Goal: Task Accomplishment & Management: Manage account settings

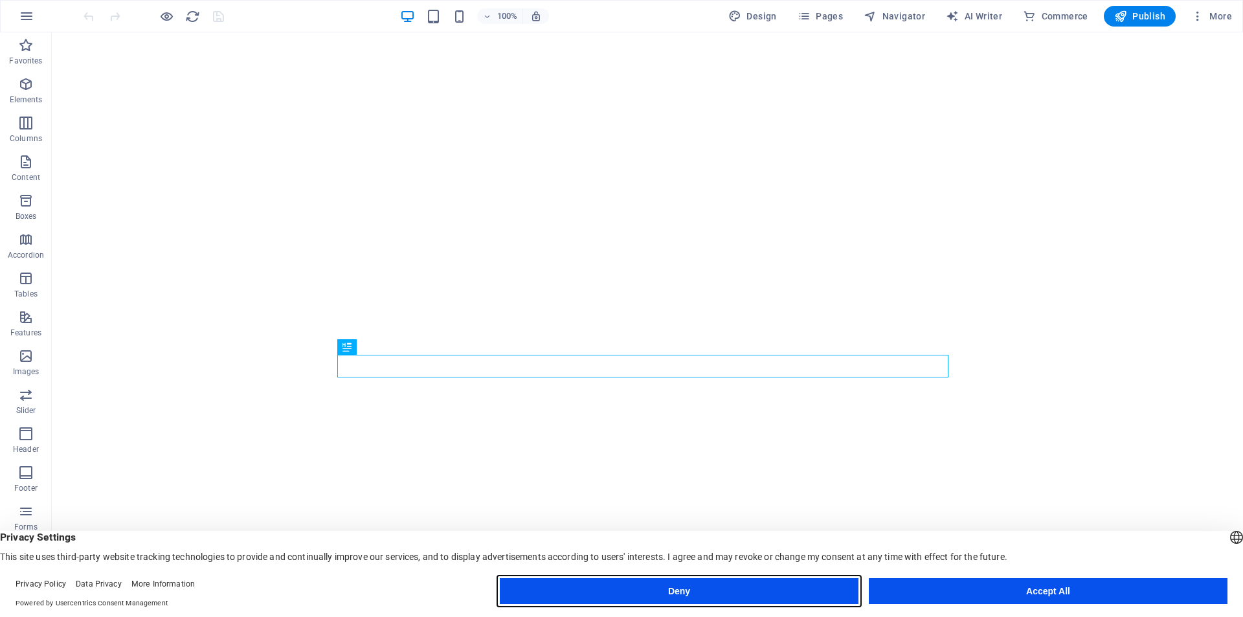
click at [807, 594] on button "Deny" at bounding box center [679, 591] width 359 height 26
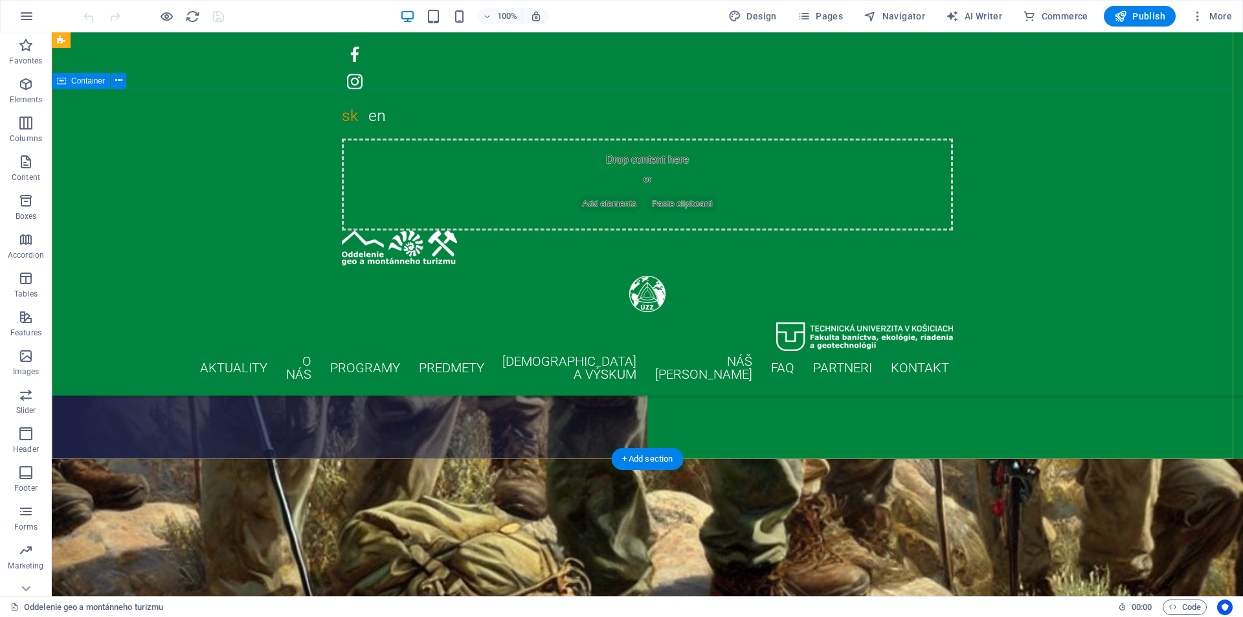
scroll to position [65, 0]
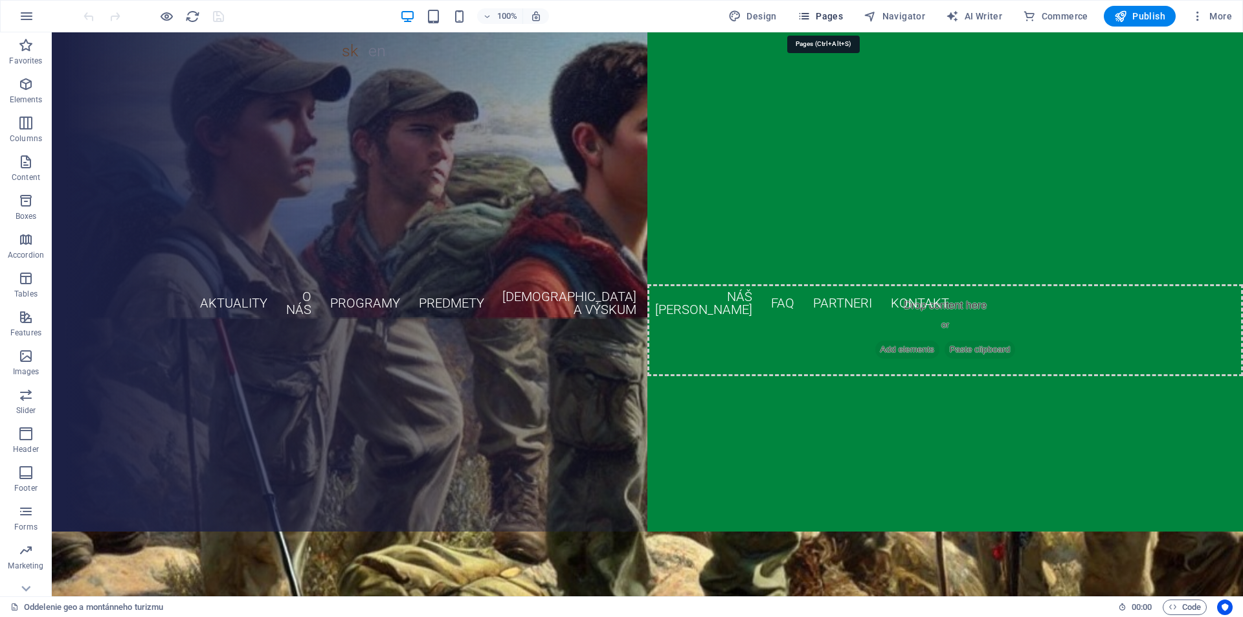
click at [840, 15] on span "Pages" at bounding box center [819, 16] width 45 height 13
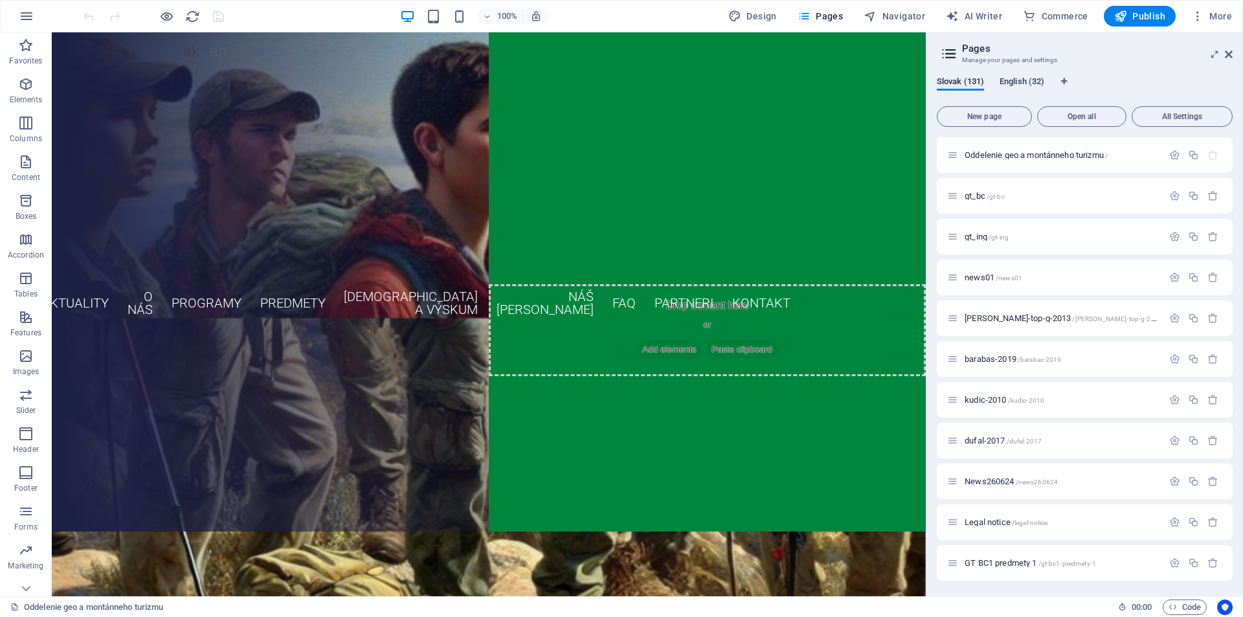
click at [1029, 82] on span "English (32)" at bounding box center [1021, 83] width 45 height 18
click at [1004, 154] on p "Start /" at bounding box center [1061, 155] width 194 height 8
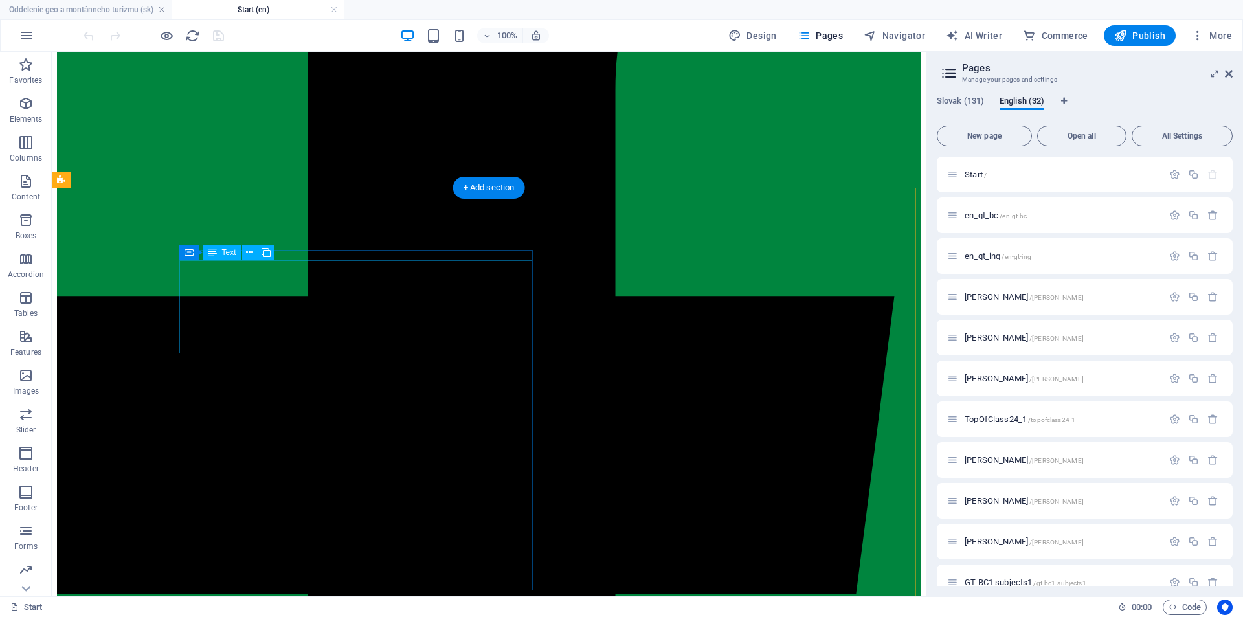
scroll to position [388, 0]
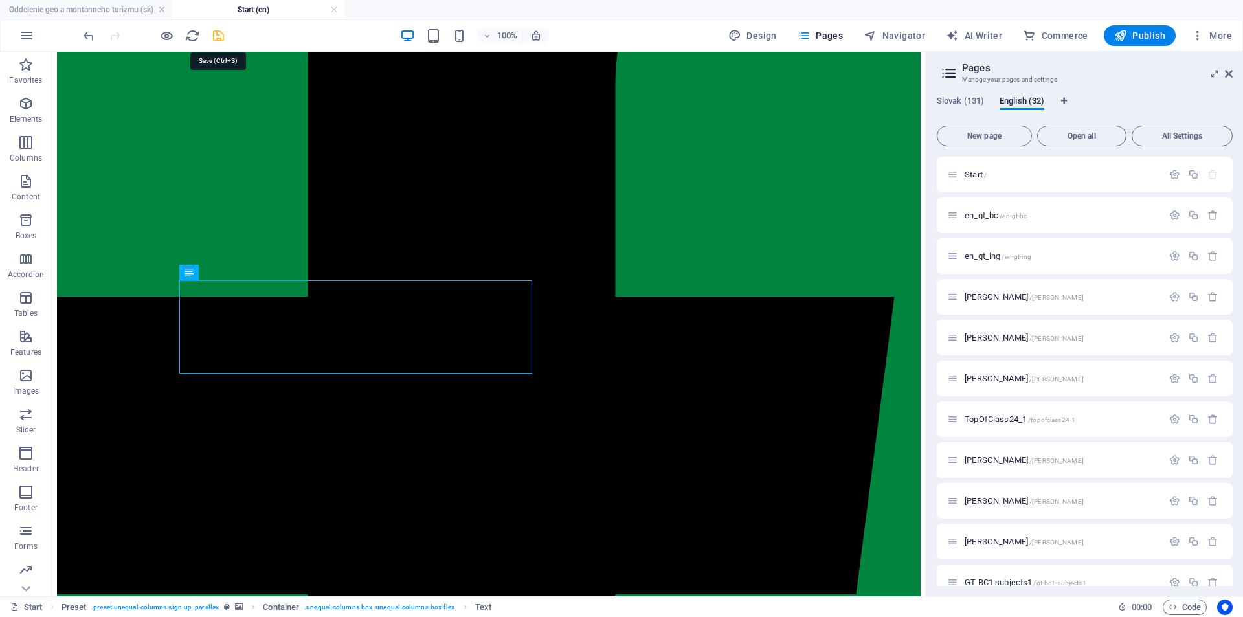
click at [217, 37] on icon "save" at bounding box center [218, 35] width 15 height 15
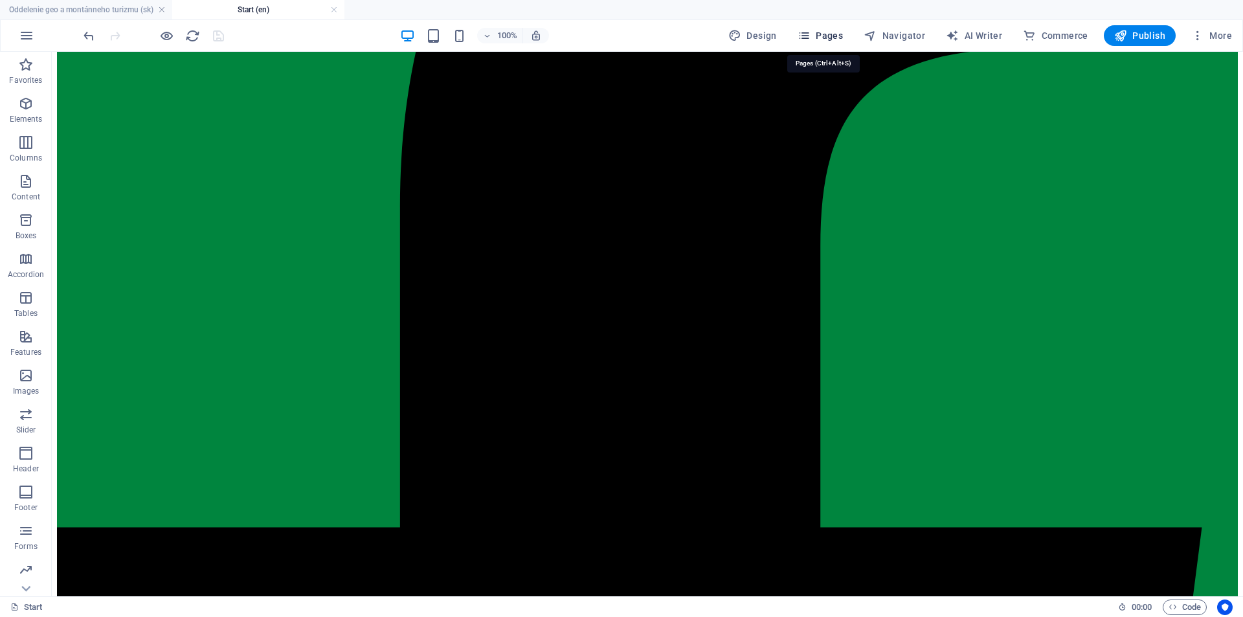
click at [817, 32] on span "Pages" at bounding box center [819, 35] width 45 height 13
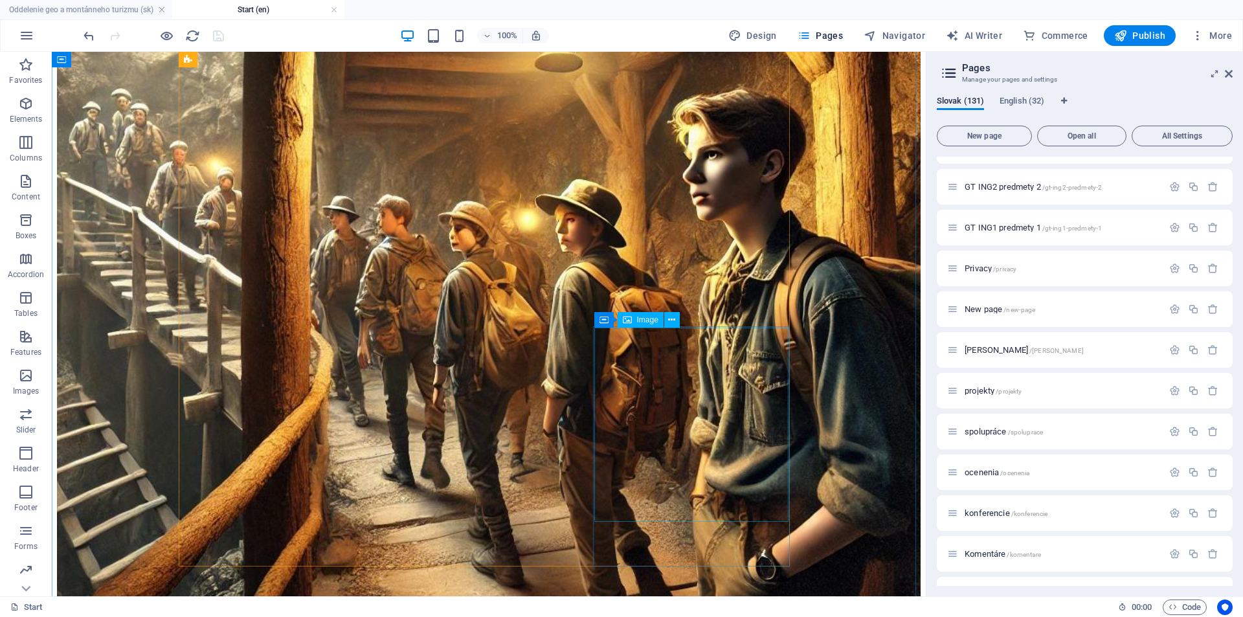
scroll to position [5566, 0]
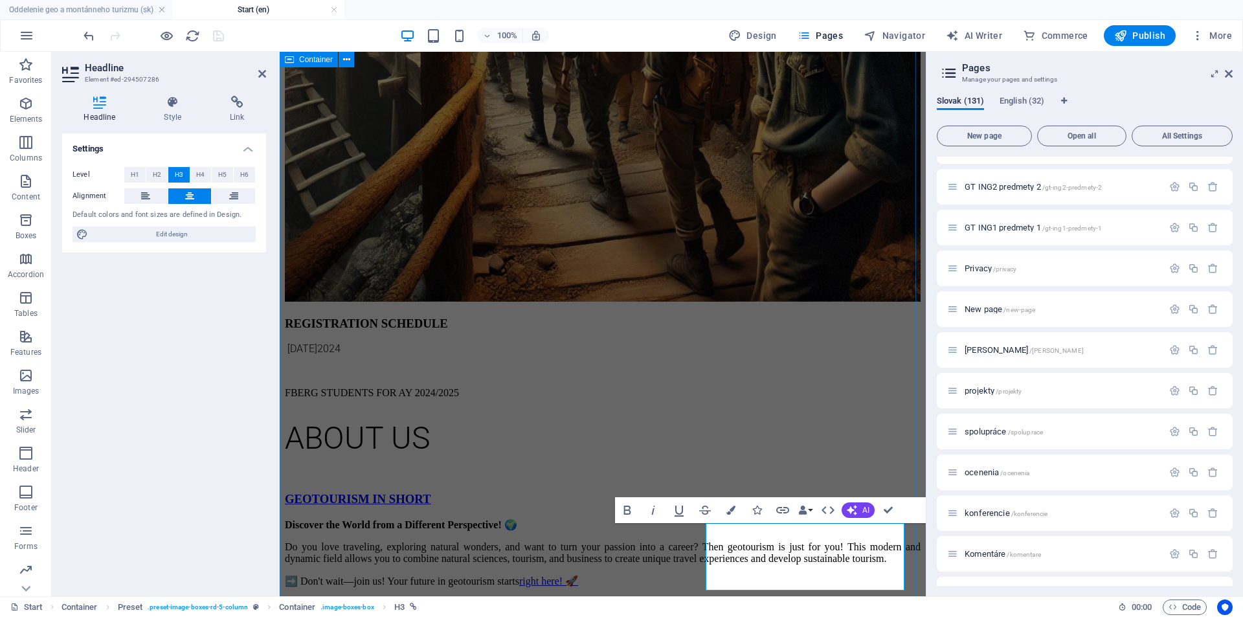
scroll to position [5566, 0]
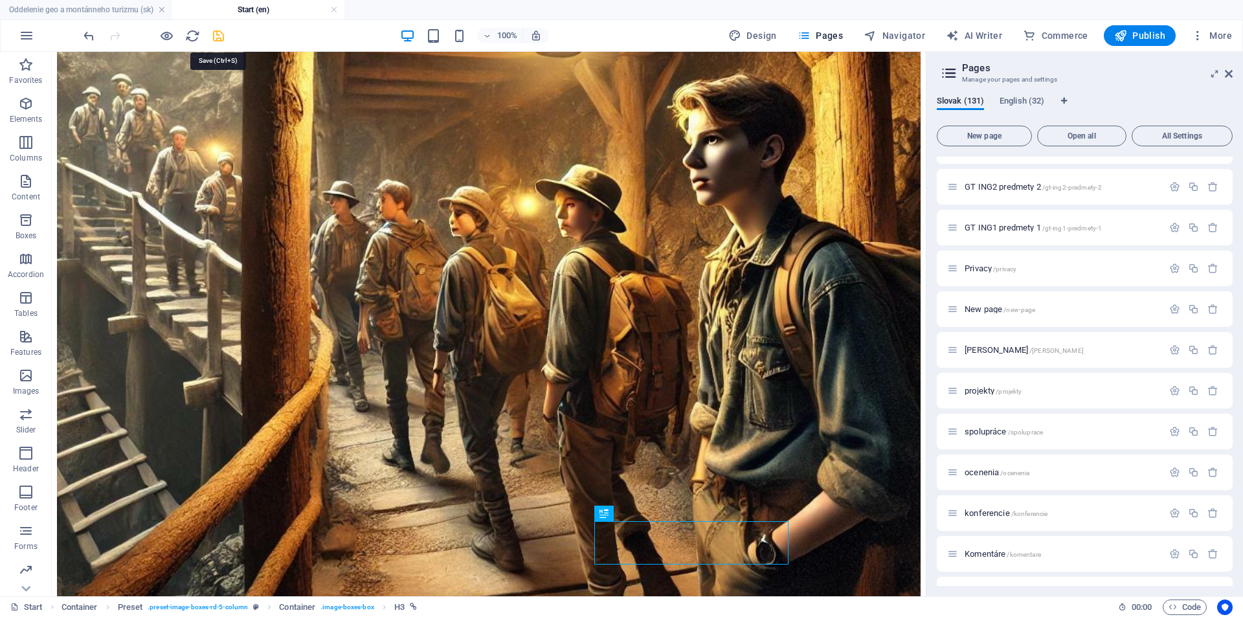
click at [214, 37] on icon "save" at bounding box center [218, 35] width 15 height 15
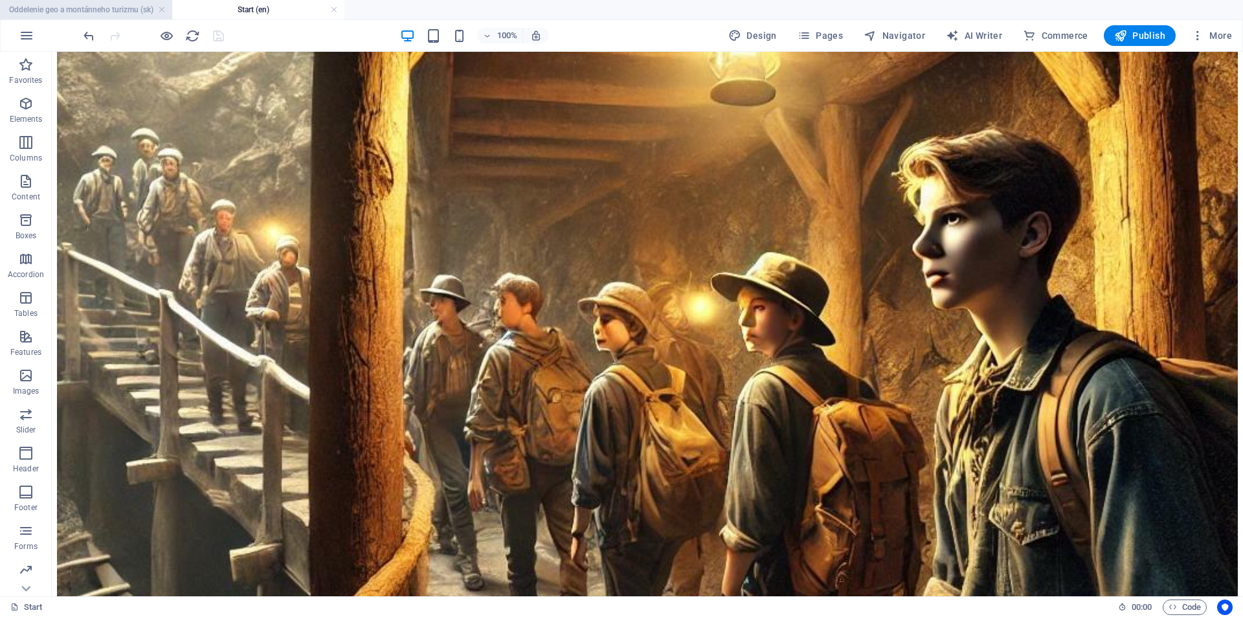
click at [115, 7] on h4 "Oddelenie geo a montánneho turizmu (sk)" at bounding box center [86, 10] width 172 height 14
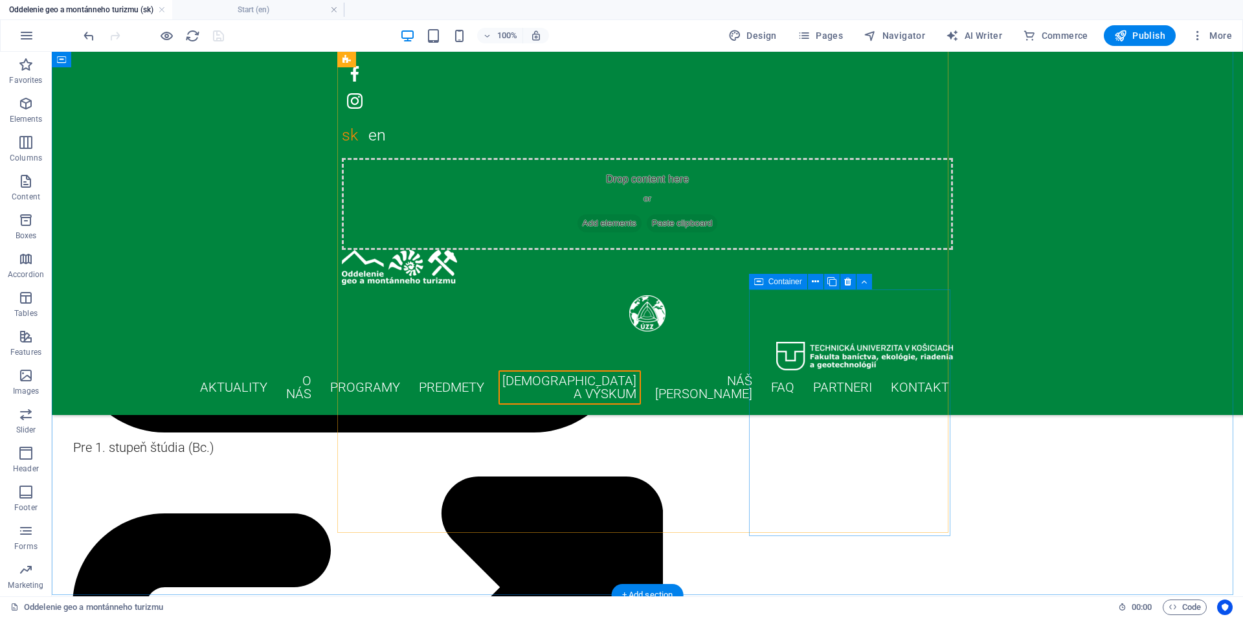
scroll to position [5566, 0]
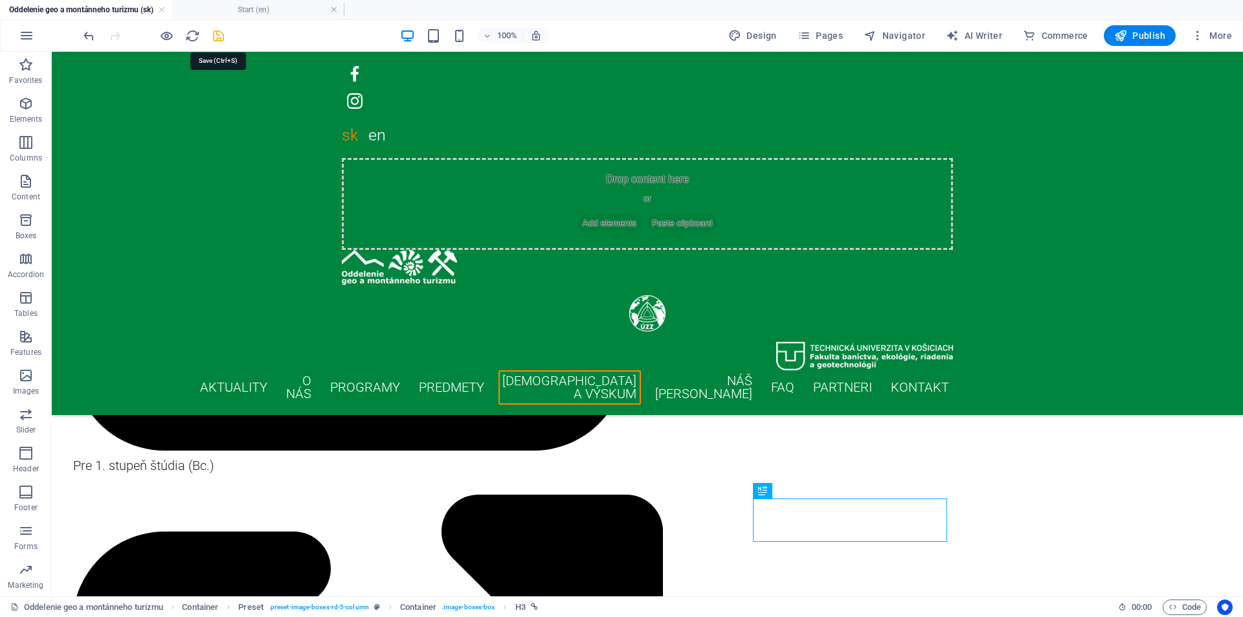
click at [219, 38] on icon "save" at bounding box center [218, 35] width 15 height 15
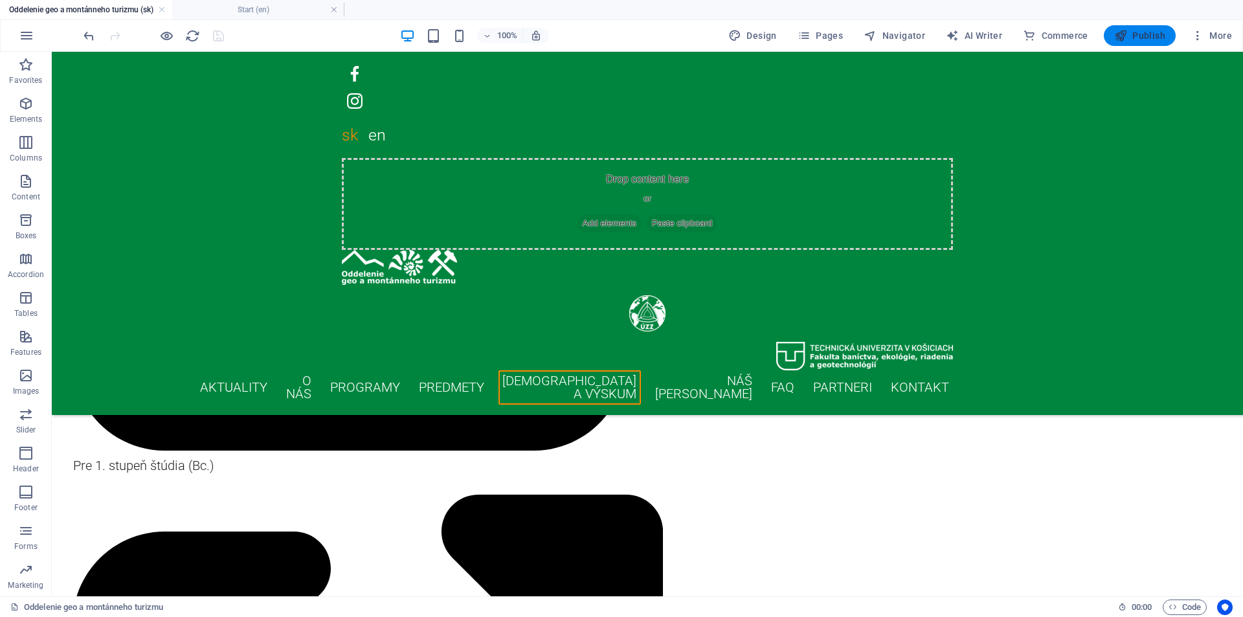
click at [1145, 32] on span "Publish" at bounding box center [1139, 35] width 51 height 13
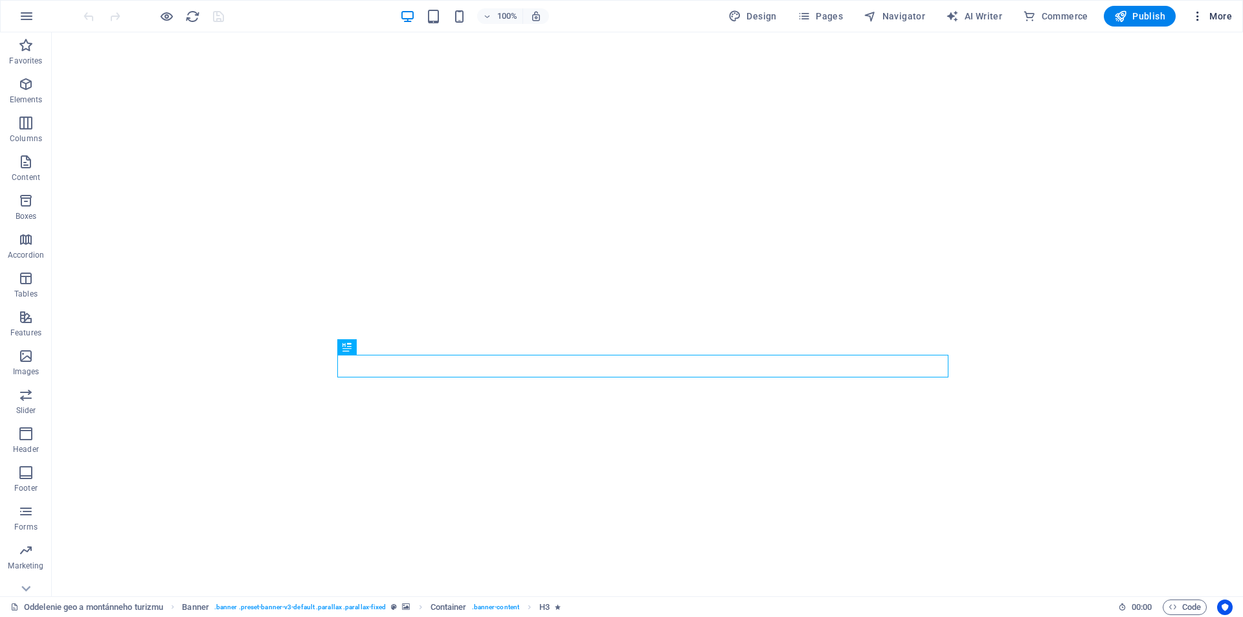
click at [1217, 20] on span "More" at bounding box center [1211, 16] width 41 height 13
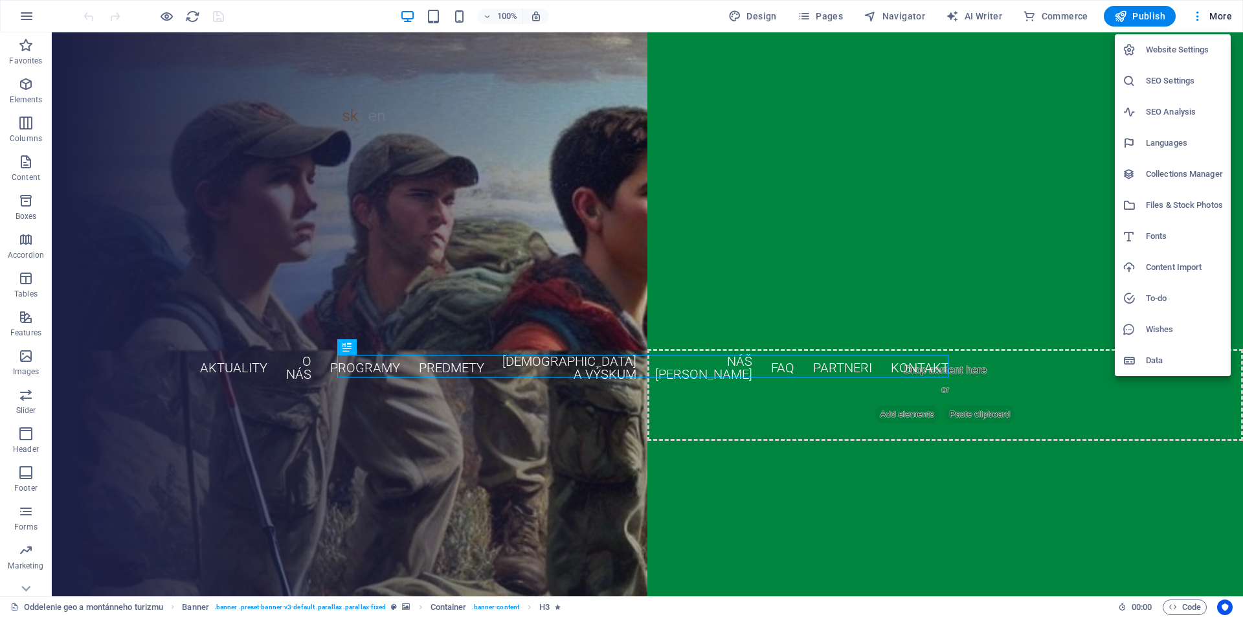
click at [1155, 58] on li "Website Settings" at bounding box center [1172, 49] width 116 height 31
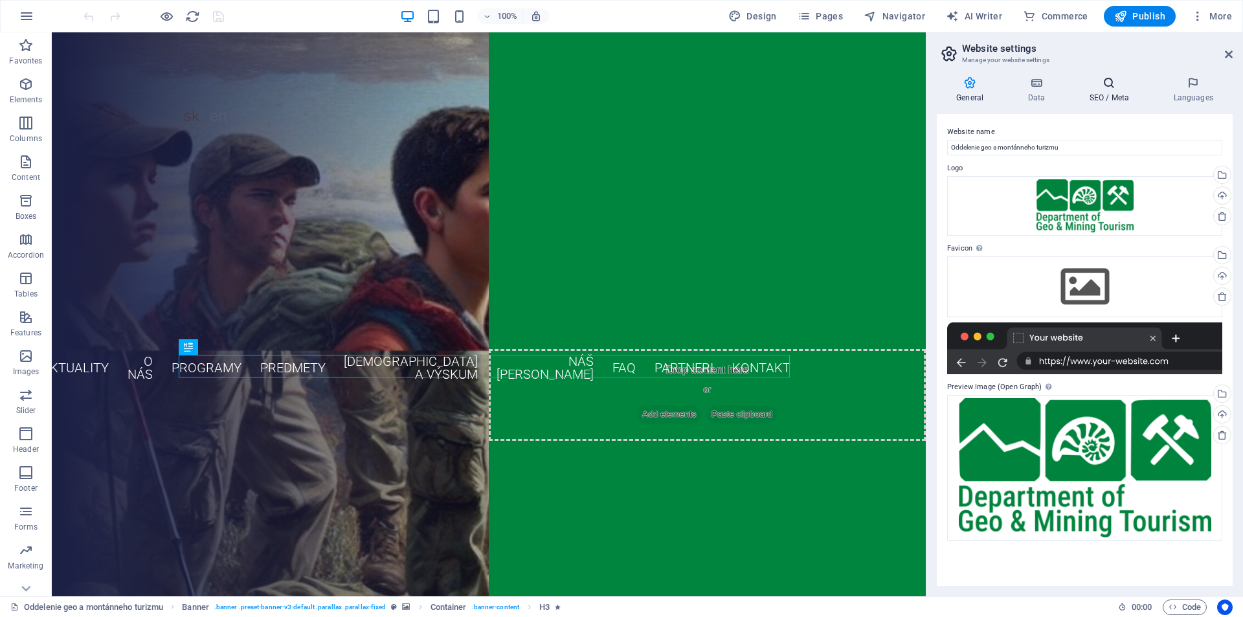
click at [1118, 95] on h4 "SEO / Meta" at bounding box center [1111, 89] width 84 height 27
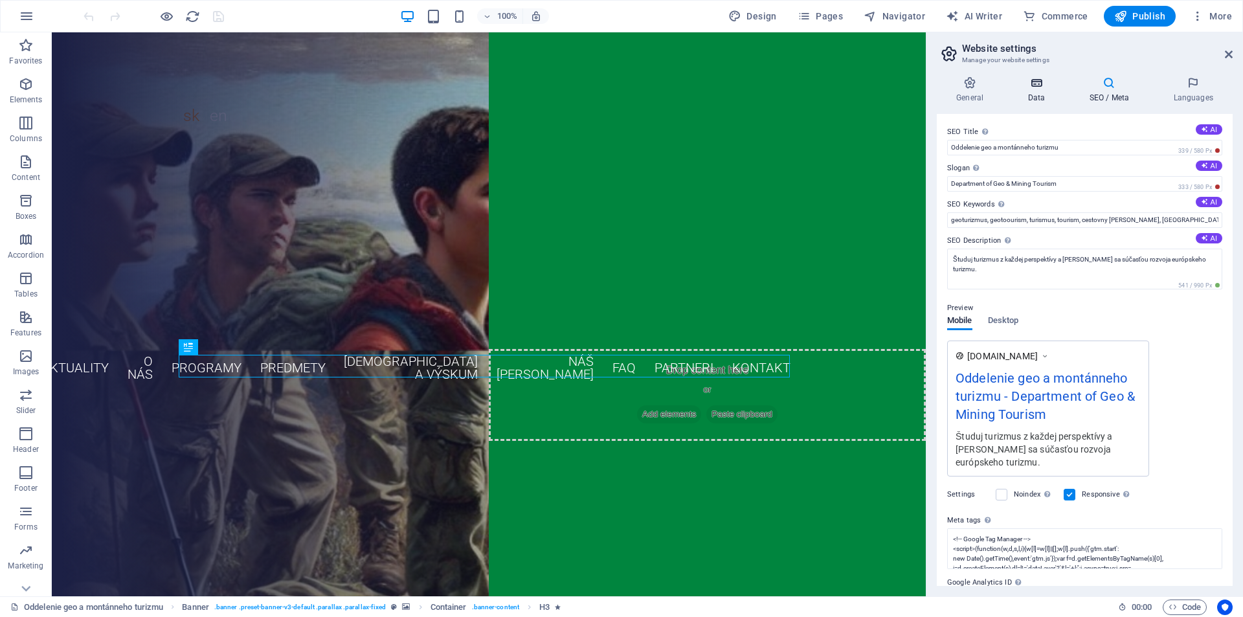
click at [1040, 91] on h4 "Data" at bounding box center [1038, 89] width 61 height 27
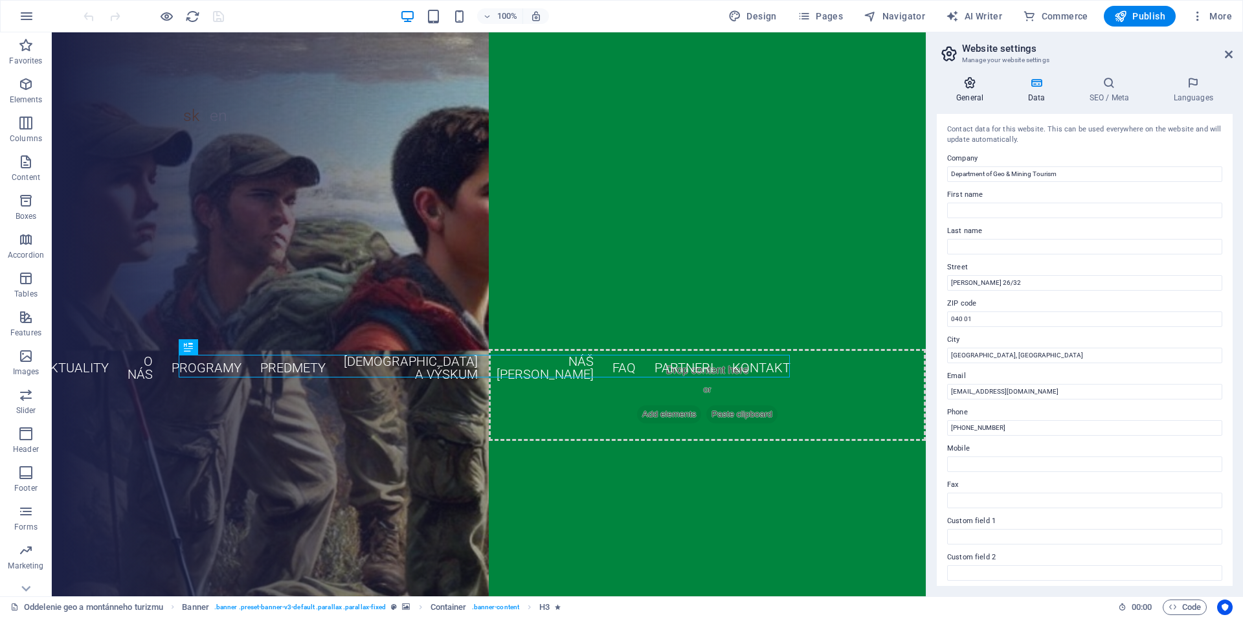
click at [973, 92] on h4 "General" at bounding box center [971, 89] width 71 height 27
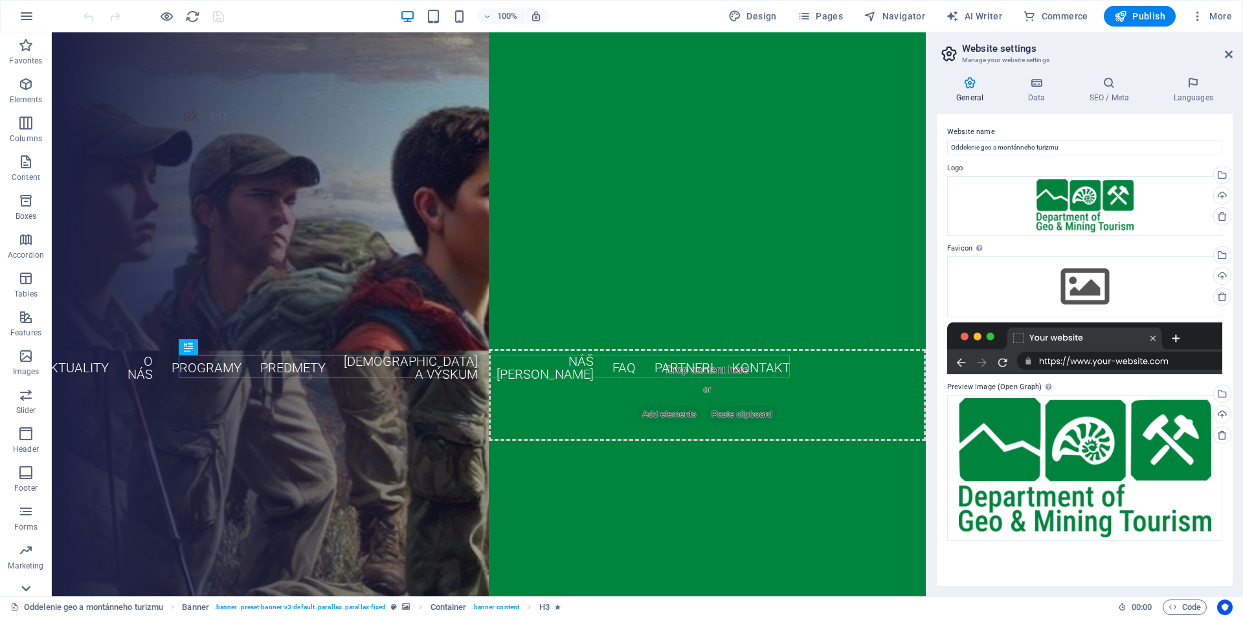
click at [30, 49] on icon at bounding box center [26, 40] width 18 height 18
click at [10, 493] on span "Marketing" at bounding box center [26, 500] width 52 height 31
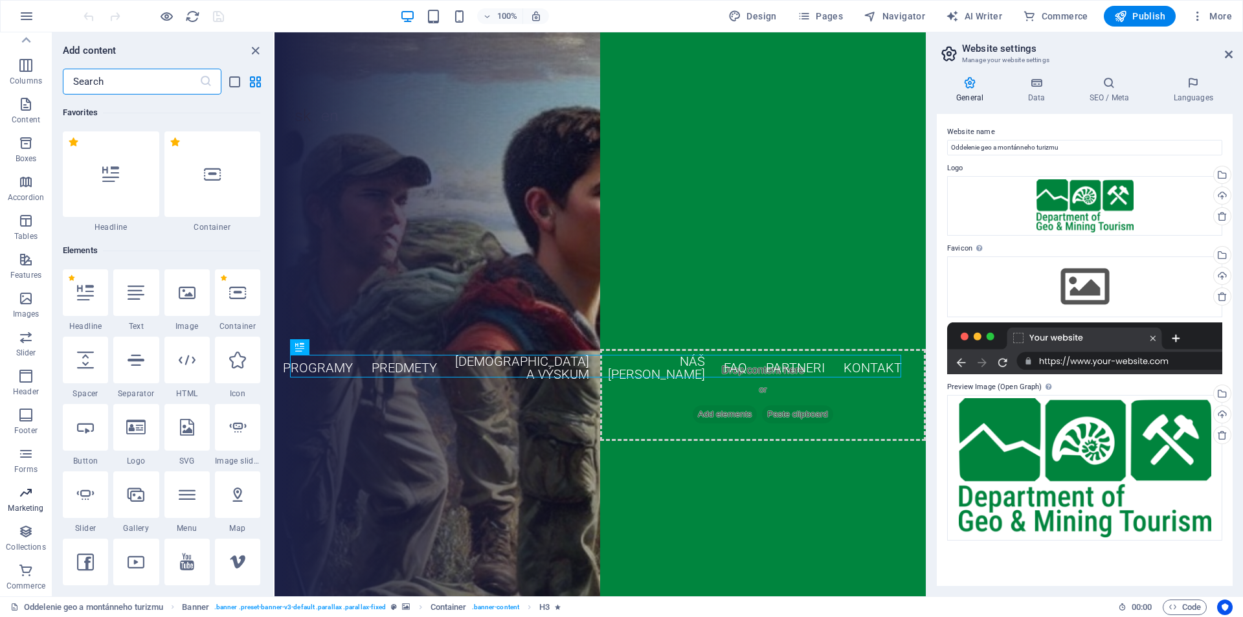
scroll to position [10542, 0]
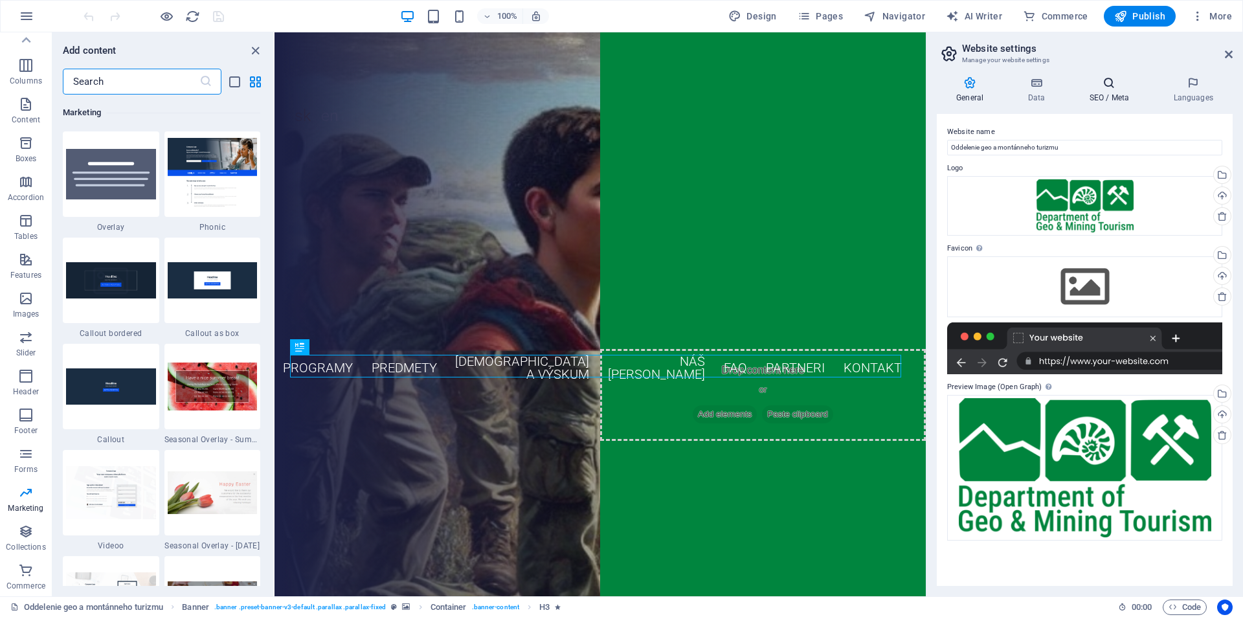
click at [1119, 94] on h4 "SEO / Meta" at bounding box center [1111, 89] width 84 height 27
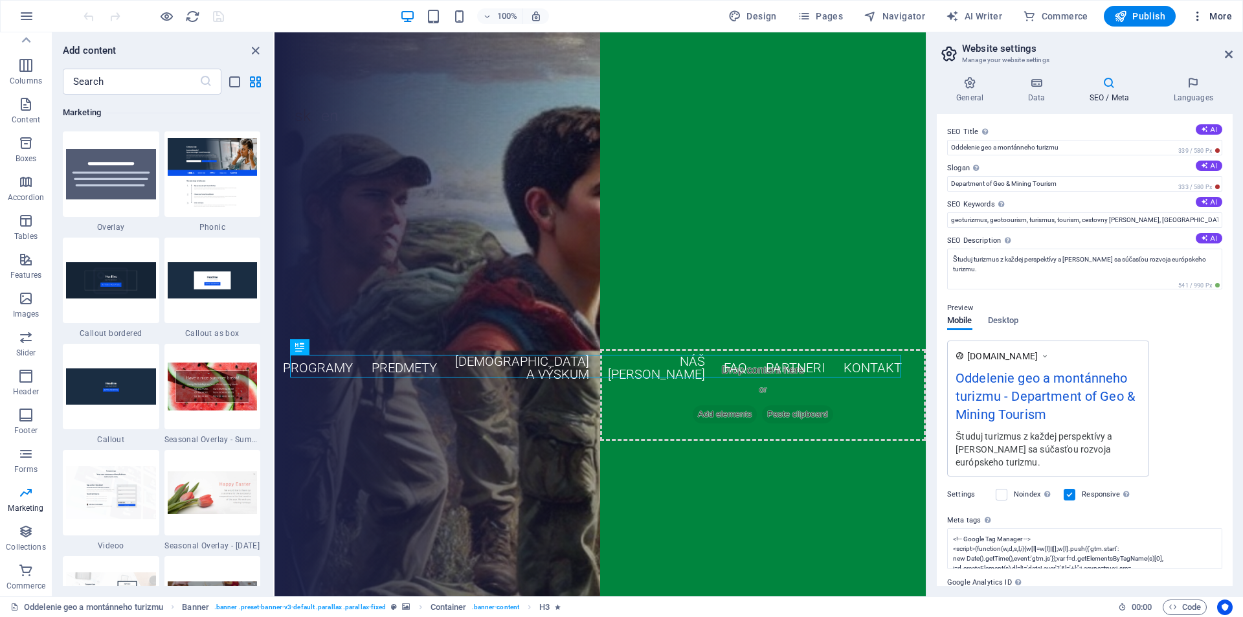
click at [1202, 16] on icon "button" at bounding box center [1197, 16] width 13 height 13
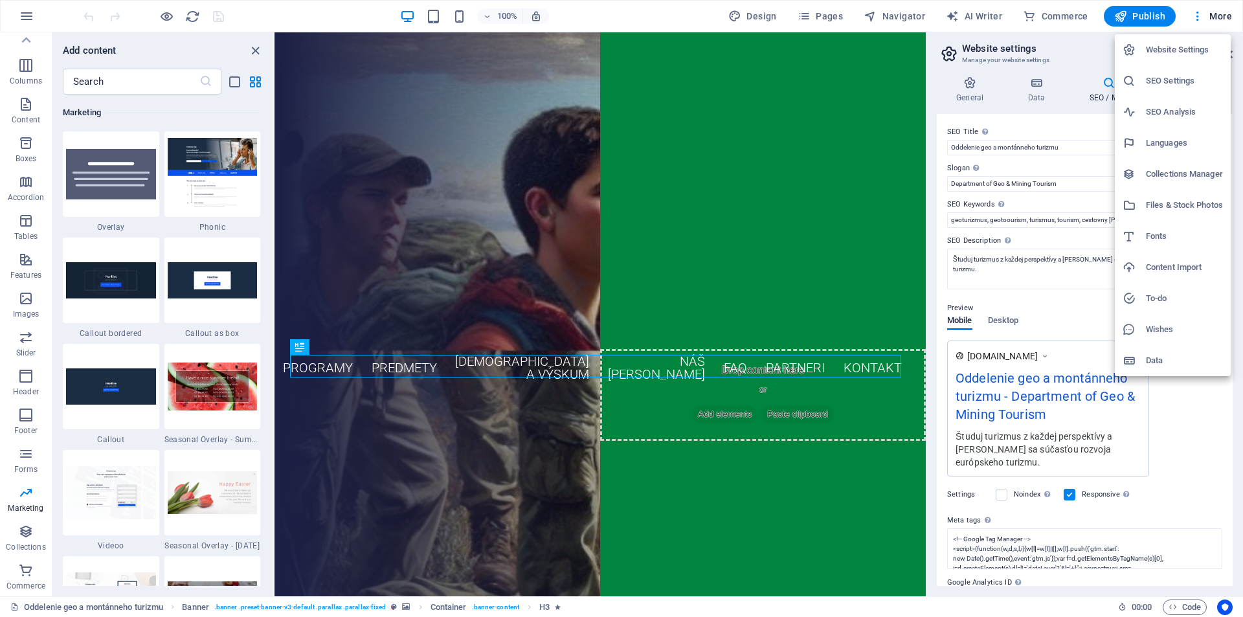
click at [1205, 111] on h6 "SEO Analysis" at bounding box center [1184, 112] width 77 height 16
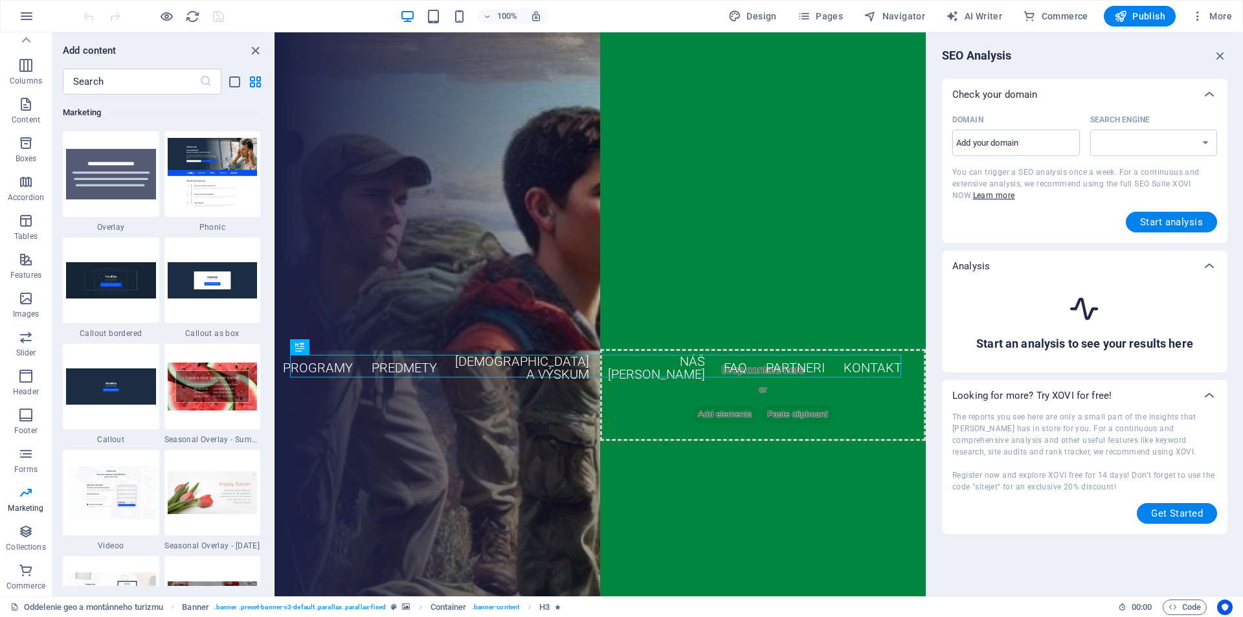
select select "[DOMAIN_NAME]"
click at [1210, 17] on span "More" at bounding box center [1211, 16] width 41 height 13
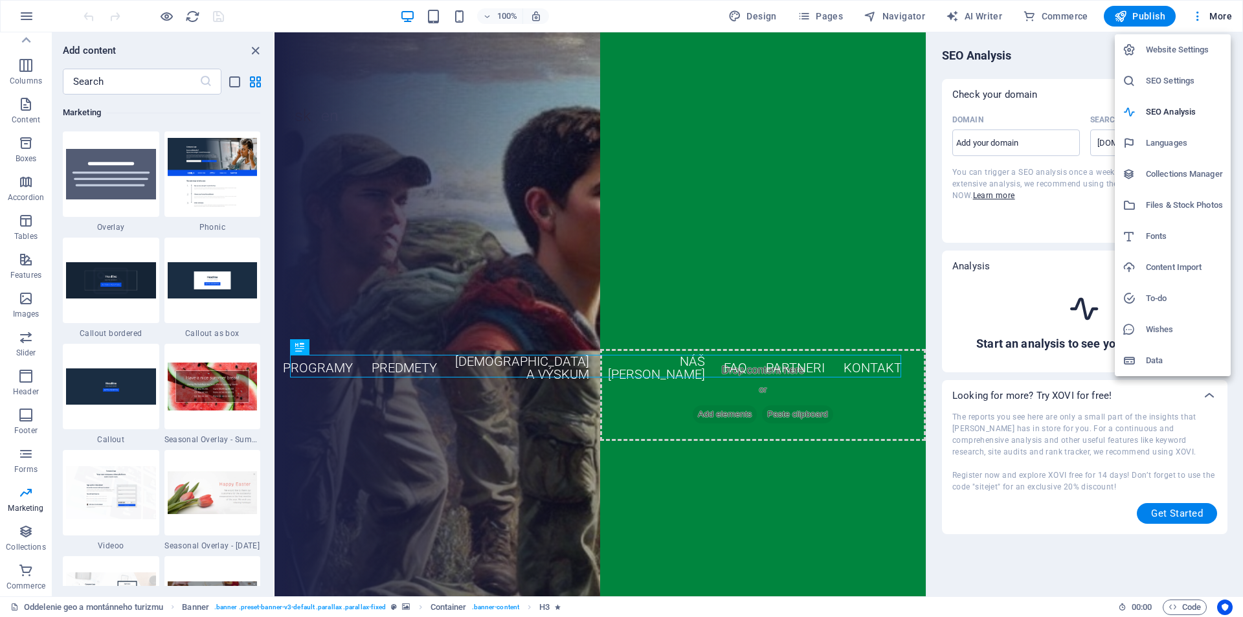
click at [1191, 305] on h6 "To-do" at bounding box center [1184, 299] width 77 height 16
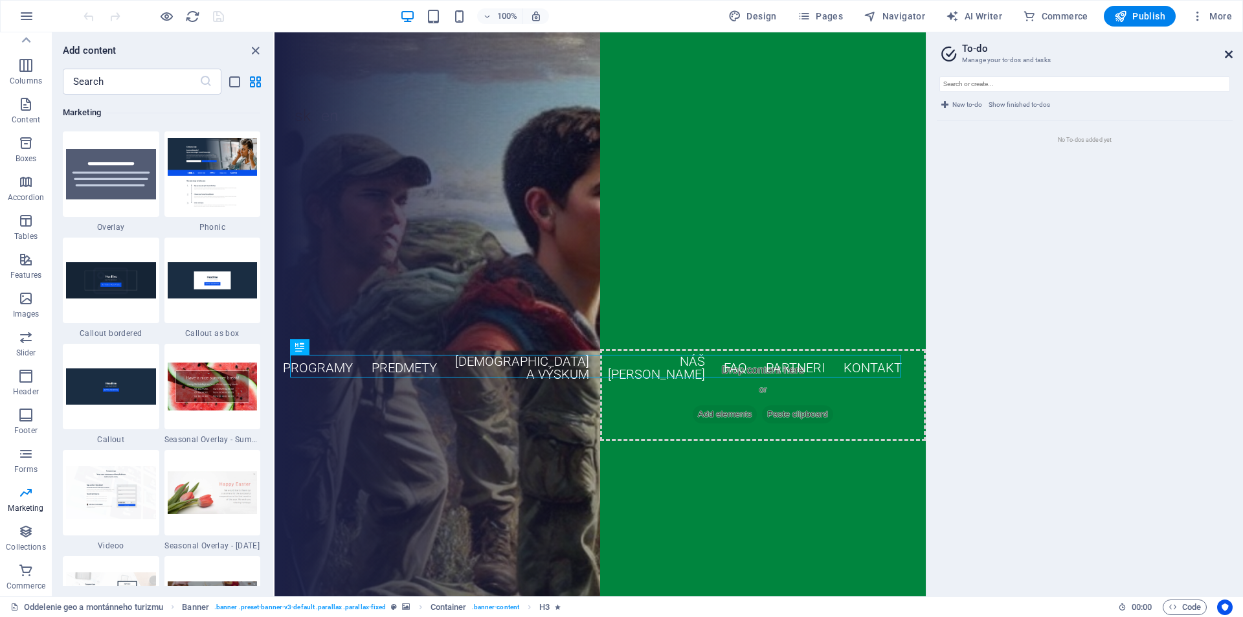
click at [1227, 55] on icon at bounding box center [1228, 54] width 8 height 10
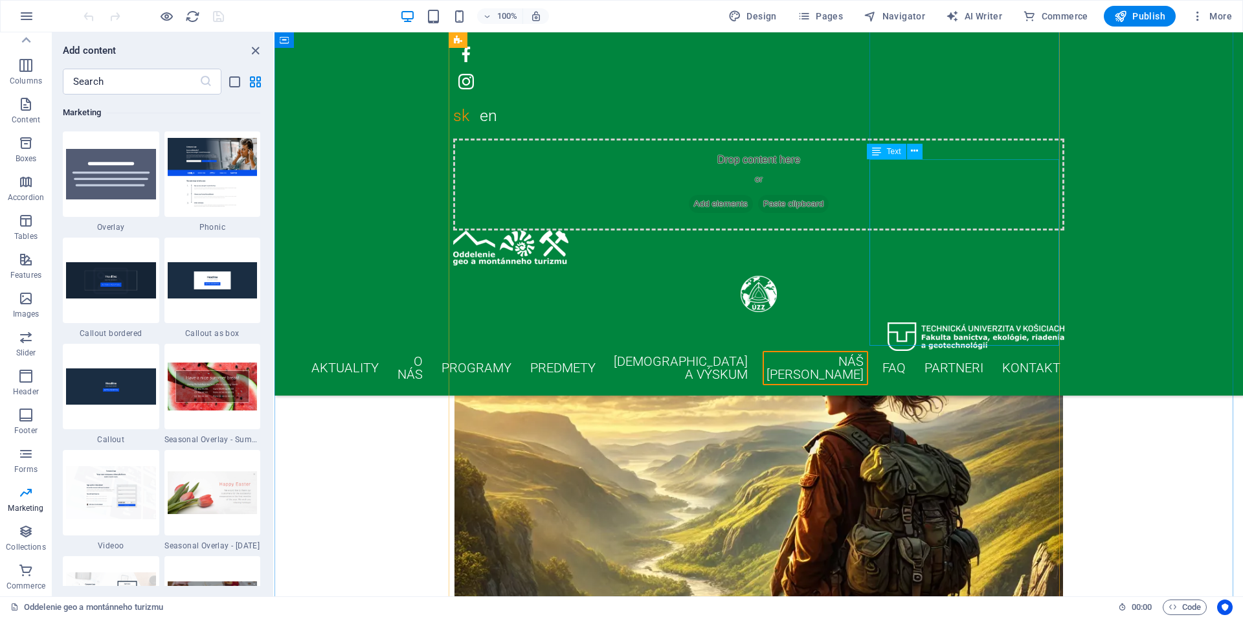
scroll to position [7960, 0]
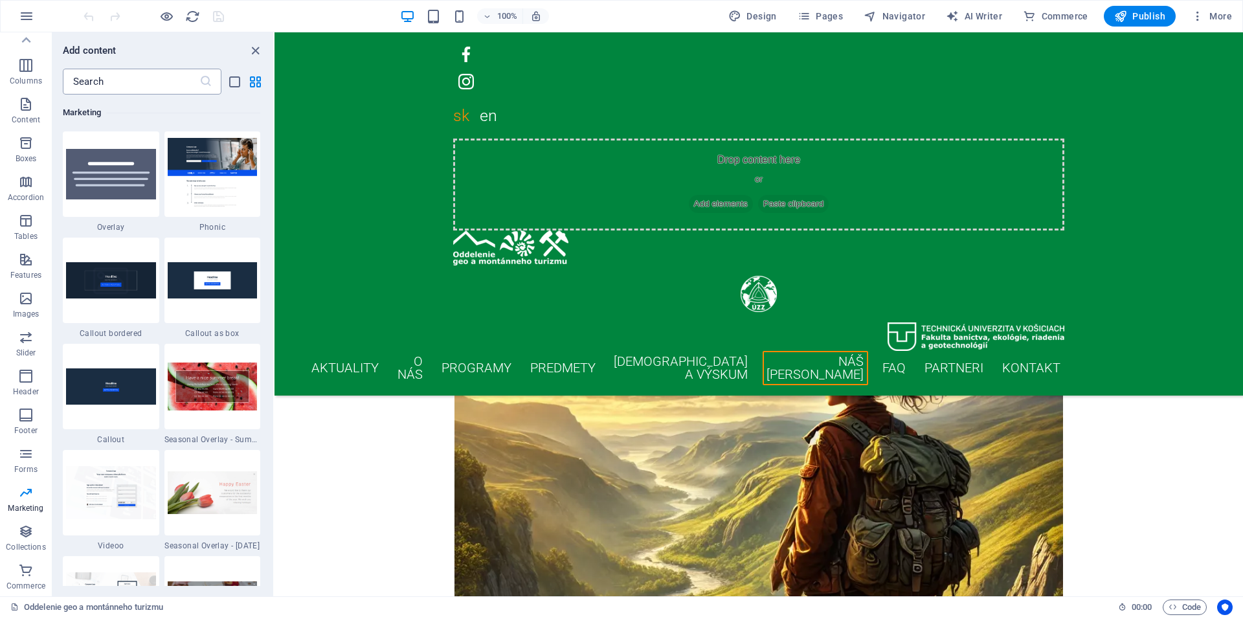
click at [170, 84] on input "text" at bounding box center [131, 82] width 137 height 26
drag, startPoint x: 251, startPoint y: 49, endPoint x: 196, endPoint y: 17, distance: 63.2
click at [251, 49] on icon "close panel" at bounding box center [255, 50] width 15 height 15
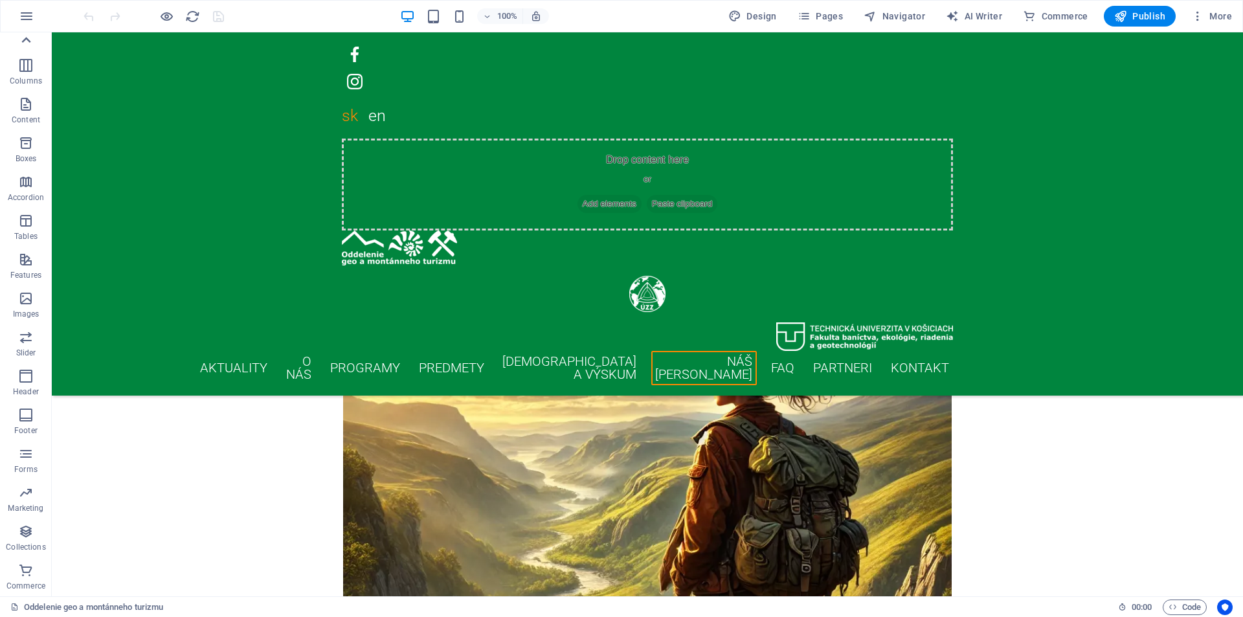
click at [23, 41] on icon at bounding box center [26, 40] width 9 height 6
click at [28, 96] on p "Elements" at bounding box center [26, 99] width 33 height 10
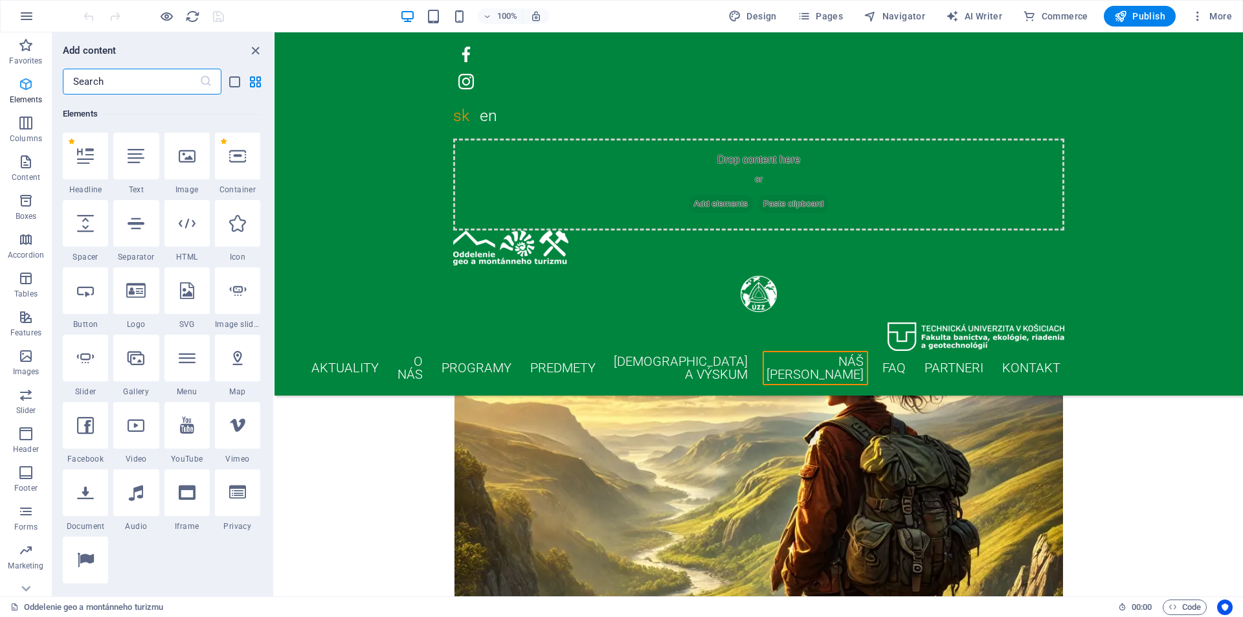
scroll to position [138, 0]
click at [100, 84] on input "text" at bounding box center [131, 82] width 137 height 26
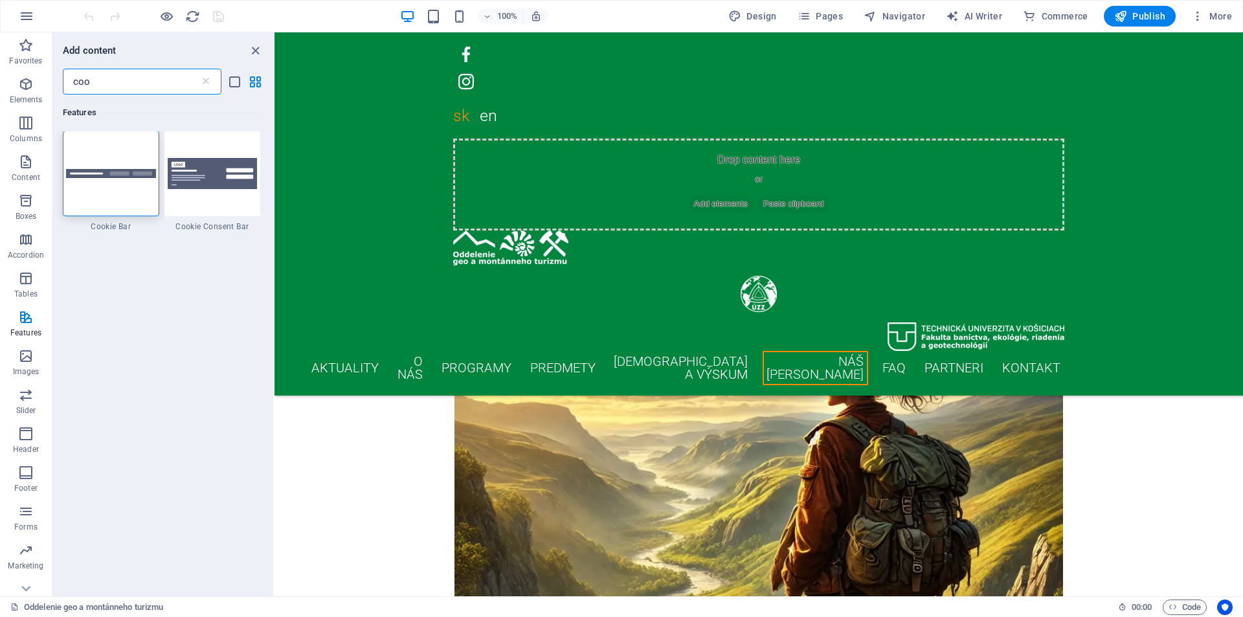
scroll to position [0, 0]
type input "coo"
click at [209, 189] on img at bounding box center [213, 174] width 90 height 31
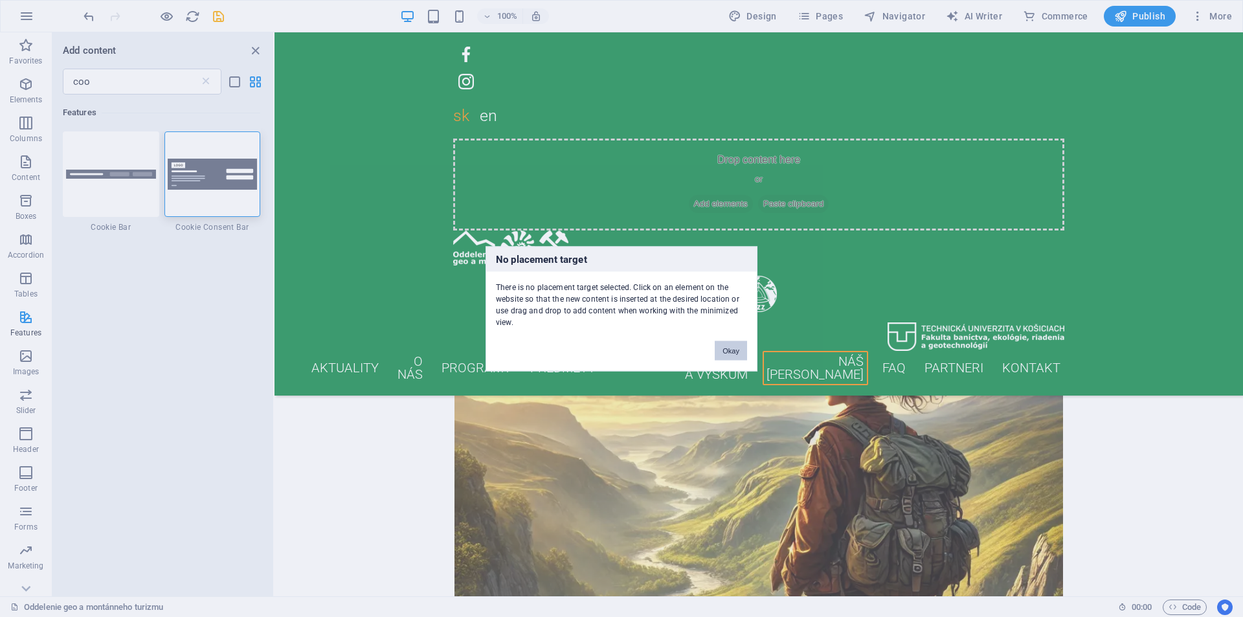
click at [729, 355] on button "Okay" at bounding box center [730, 349] width 32 height 19
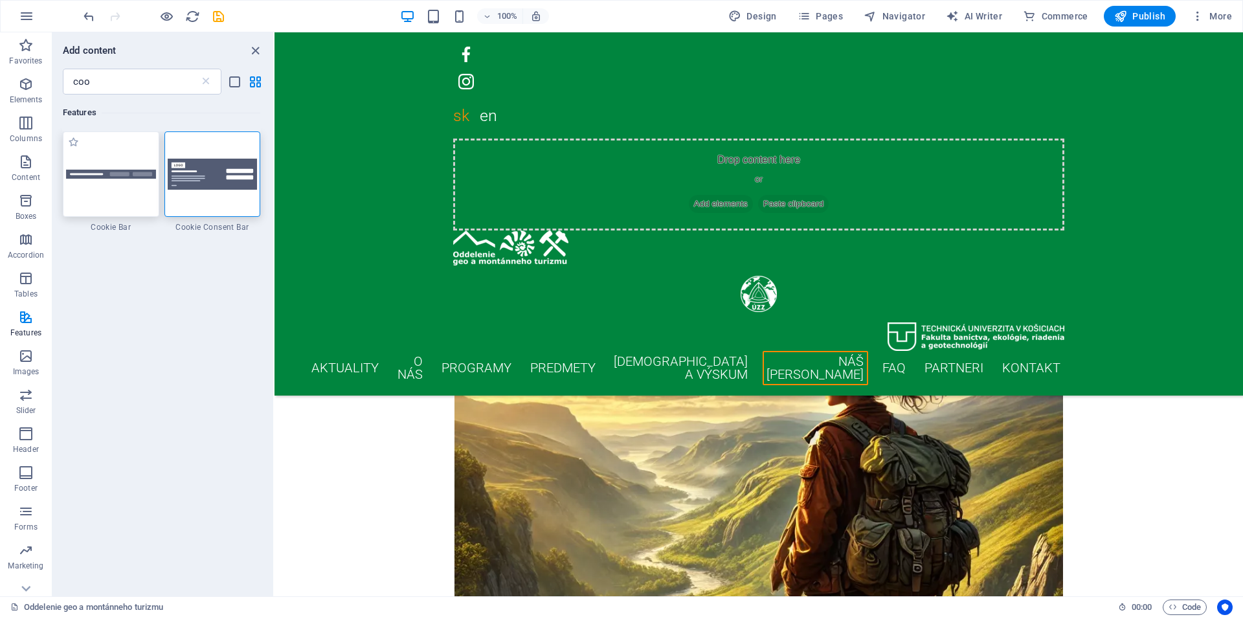
click at [103, 194] on div at bounding box center [111, 173] width 96 height 85
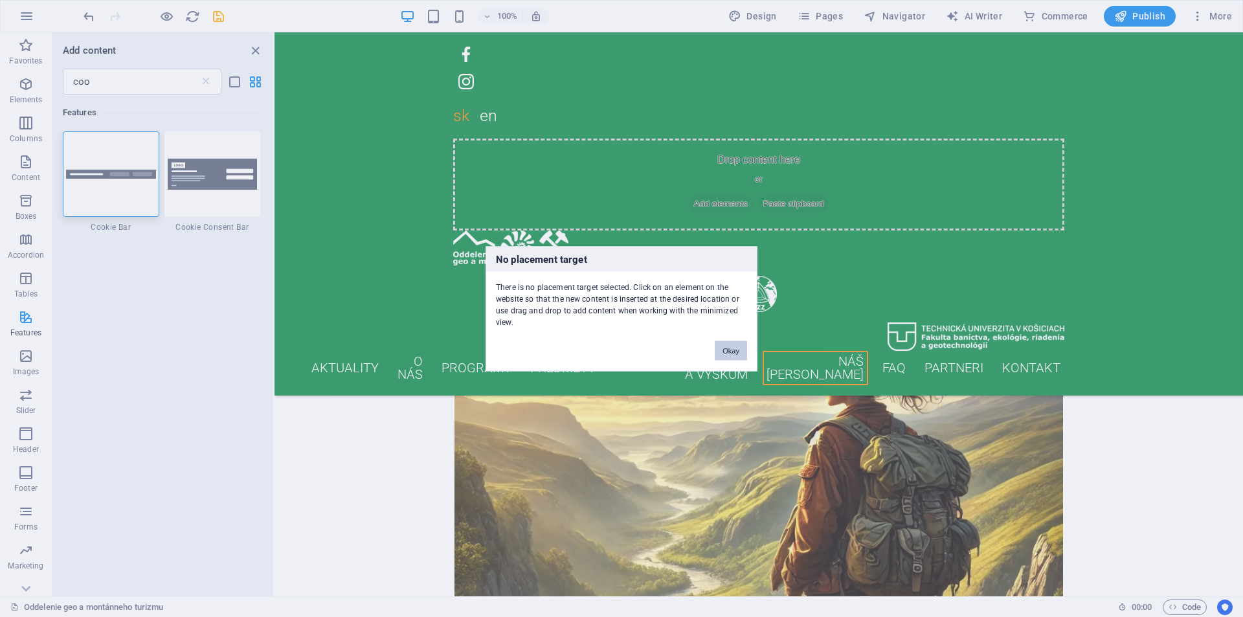
click at [722, 350] on button "Okay" at bounding box center [730, 349] width 32 height 19
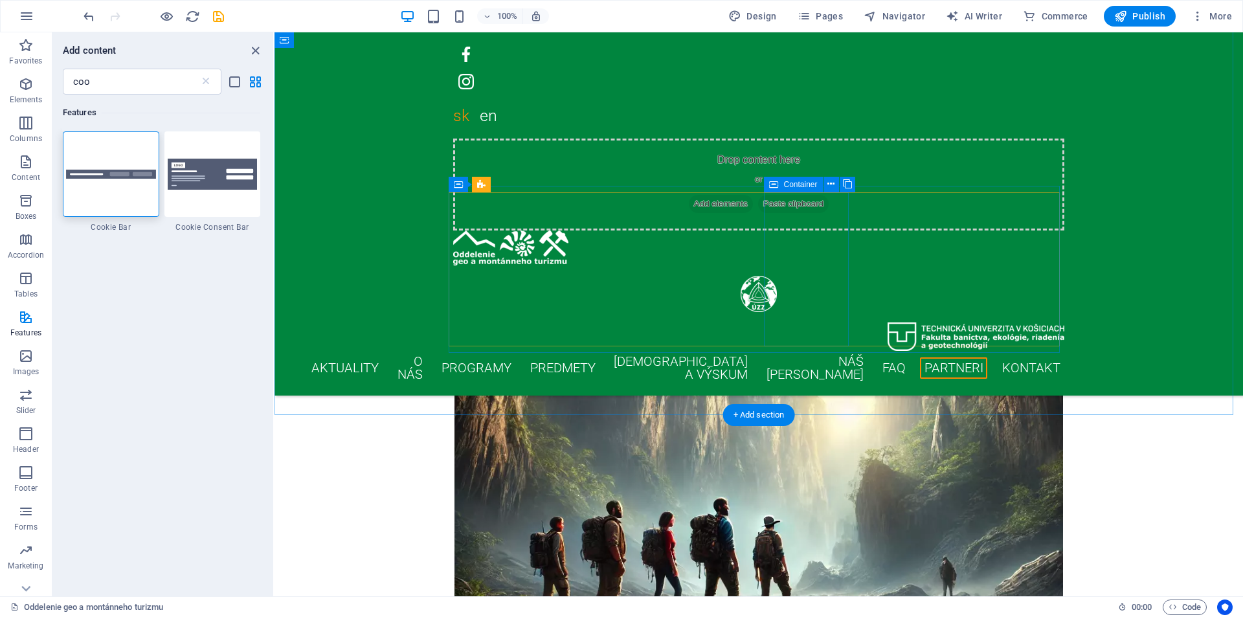
scroll to position [11107, 0]
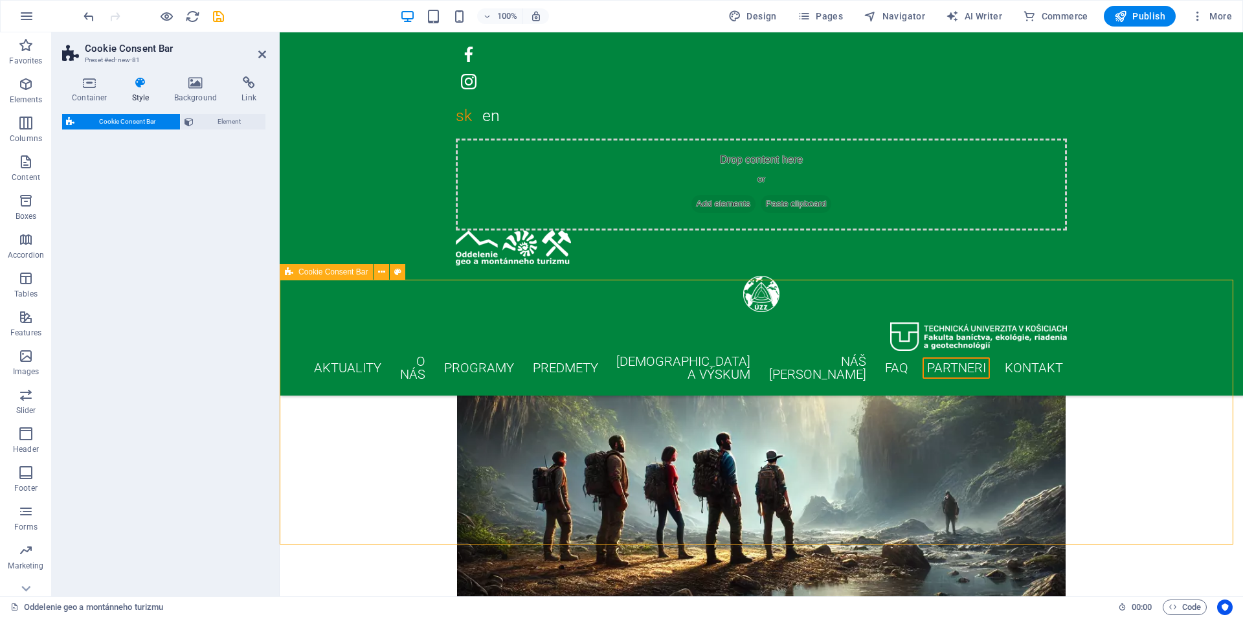
select select "rem"
select select "px"
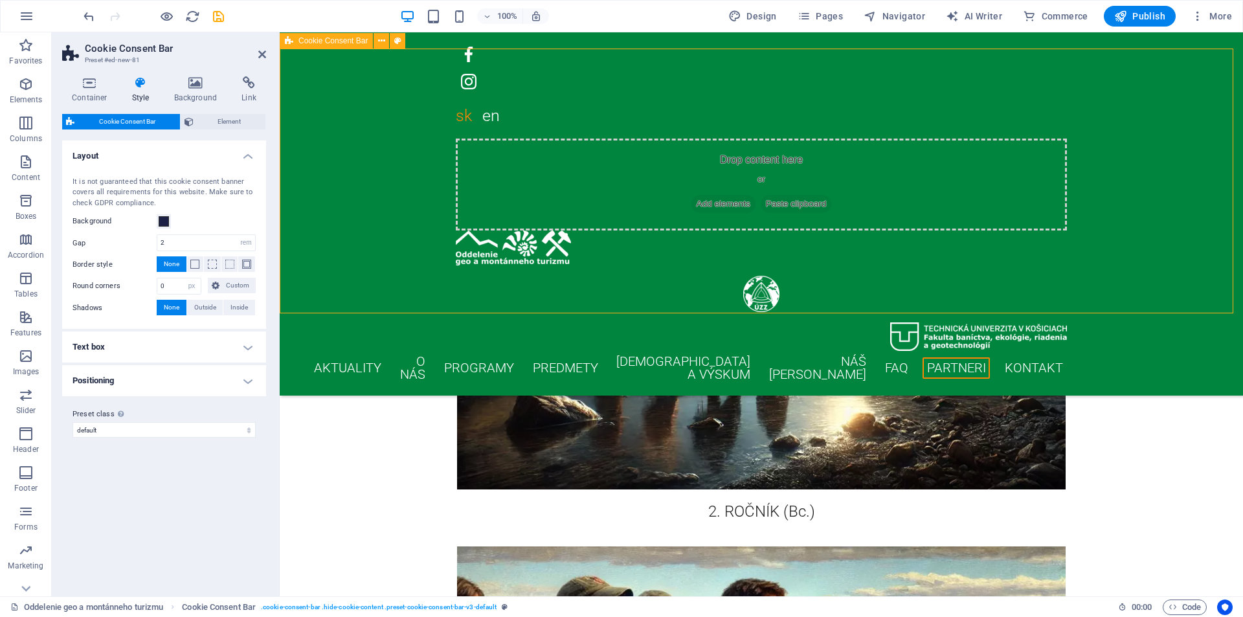
scroll to position [11328, 0]
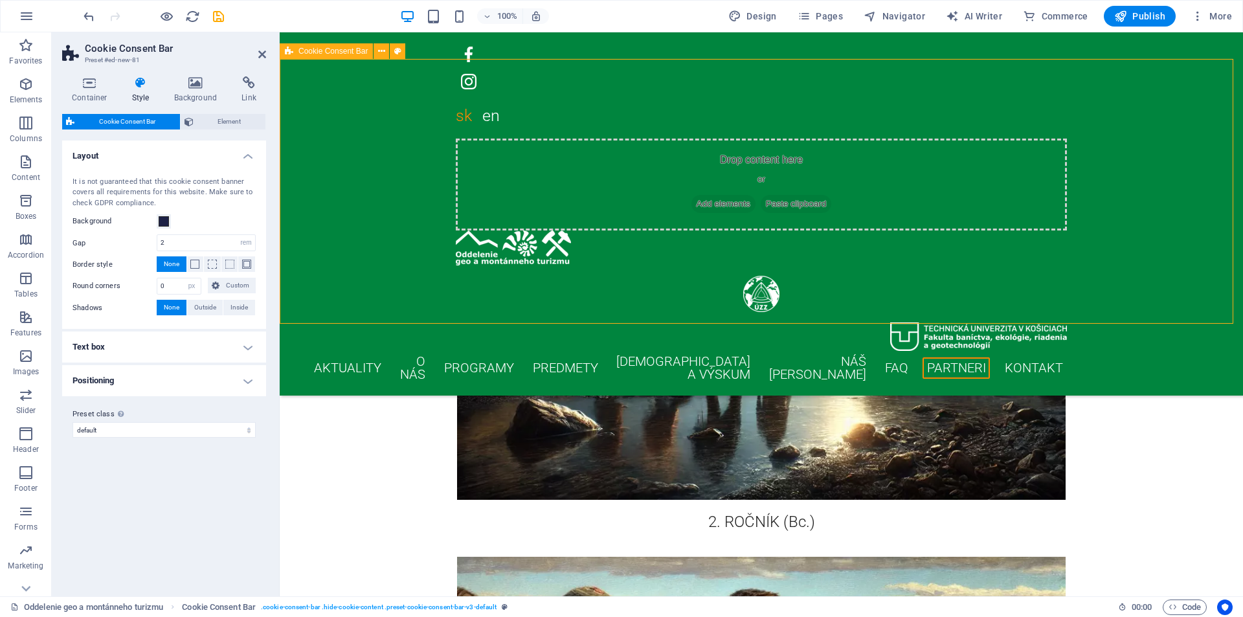
drag, startPoint x: 948, startPoint y: 64, endPoint x: 777, endPoint y: 140, distance: 186.9
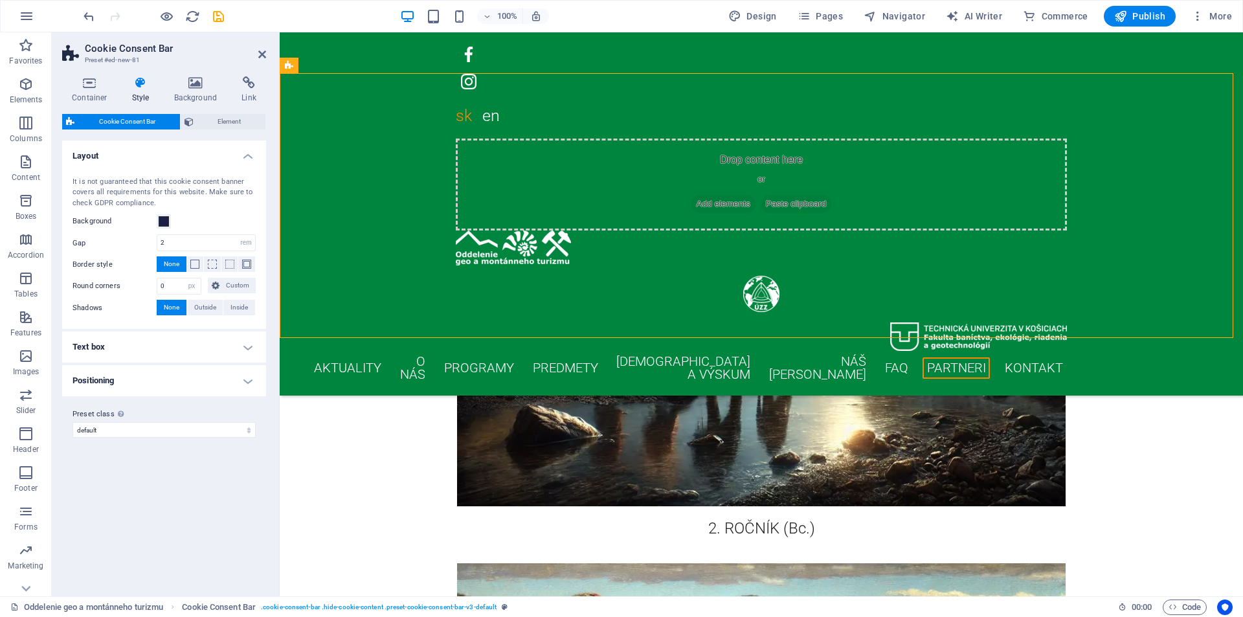
scroll to position [11312, 0]
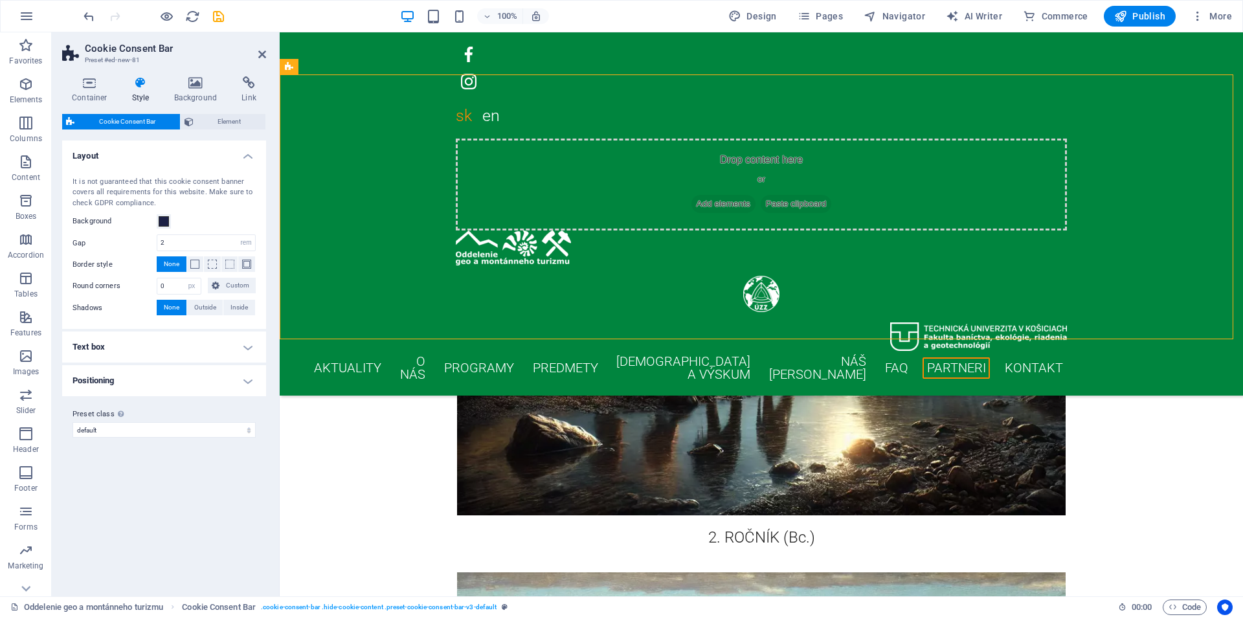
drag, startPoint x: 609, startPoint y: 80, endPoint x: 323, endPoint y: 203, distance: 311.4
click at [381, 67] on icon at bounding box center [381, 67] width 7 height 14
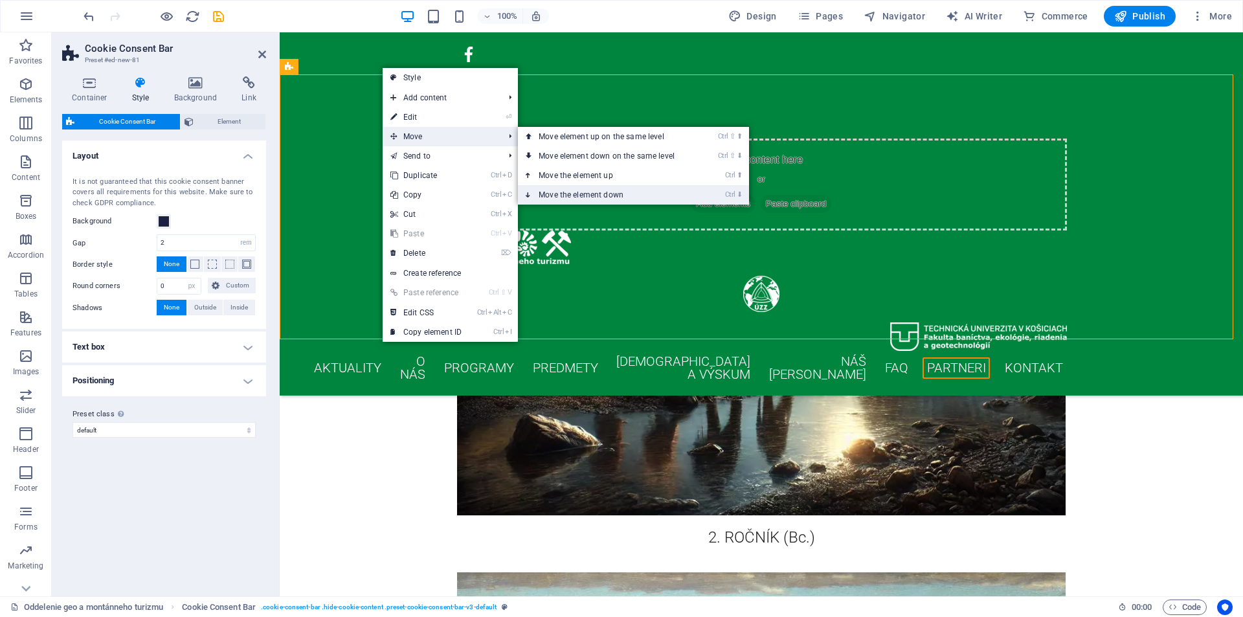
click at [548, 192] on link "Ctrl ⬇ Move the element down" at bounding box center [609, 194] width 183 height 19
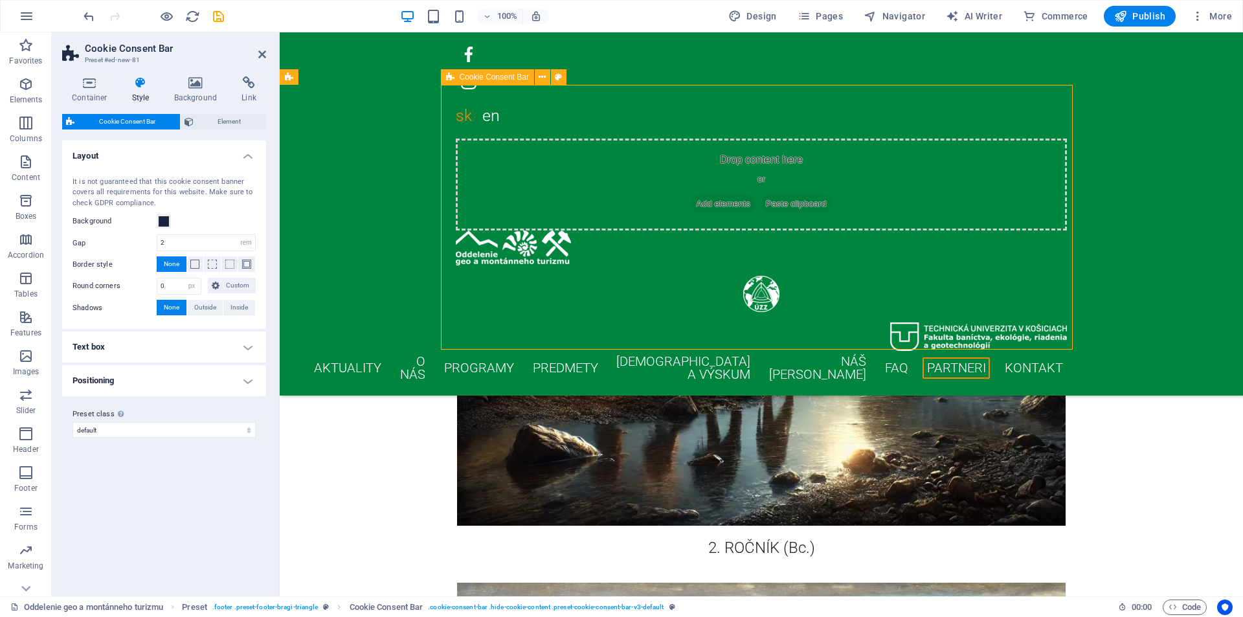
drag, startPoint x: 586, startPoint y: 96, endPoint x: 469, endPoint y: 98, distance: 116.5
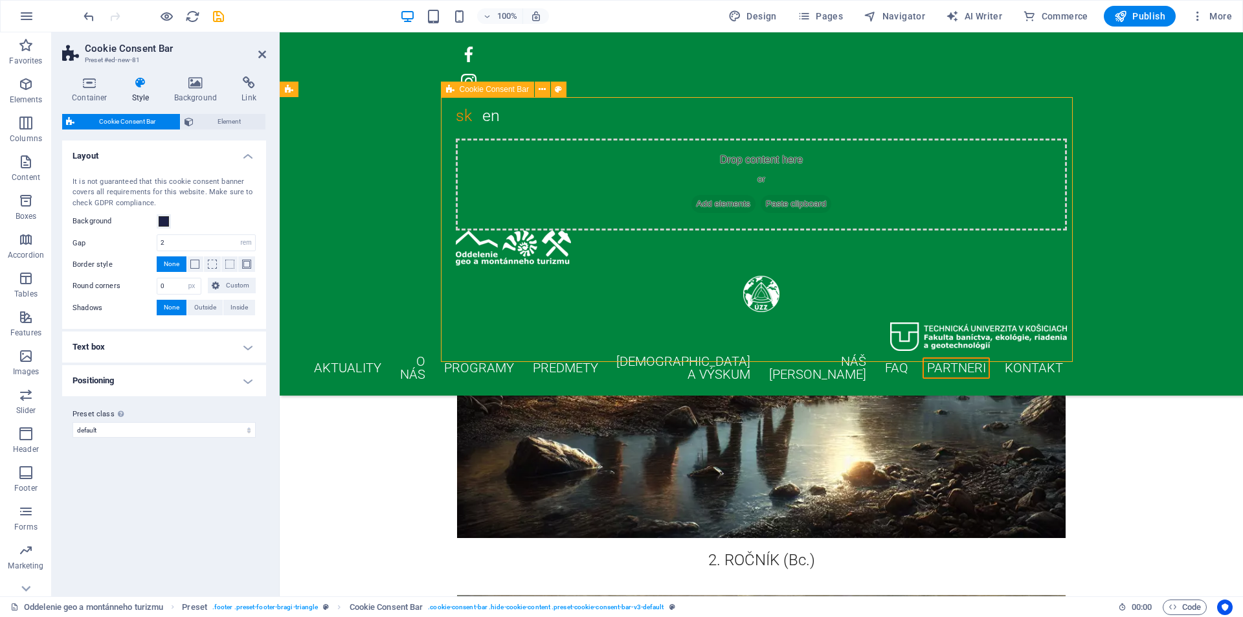
scroll to position [11284, 0]
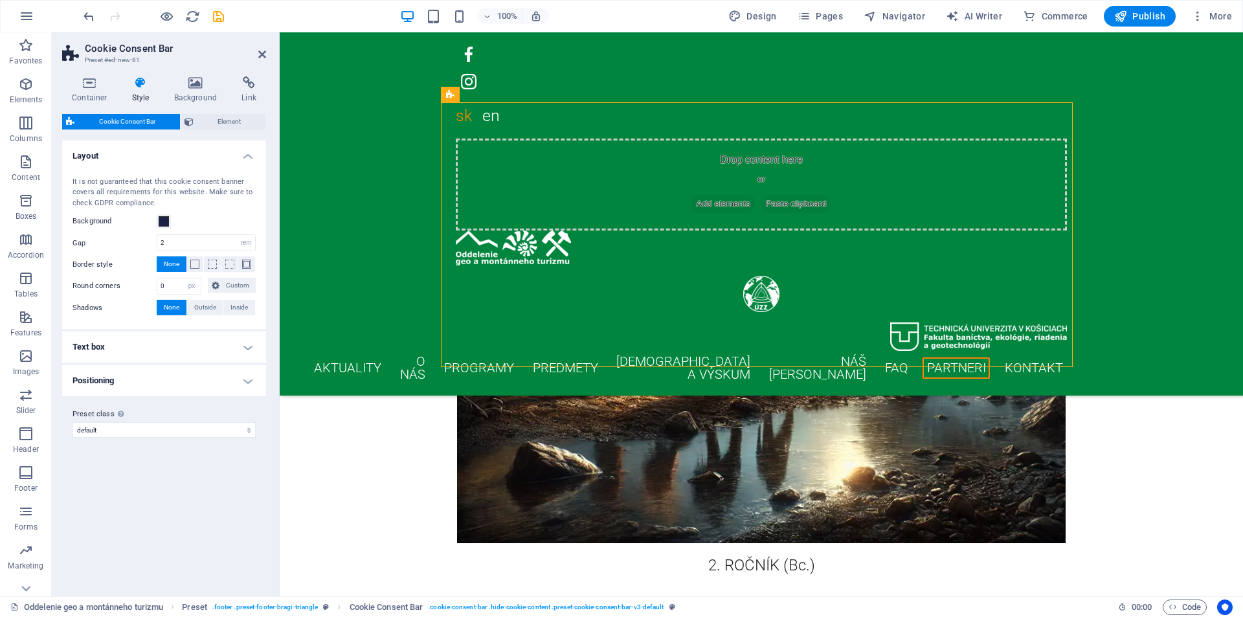
drag, startPoint x: 469, startPoint y: 98, endPoint x: 538, endPoint y: 250, distance: 166.3
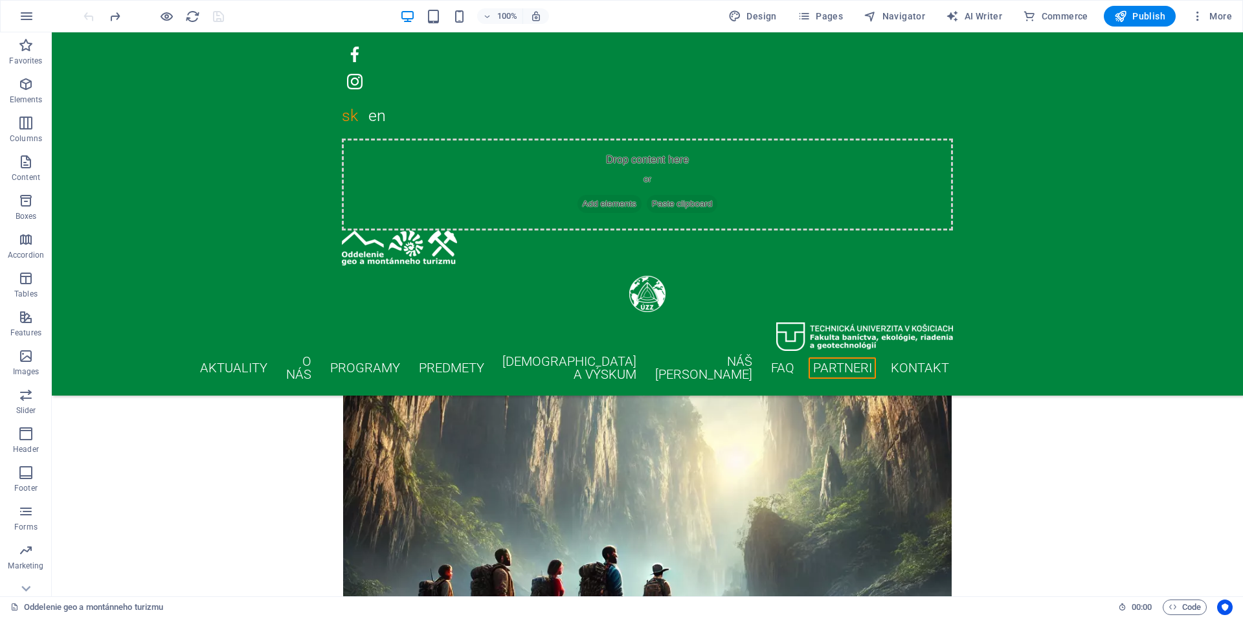
scroll to position [11107, 0]
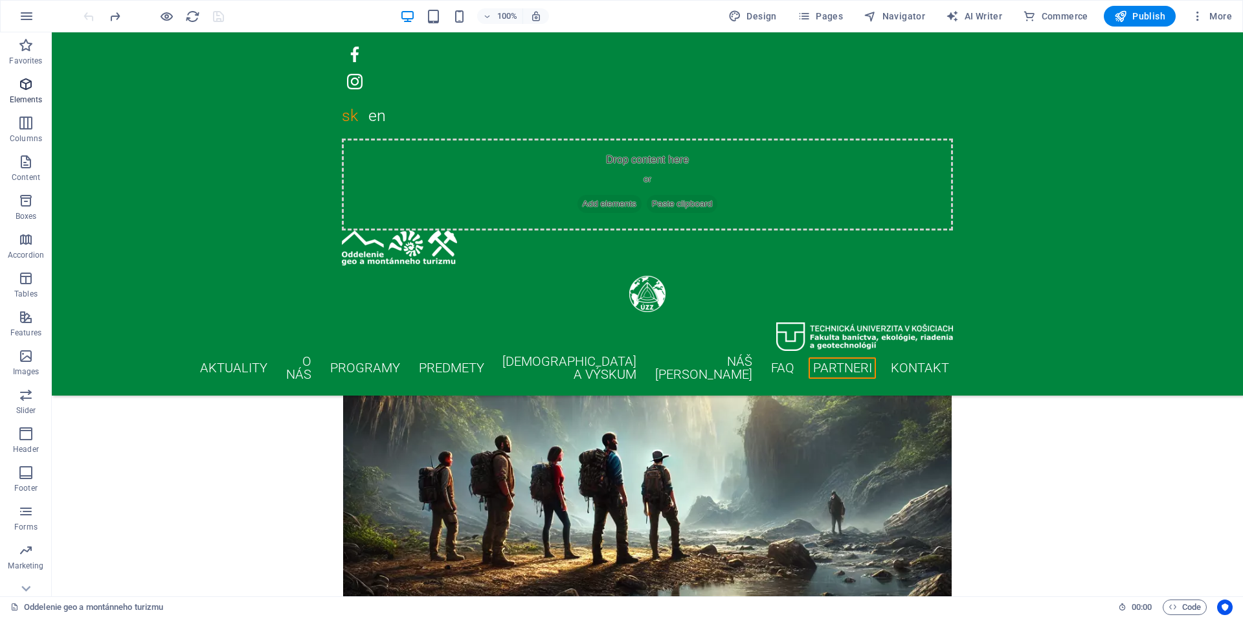
click at [27, 92] on span "Elements" at bounding box center [26, 91] width 52 height 31
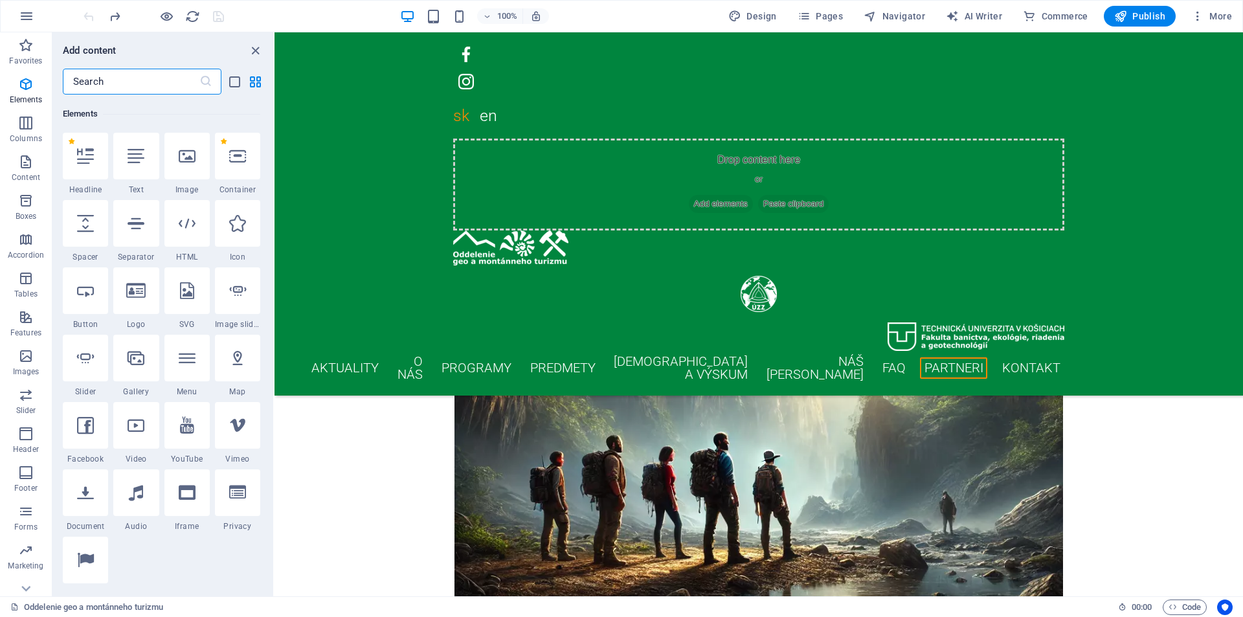
scroll to position [138, 0]
click at [105, 90] on input "text" at bounding box center [131, 82] width 137 height 26
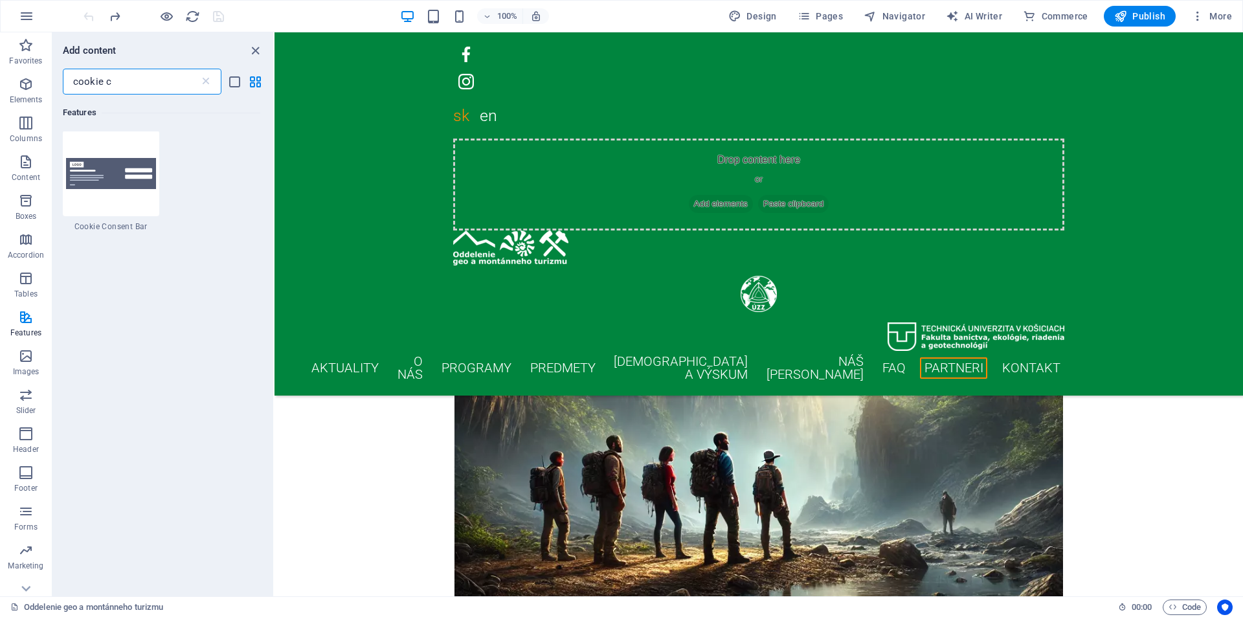
scroll to position [0, 0]
type input "cookie c"
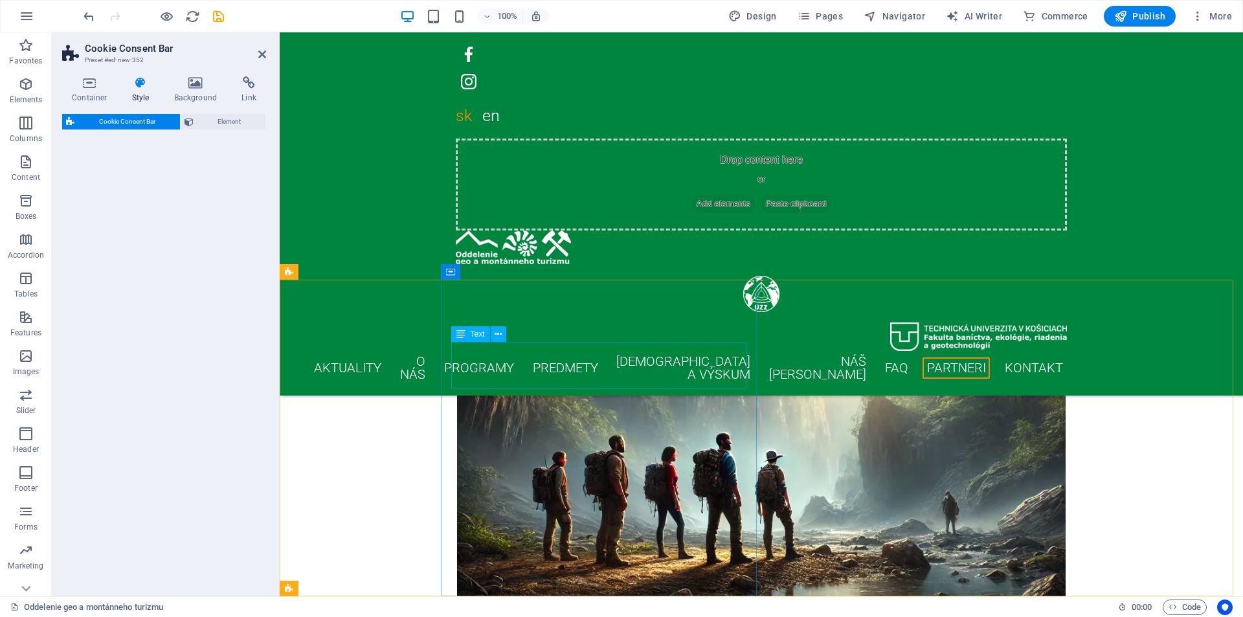
select select "rem"
select select "px"
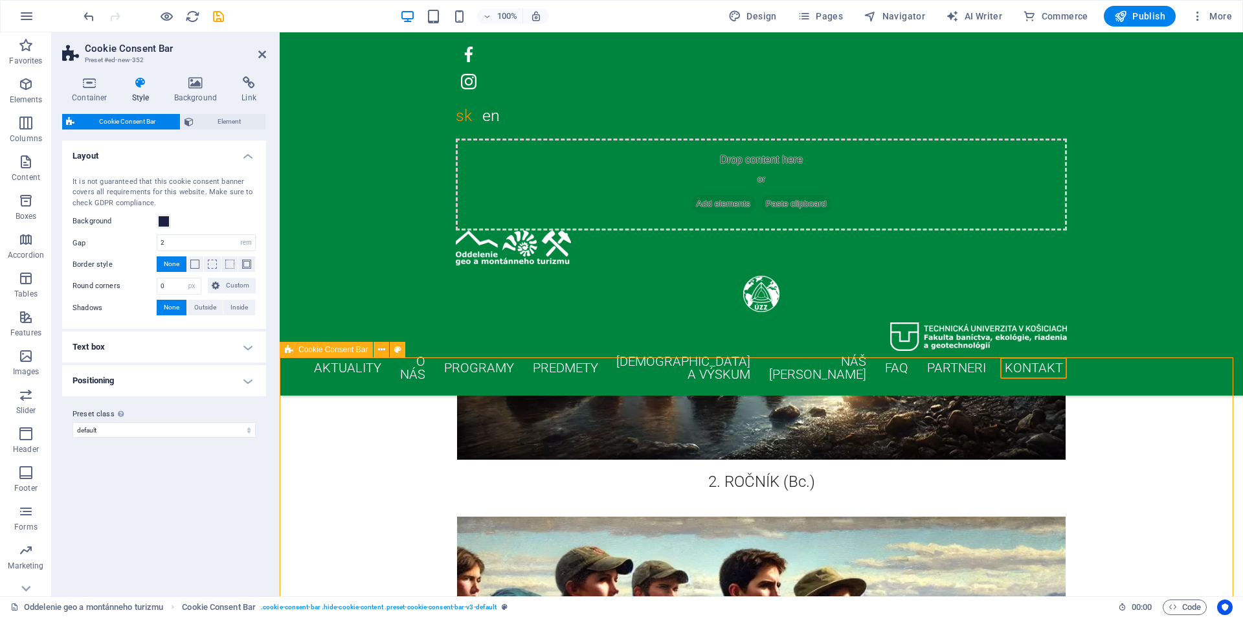
scroll to position [11372, 0]
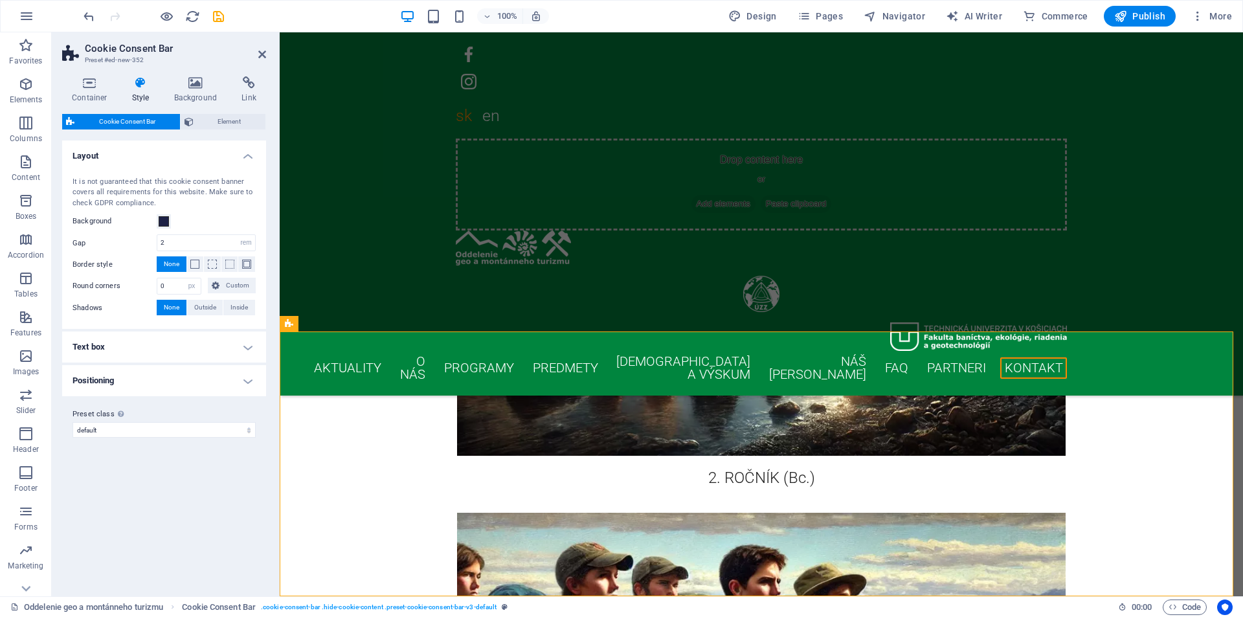
click at [159, 344] on h4 "Text box" at bounding box center [164, 346] width 204 height 31
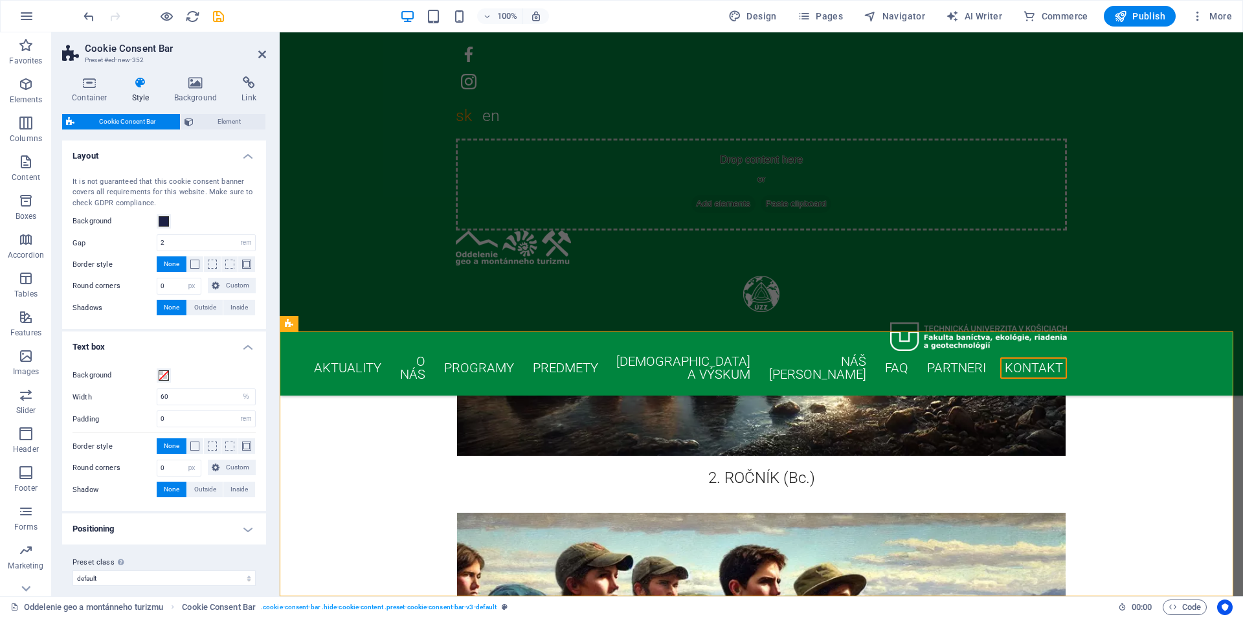
click at [159, 344] on h4 "Text box" at bounding box center [164, 342] width 204 height 23
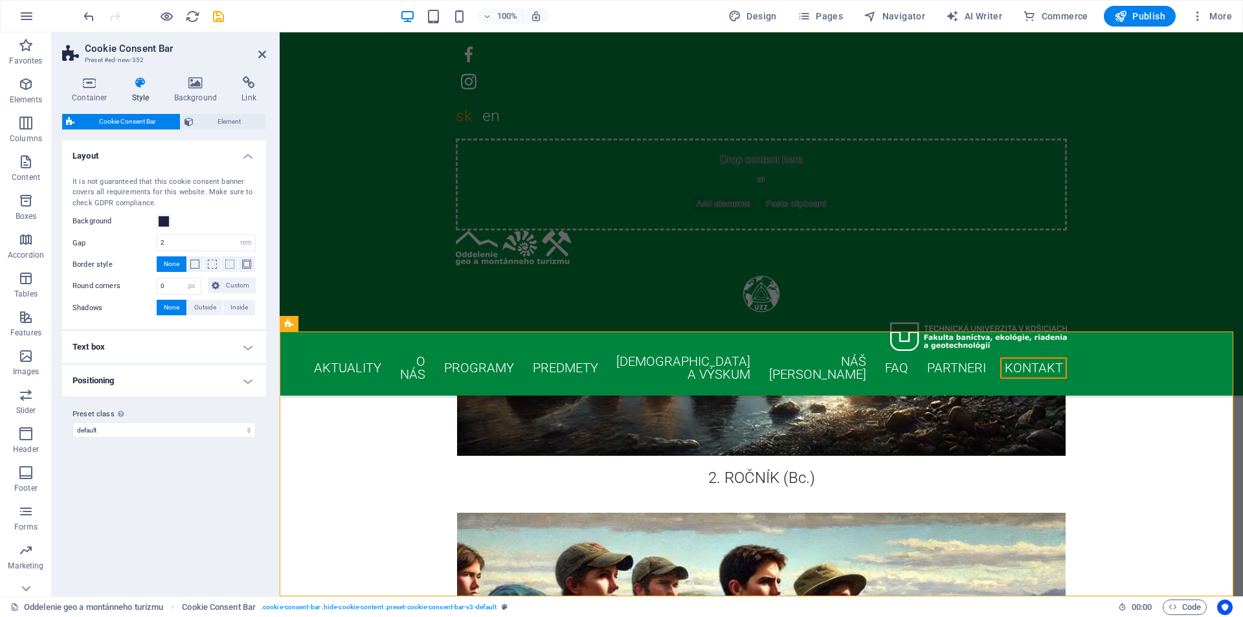
click at [212, 130] on div "Cookie Consent Bar Element Layout How this element expands within the layout (F…" at bounding box center [164, 350] width 204 height 472
click at [217, 124] on span "Element" at bounding box center [229, 122] width 65 height 16
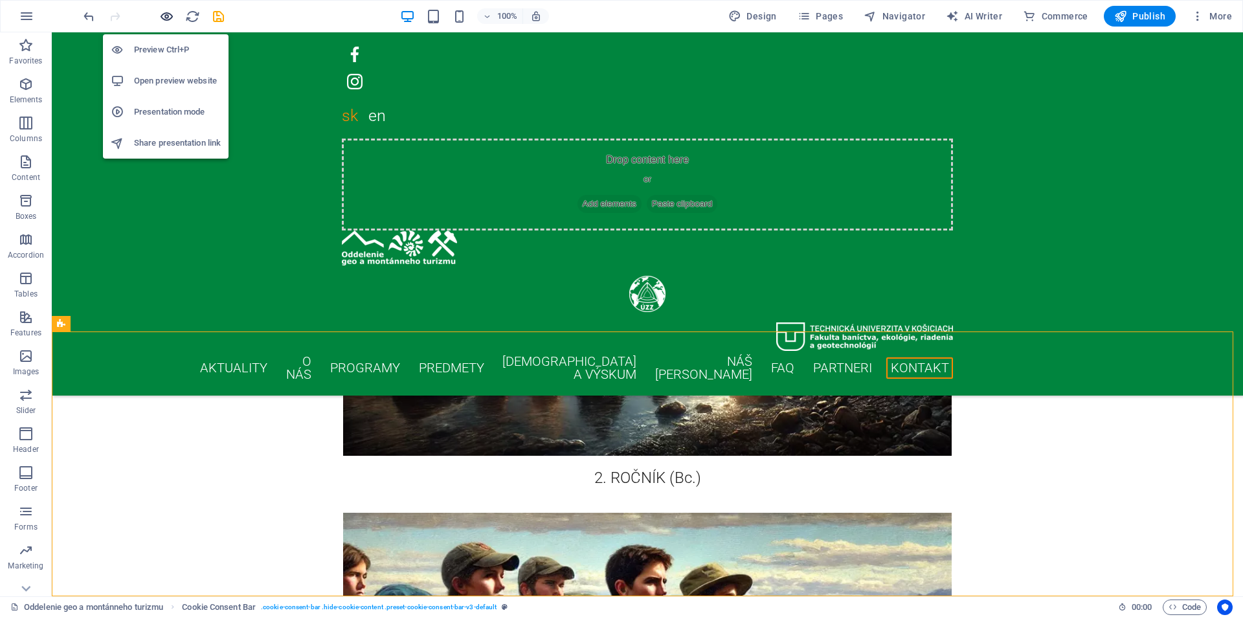
click at [168, 12] on icon "button" at bounding box center [166, 16] width 15 height 15
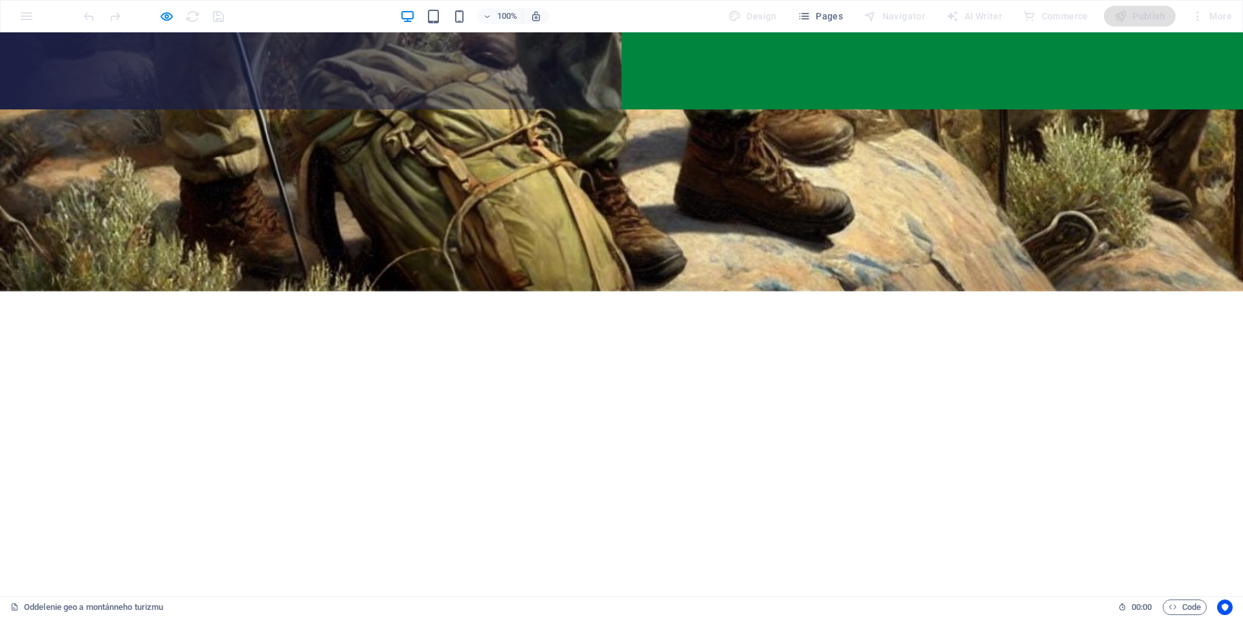
scroll to position [0, 0]
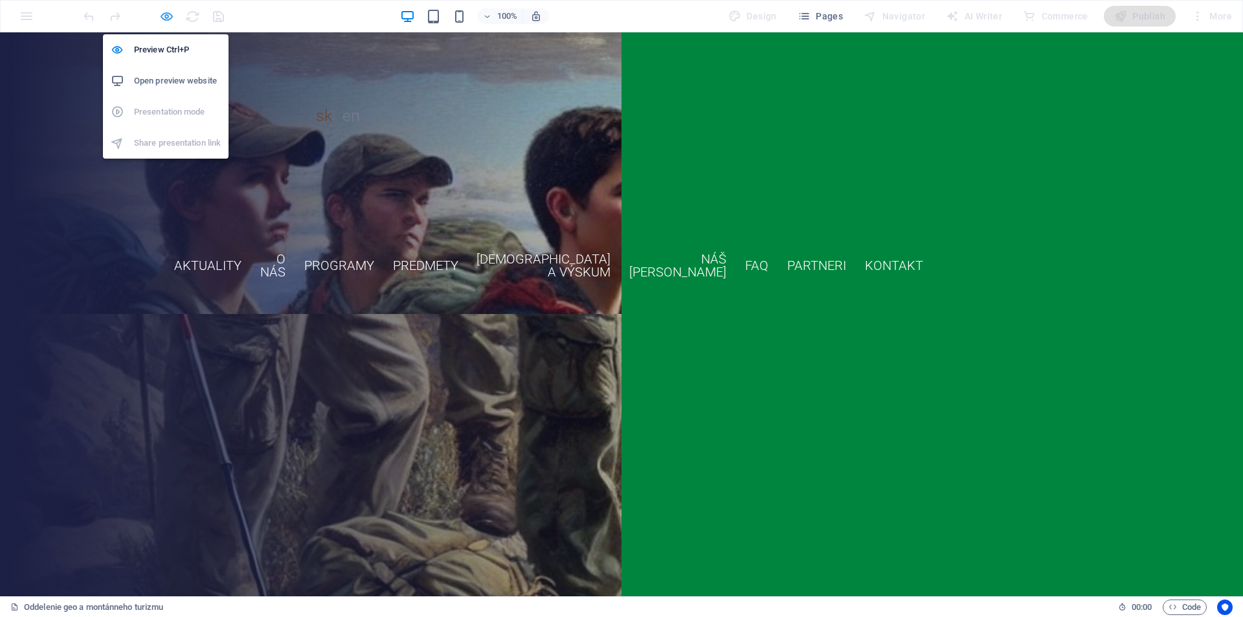
click at [165, 16] on icon "button" at bounding box center [166, 16] width 15 height 15
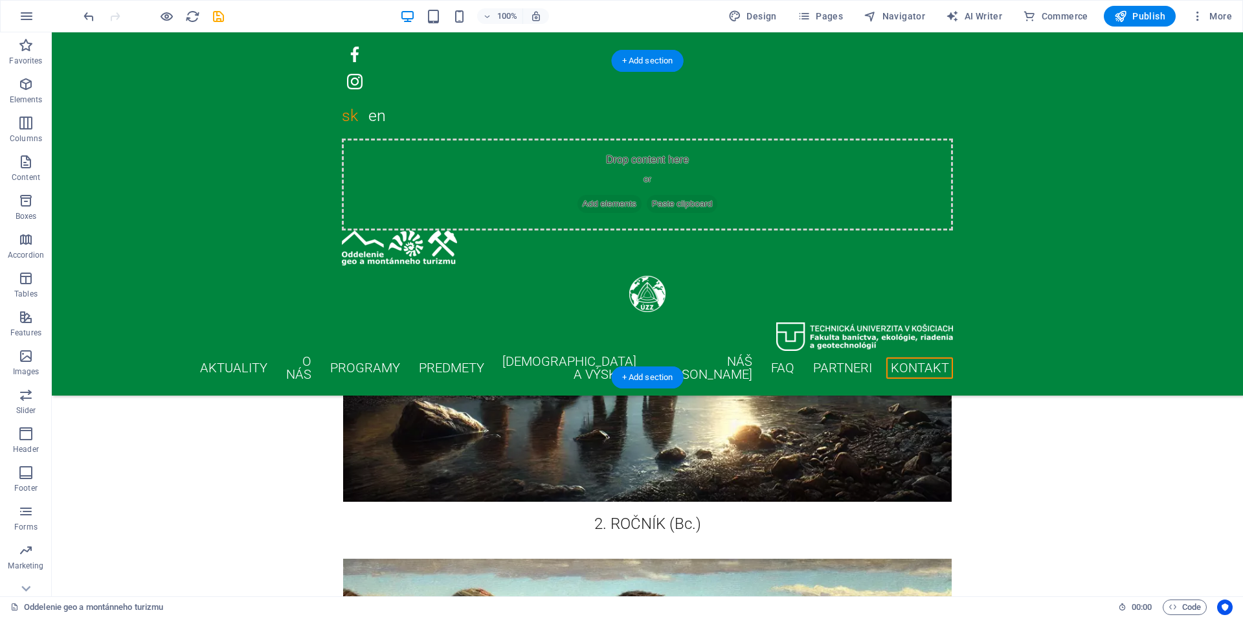
scroll to position [11372, 0]
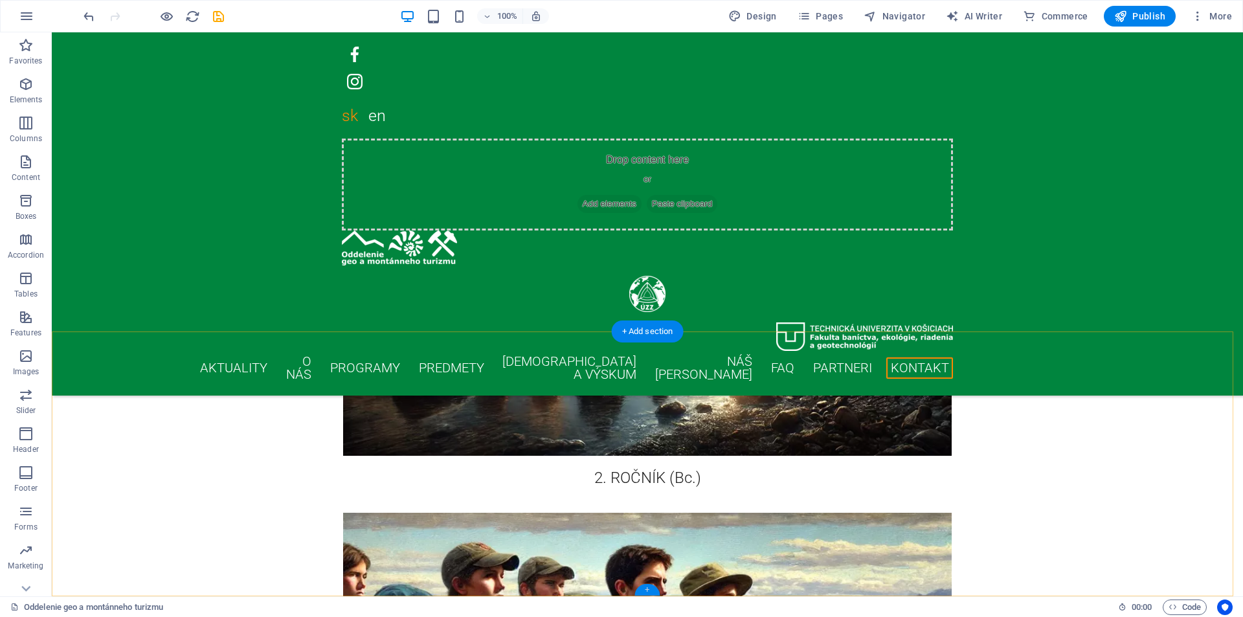
click at [643, 588] on div "+" at bounding box center [646, 590] width 25 height 12
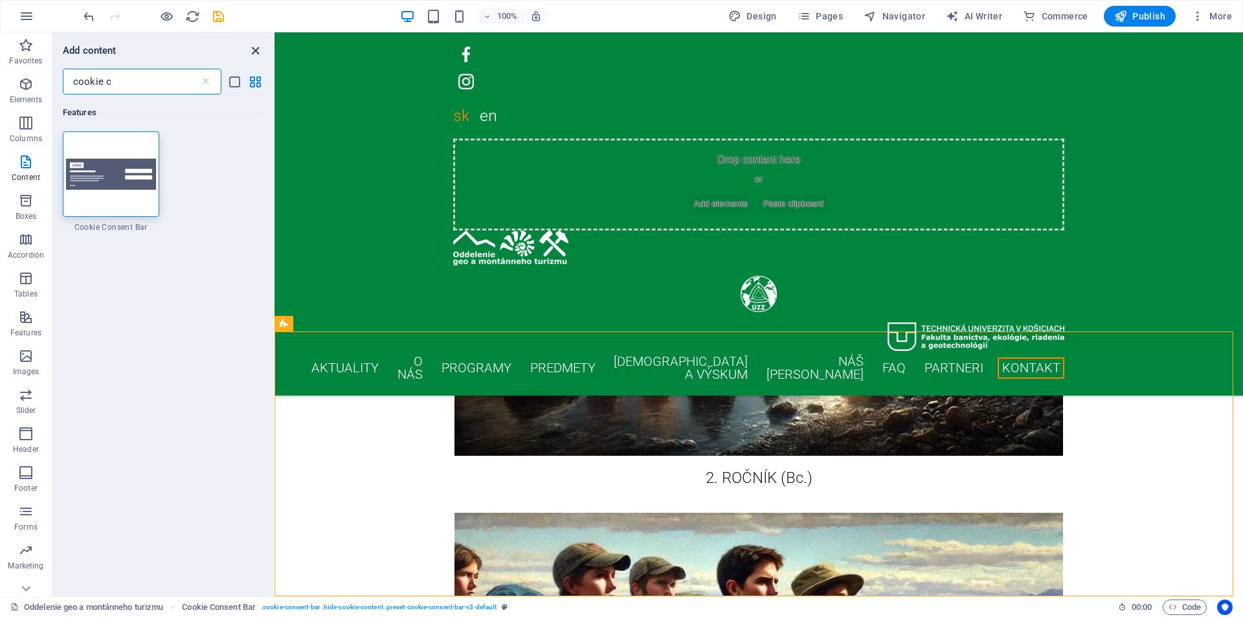
click at [251, 49] on icon "close panel" at bounding box center [255, 50] width 15 height 15
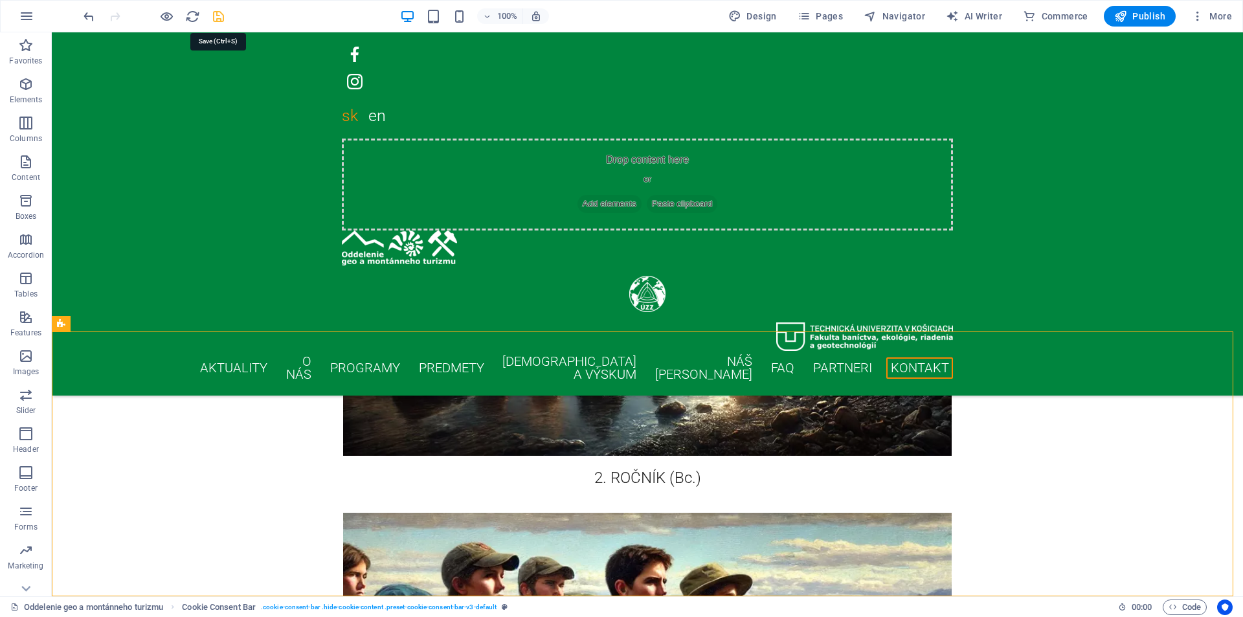
click at [217, 16] on icon "save" at bounding box center [218, 16] width 15 height 15
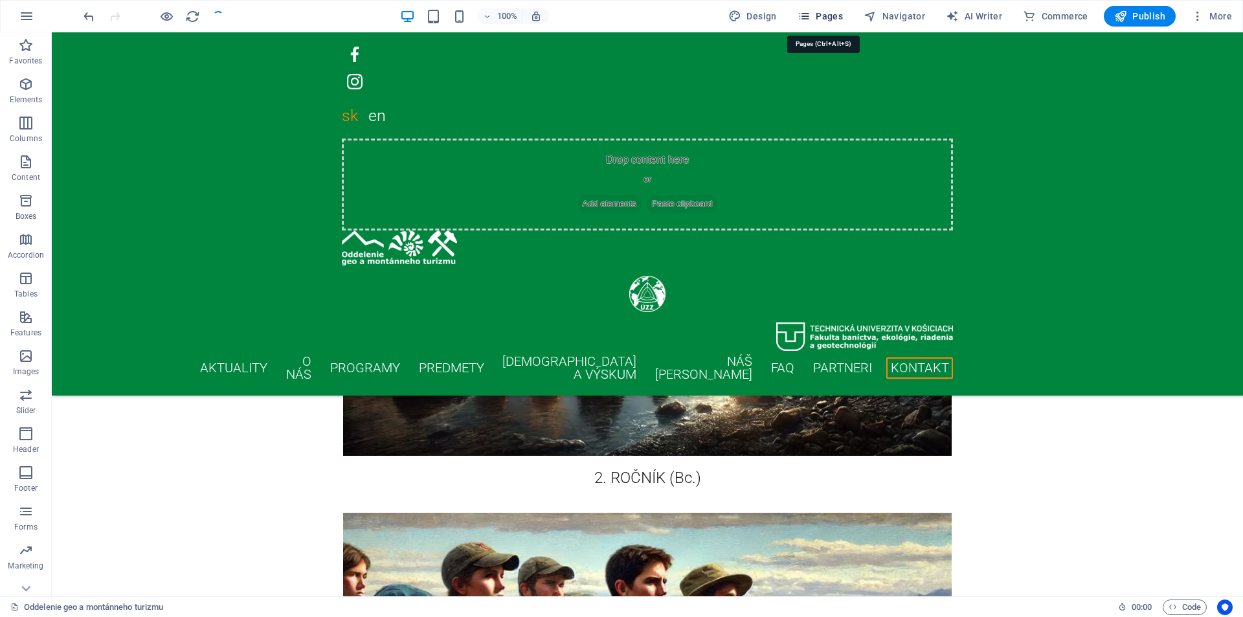
click at [834, 14] on span "Pages" at bounding box center [819, 16] width 45 height 13
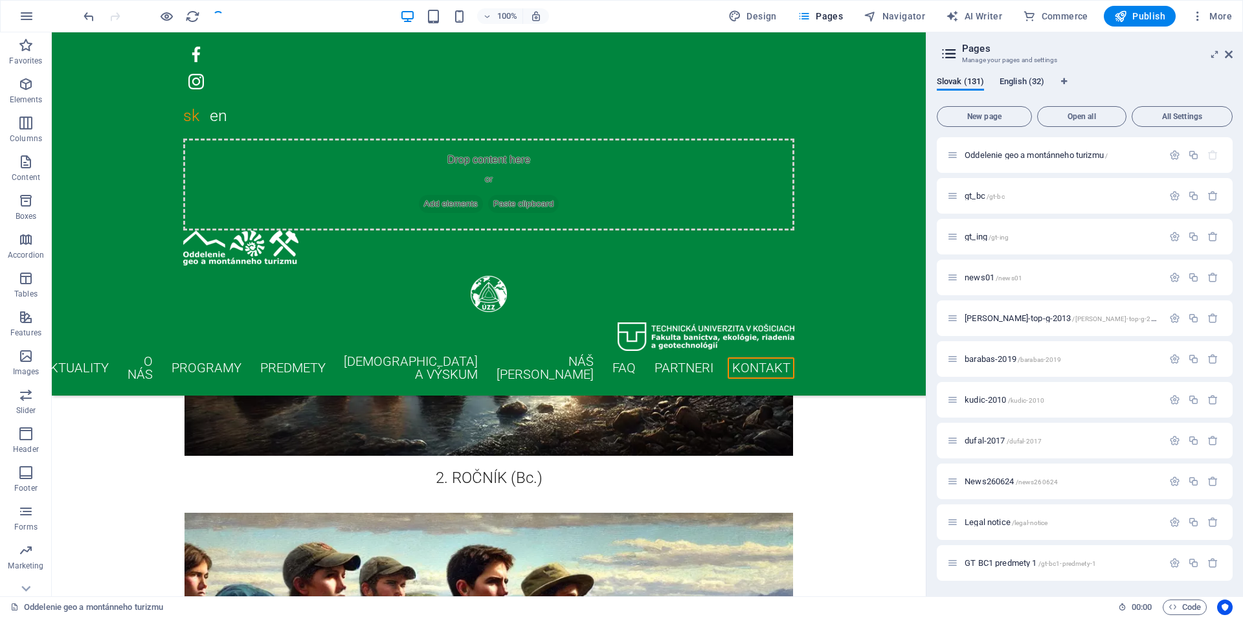
click at [1014, 78] on span "English (32)" at bounding box center [1021, 83] width 45 height 18
click at [1010, 162] on div "Start /" at bounding box center [1055, 155] width 216 height 15
click at [978, 156] on span "Start /" at bounding box center [975, 155] width 22 height 10
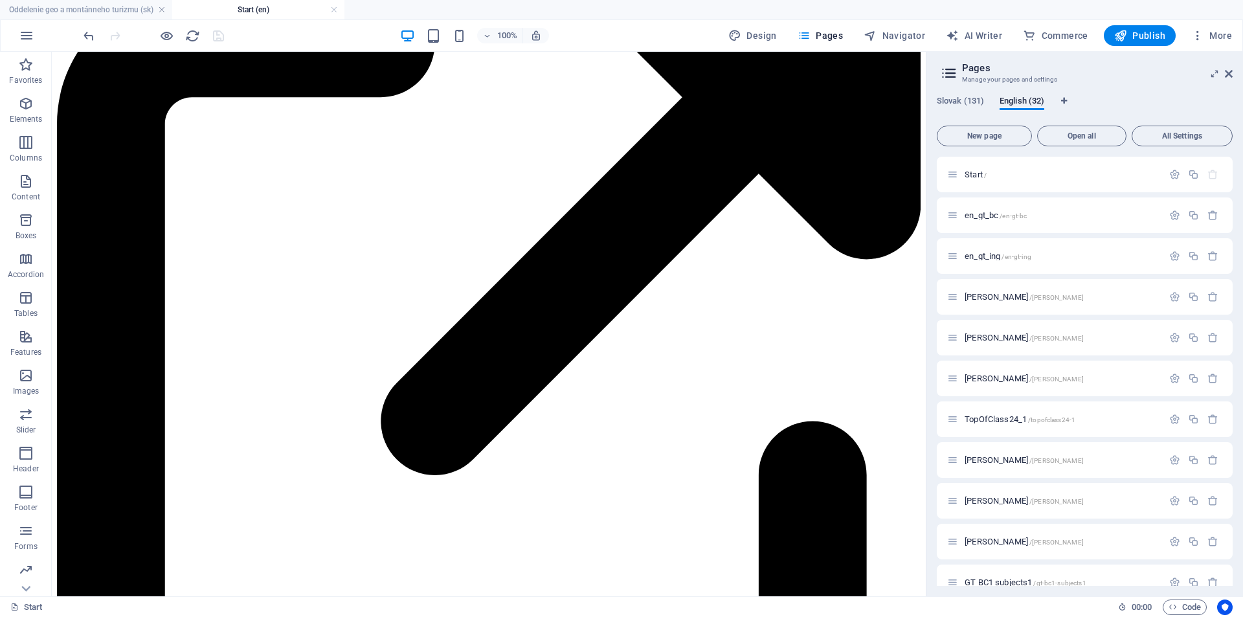
scroll to position [10918, 0]
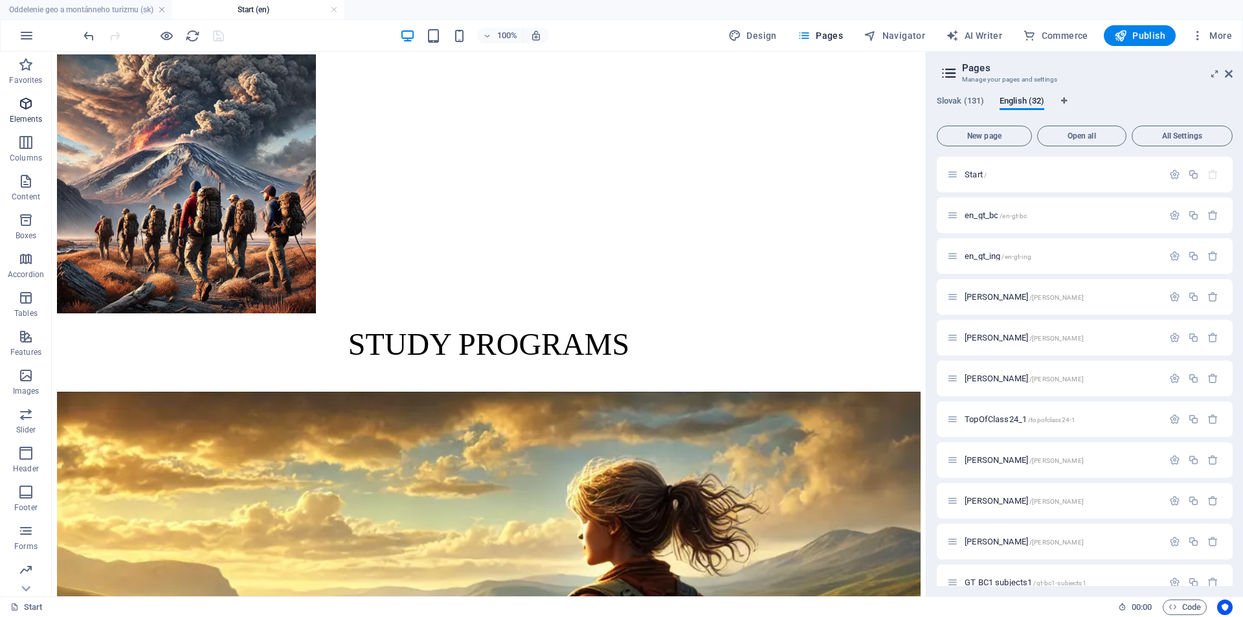
click at [27, 116] on p "Elements" at bounding box center [26, 119] width 33 height 10
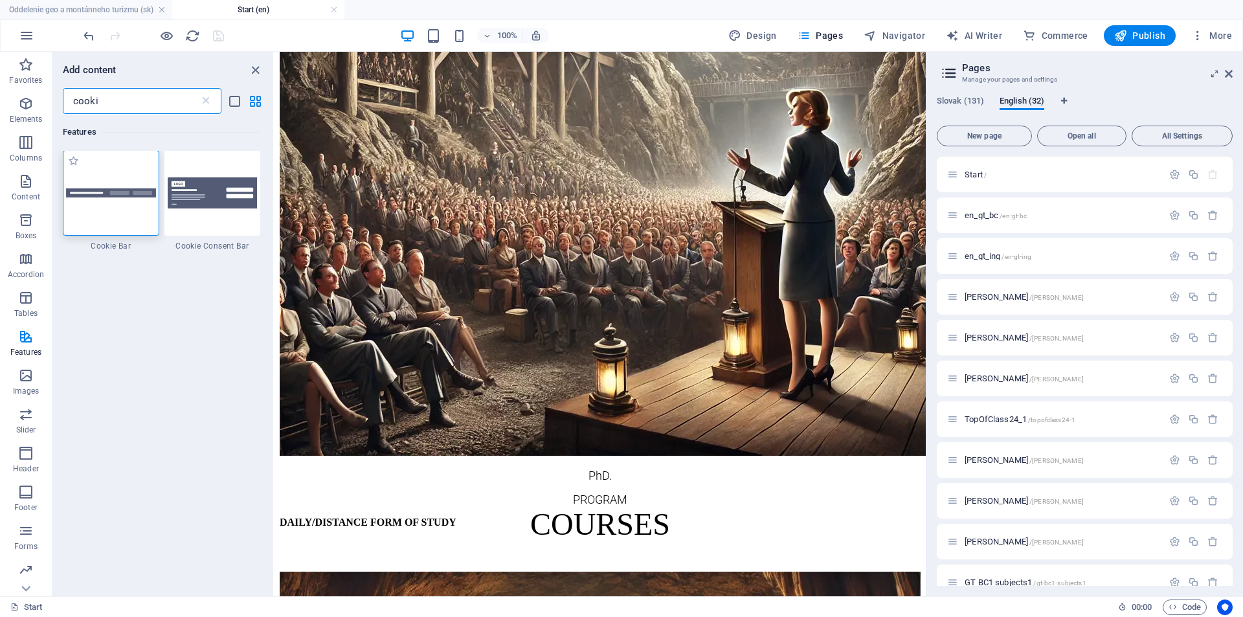
scroll to position [0, 0]
type input "cooki"
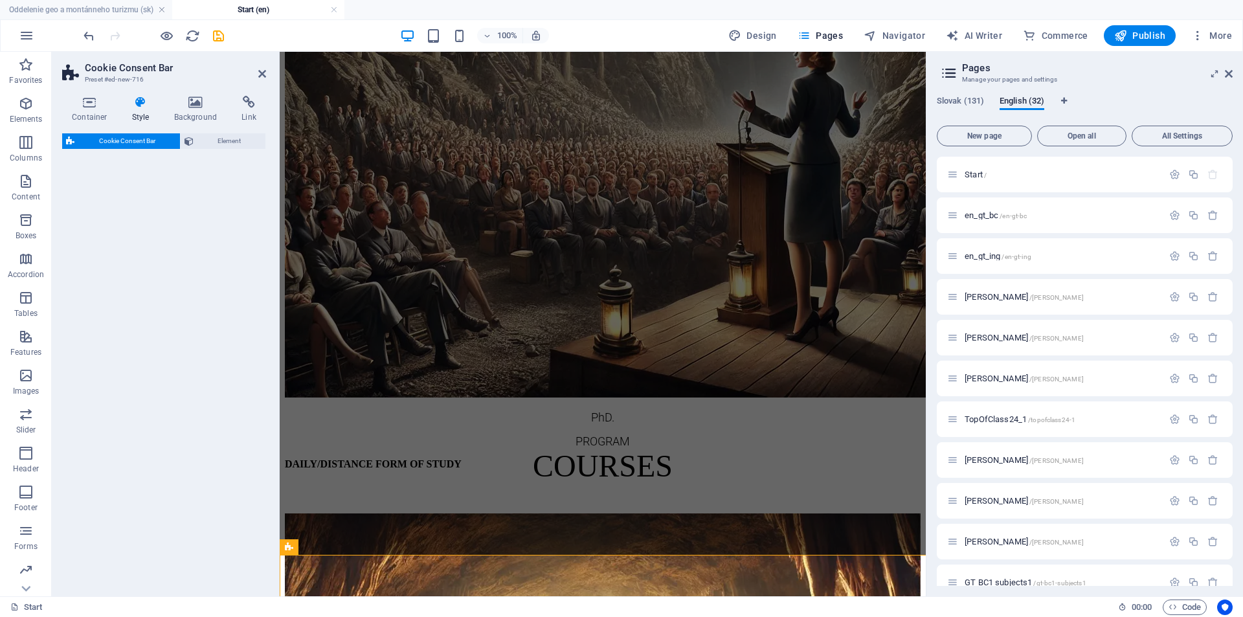
scroll to position [11183, 0]
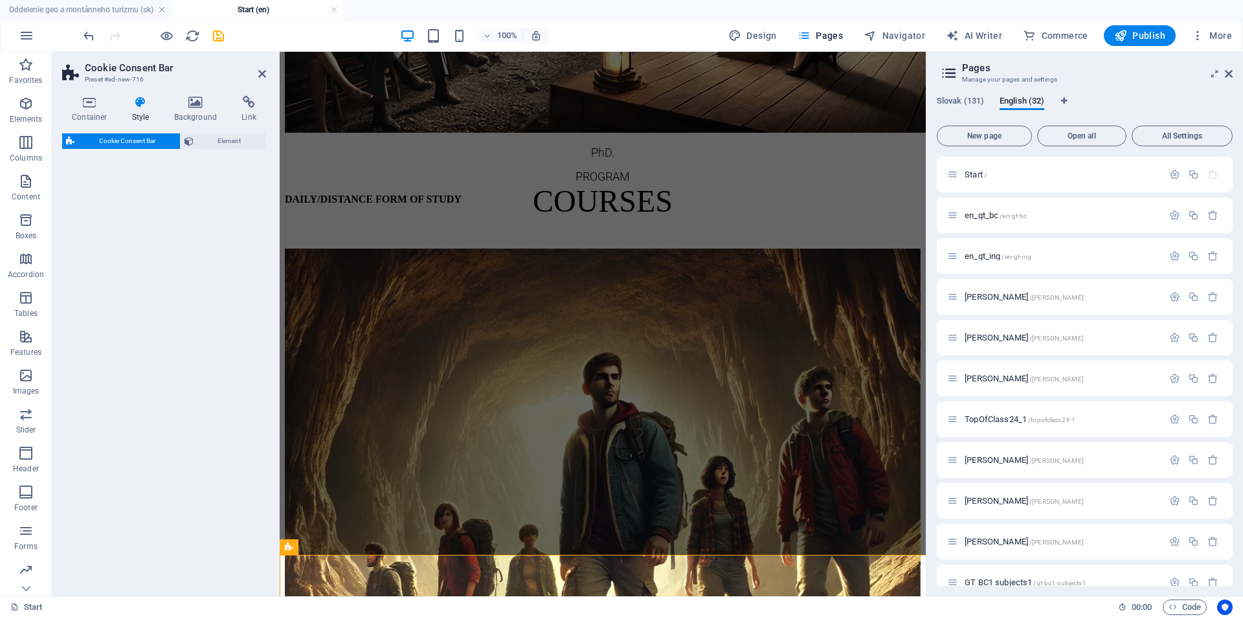
select select "rem"
select select "px"
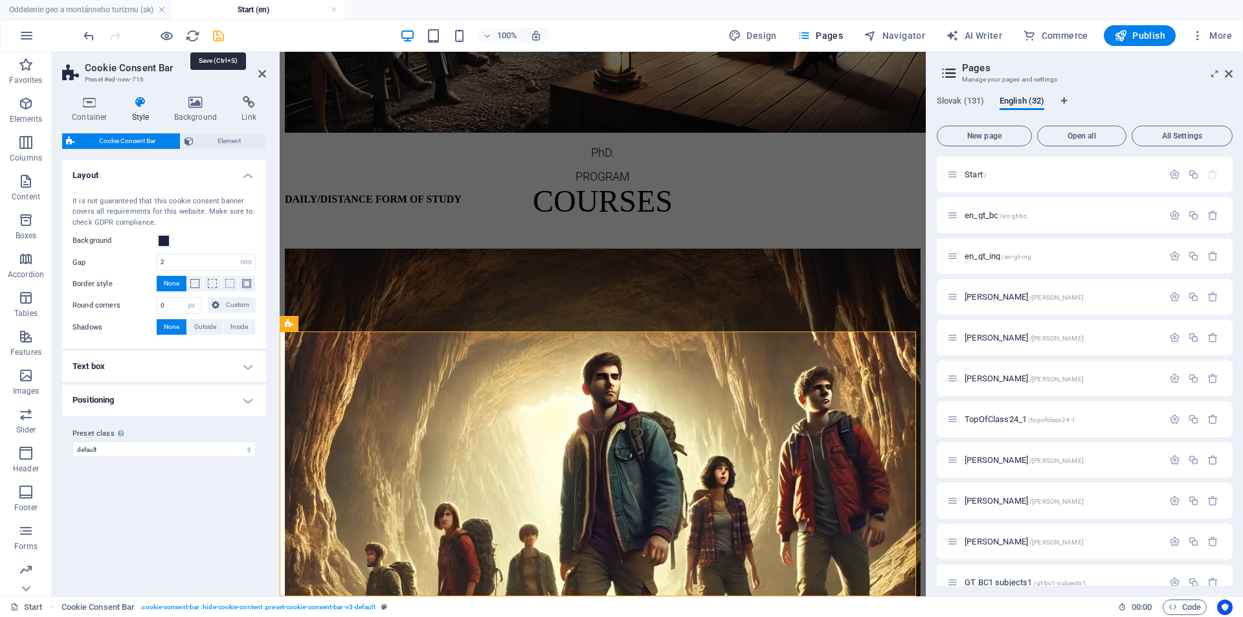
click at [218, 35] on icon "save" at bounding box center [218, 35] width 15 height 15
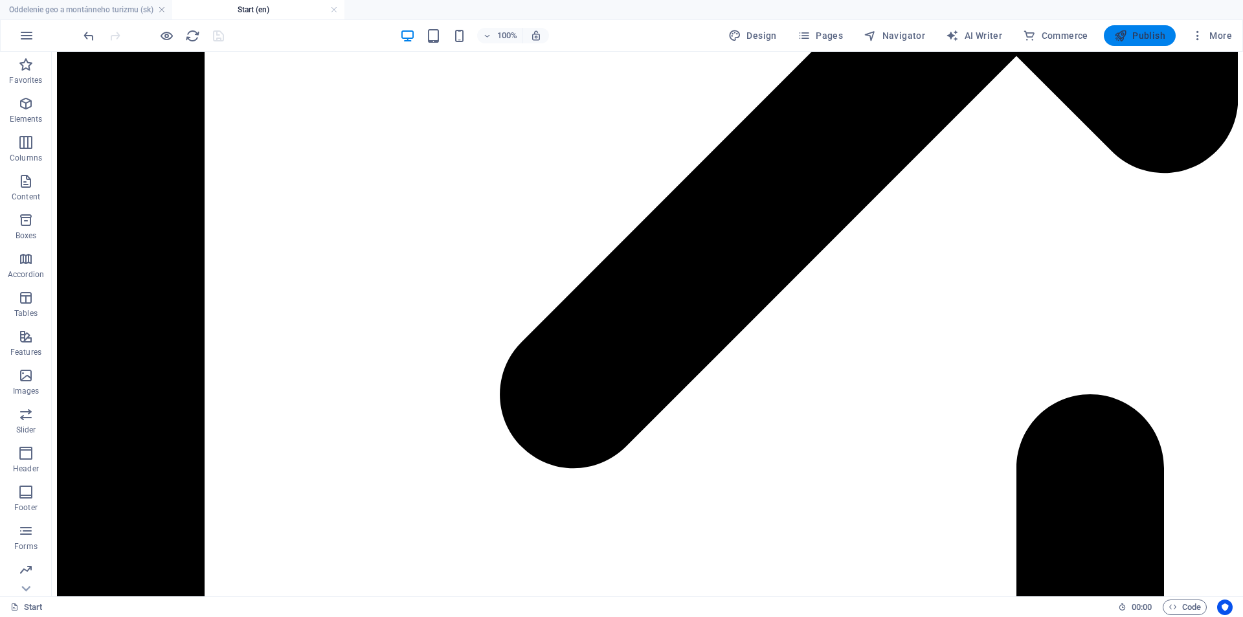
click at [1155, 42] on button "Publish" at bounding box center [1139, 35] width 72 height 21
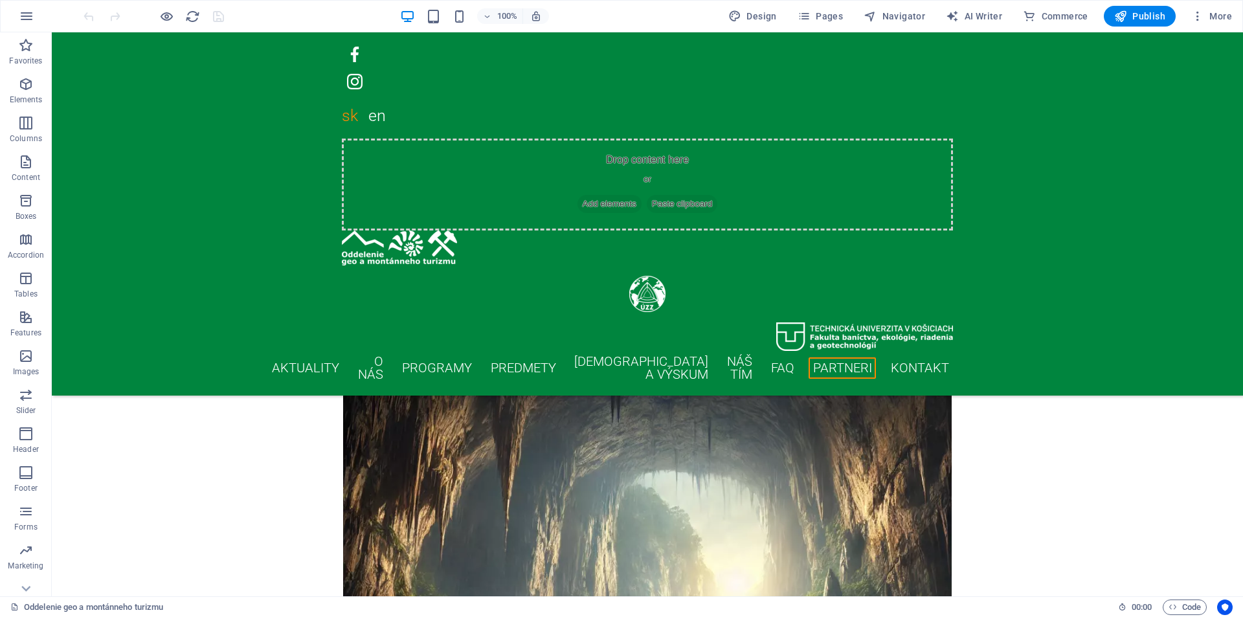
scroll to position [10854, 0]
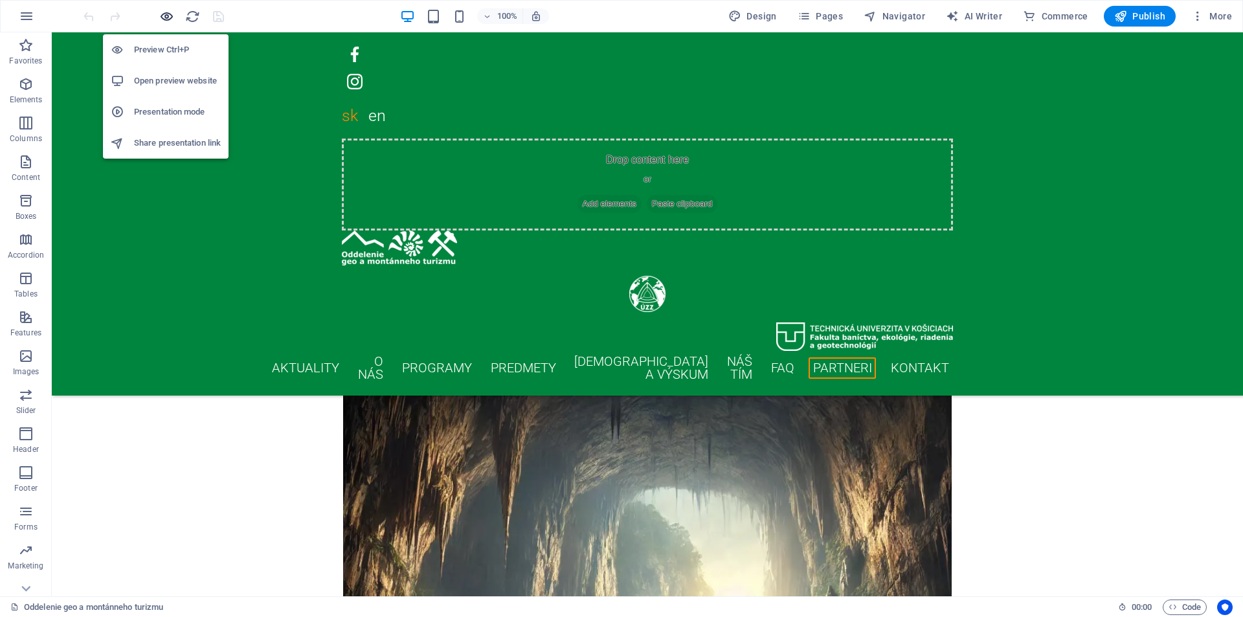
click at [166, 13] on icon "button" at bounding box center [166, 16] width 15 height 15
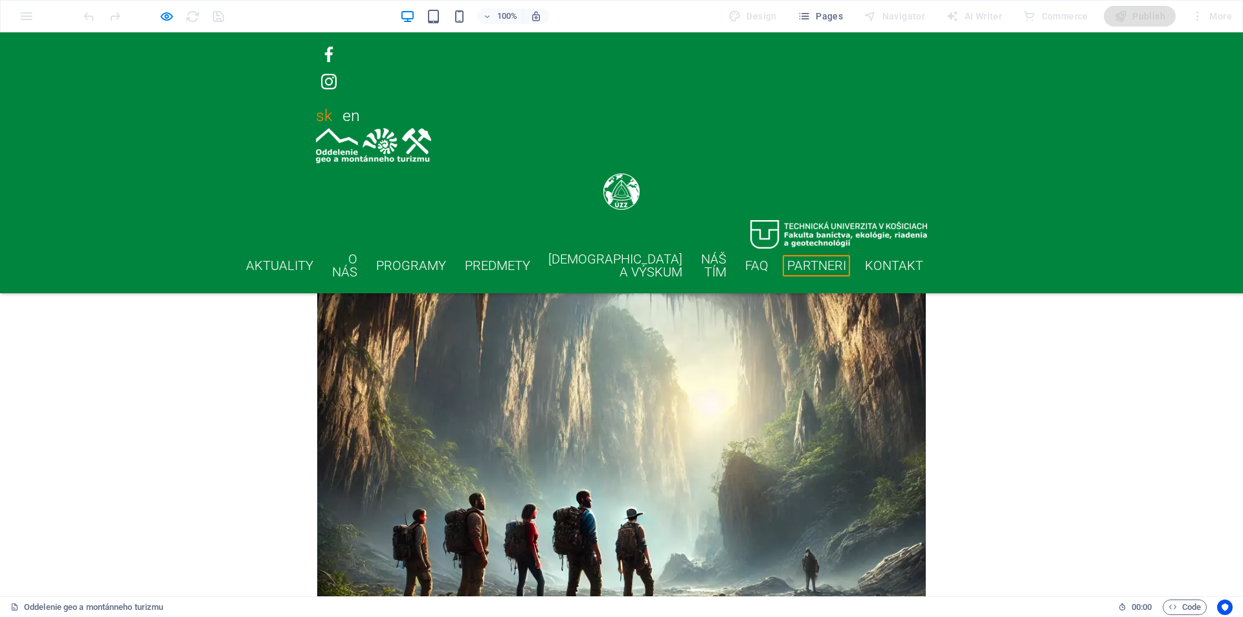
scroll to position [7808, 0]
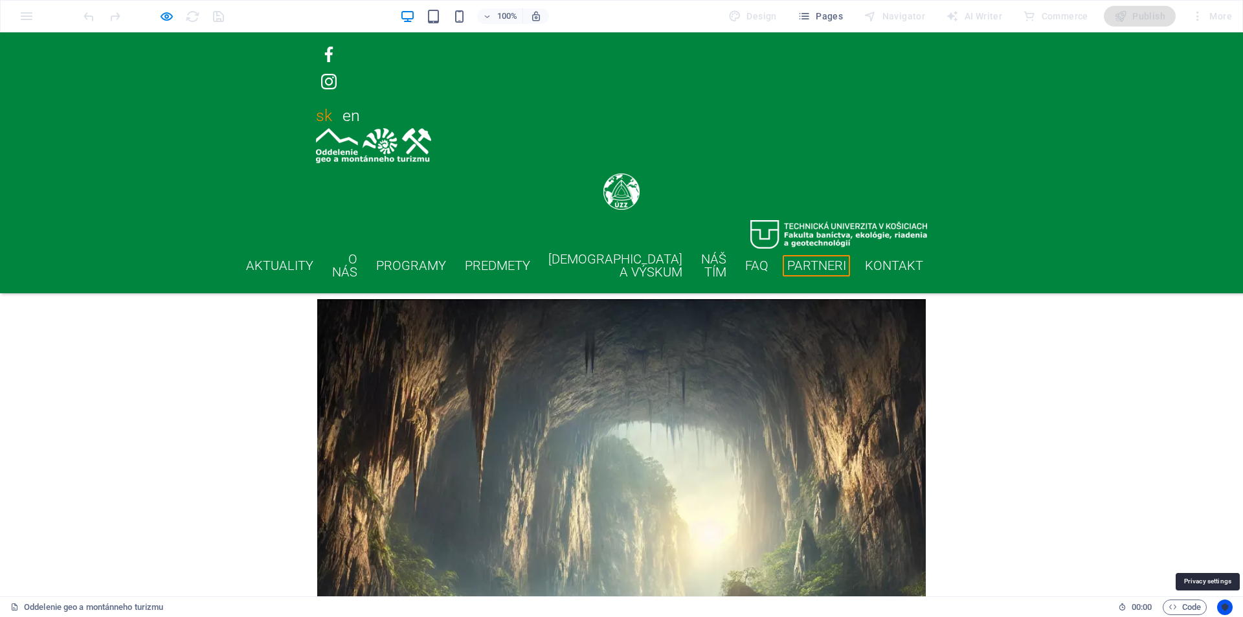
click at [1228, 606] on icon "Usercentrics" at bounding box center [1224, 607] width 9 height 9
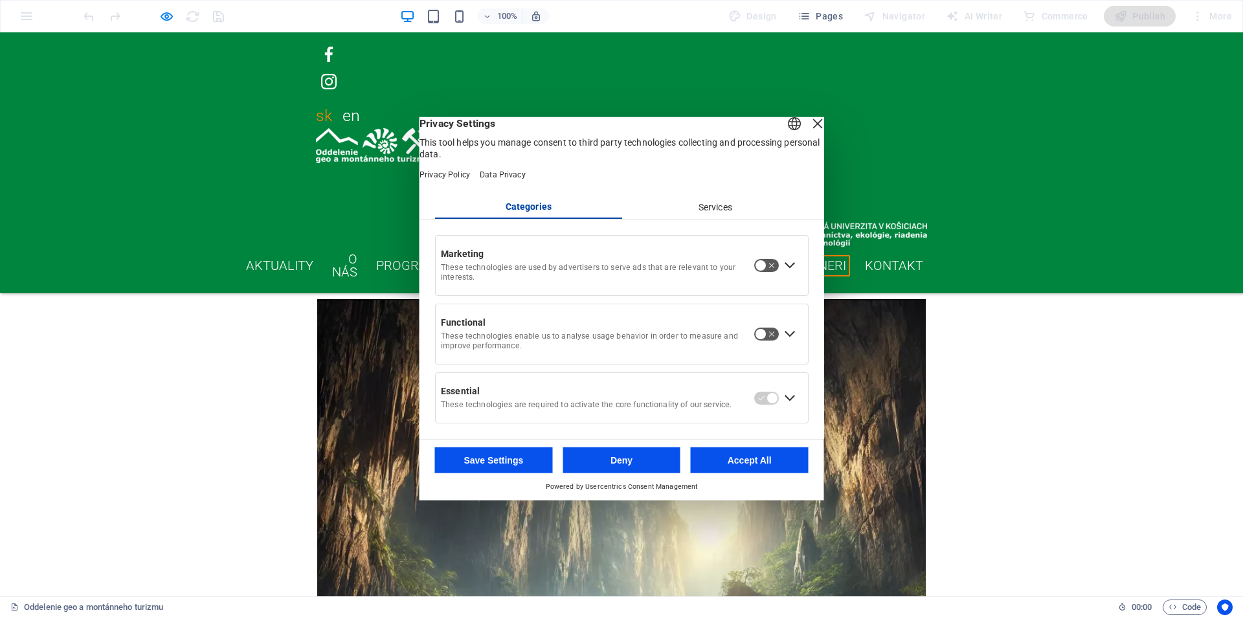
click at [808, 131] on div "Close Layer" at bounding box center [817, 123] width 18 height 18
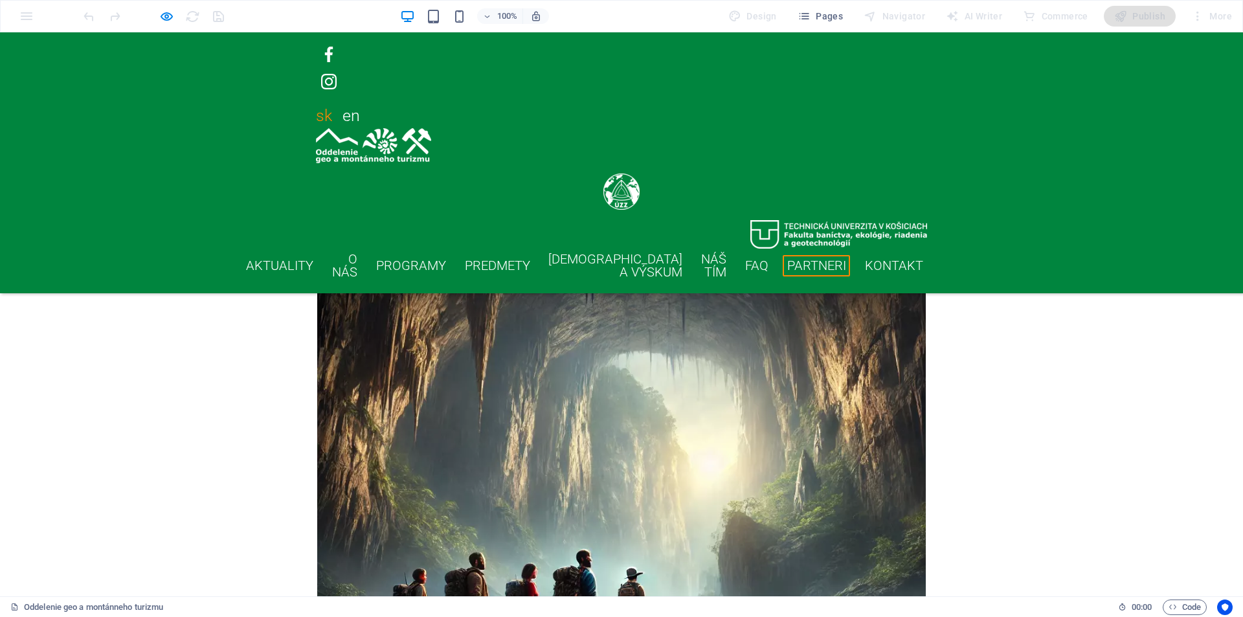
scroll to position [7937, 0]
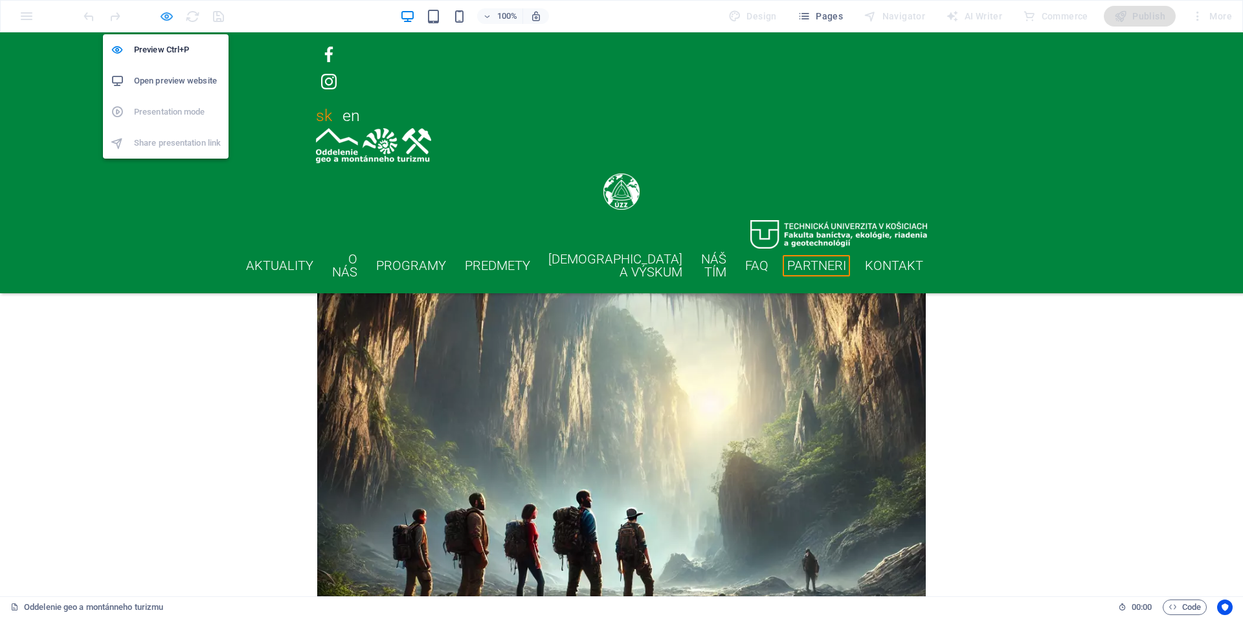
click at [165, 16] on icon "button" at bounding box center [166, 16] width 15 height 15
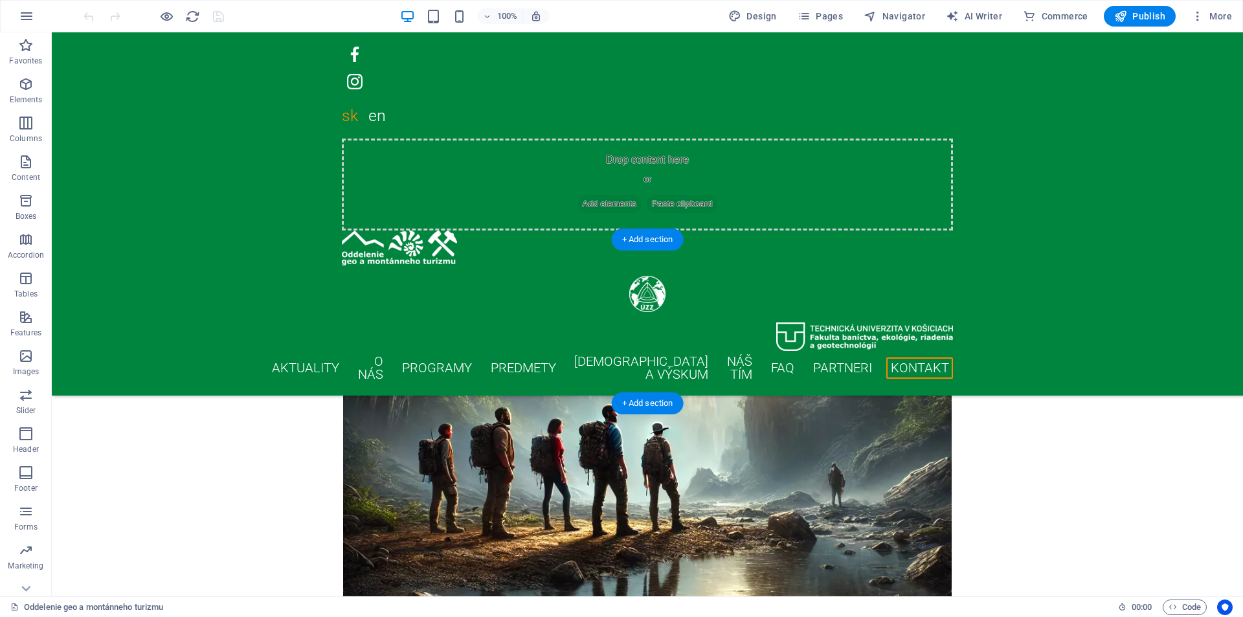
scroll to position [11372, 0]
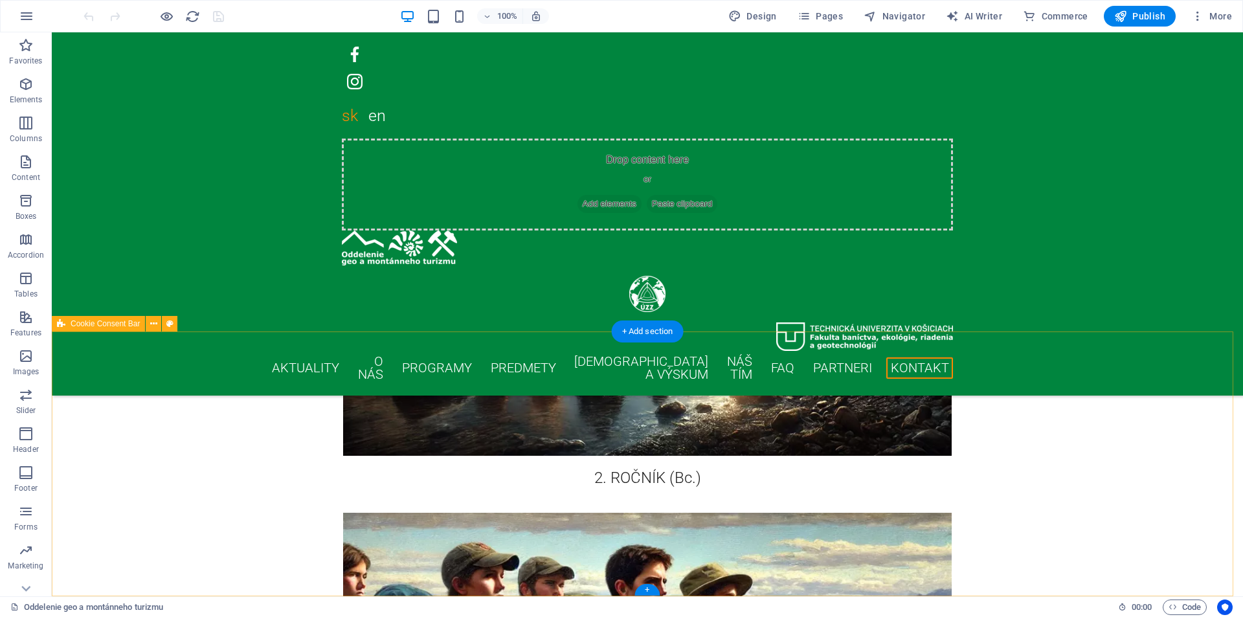
click at [153, 326] on icon at bounding box center [153, 324] width 7 height 14
click at [152, 326] on icon at bounding box center [153, 324] width 7 height 14
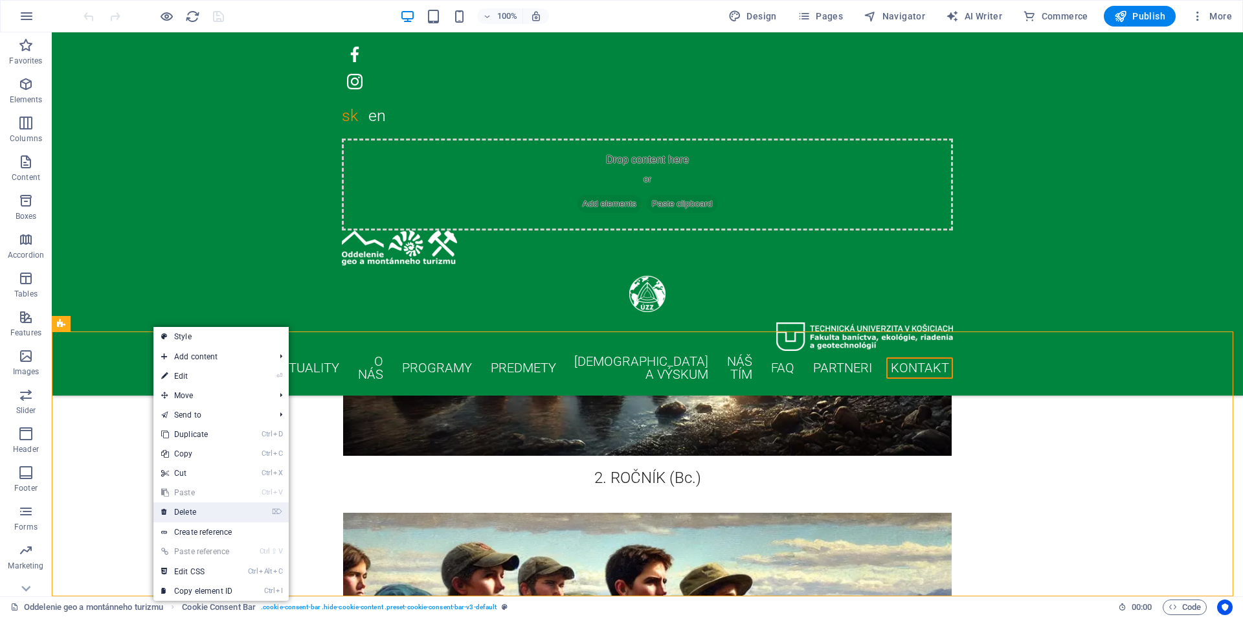
click at [208, 510] on link "⌦ Delete" at bounding box center [196, 511] width 87 height 19
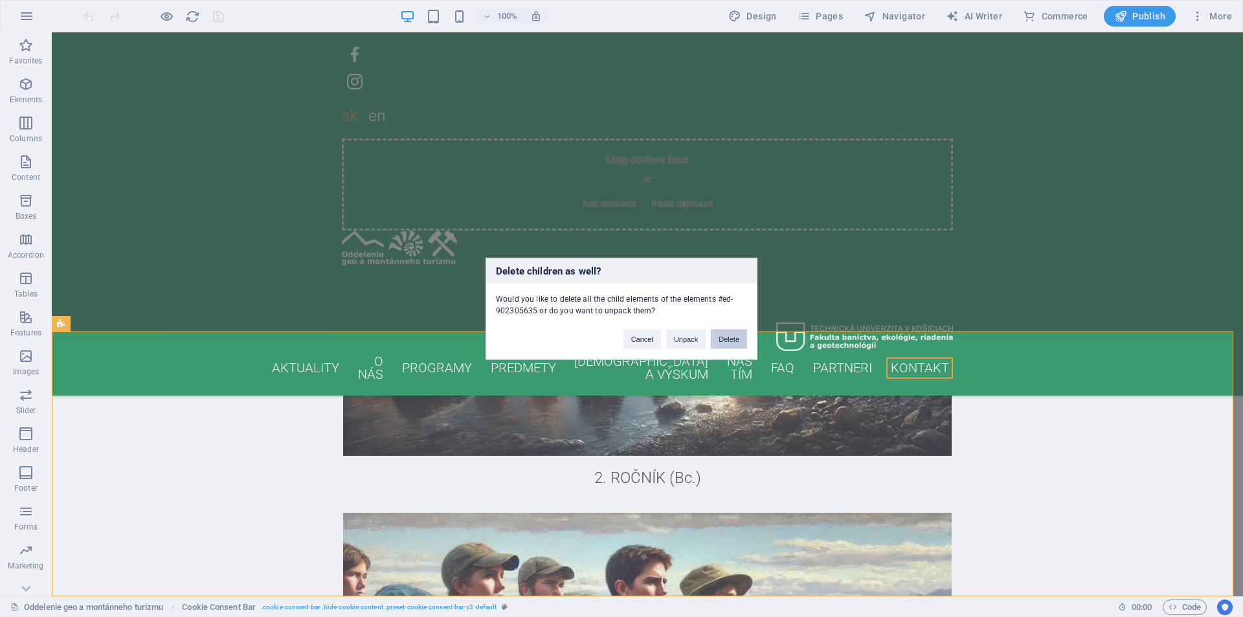
click at [731, 340] on button "Delete" at bounding box center [729, 338] width 36 height 19
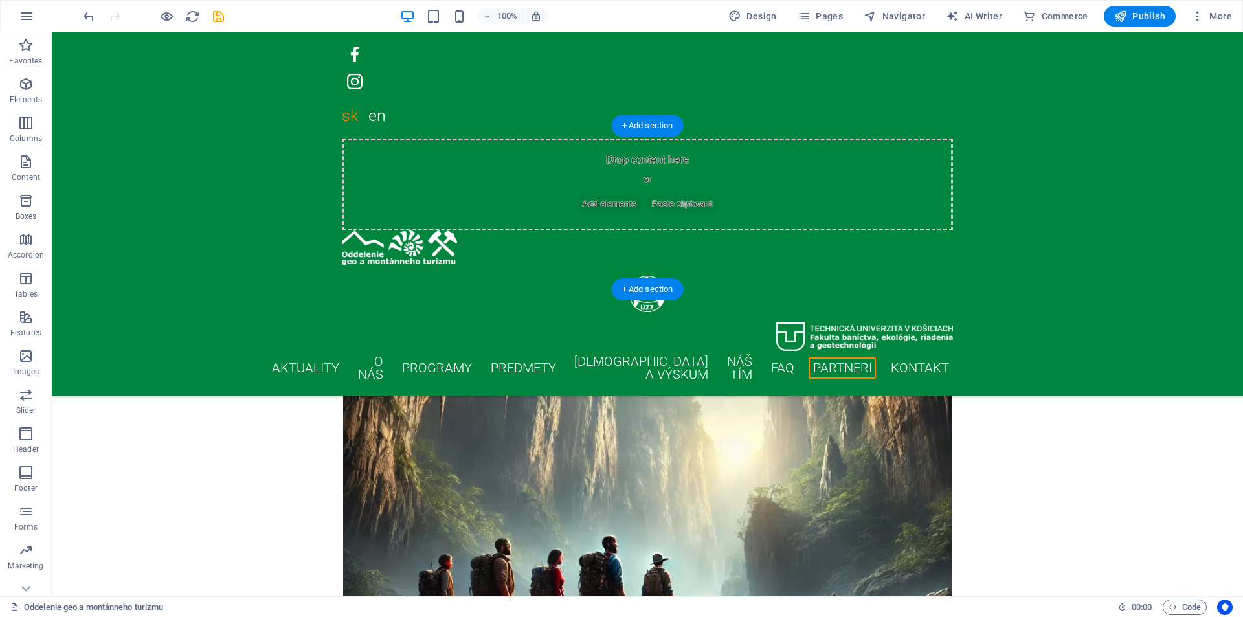
scroll to position [10913, 0]
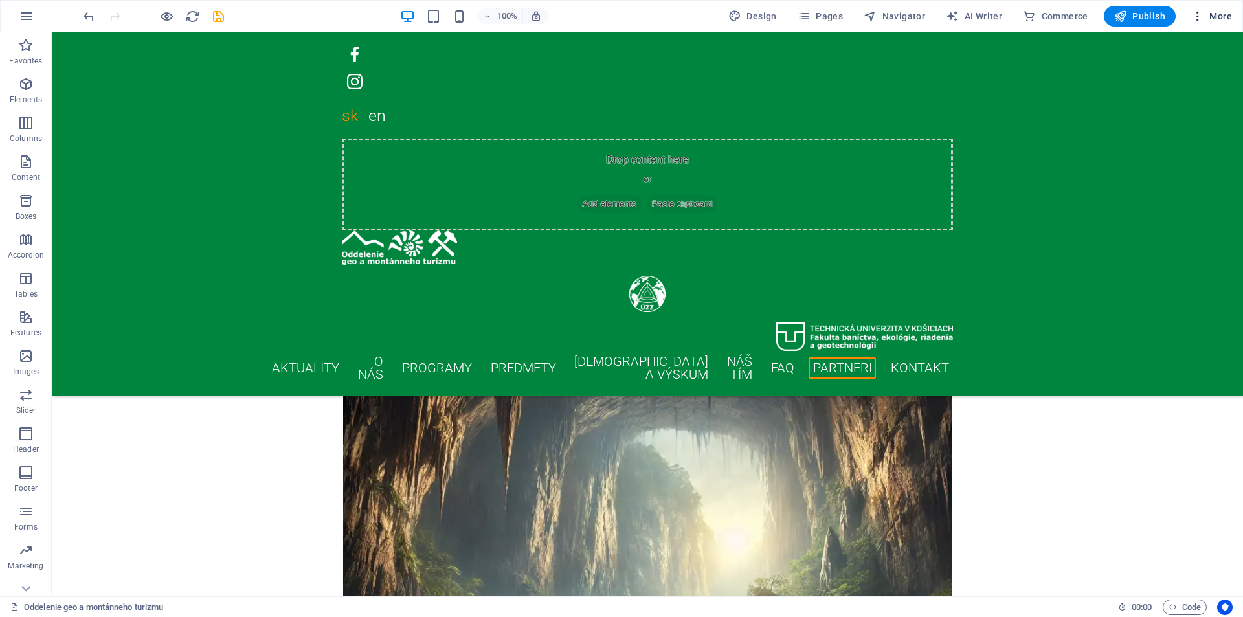
click at [1213, 12] on span "More" at bounding box center [1211, 16] width 41 height 13
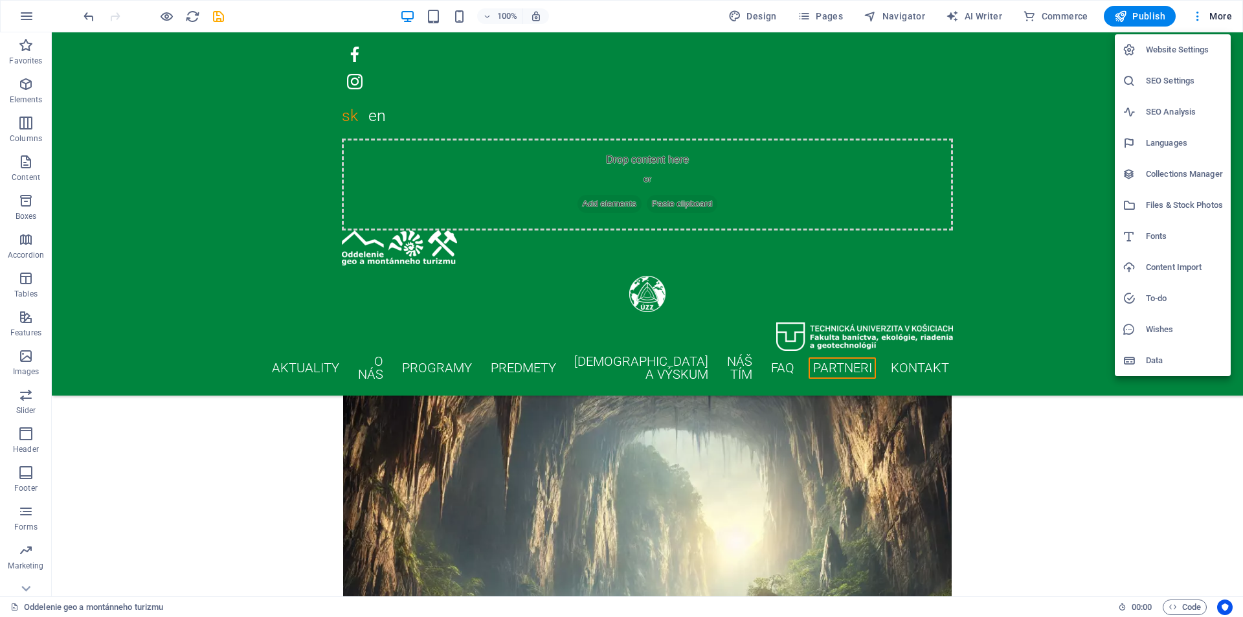
click at [832, 16] on div at bounding box center [621, 308] width 1243 height 617
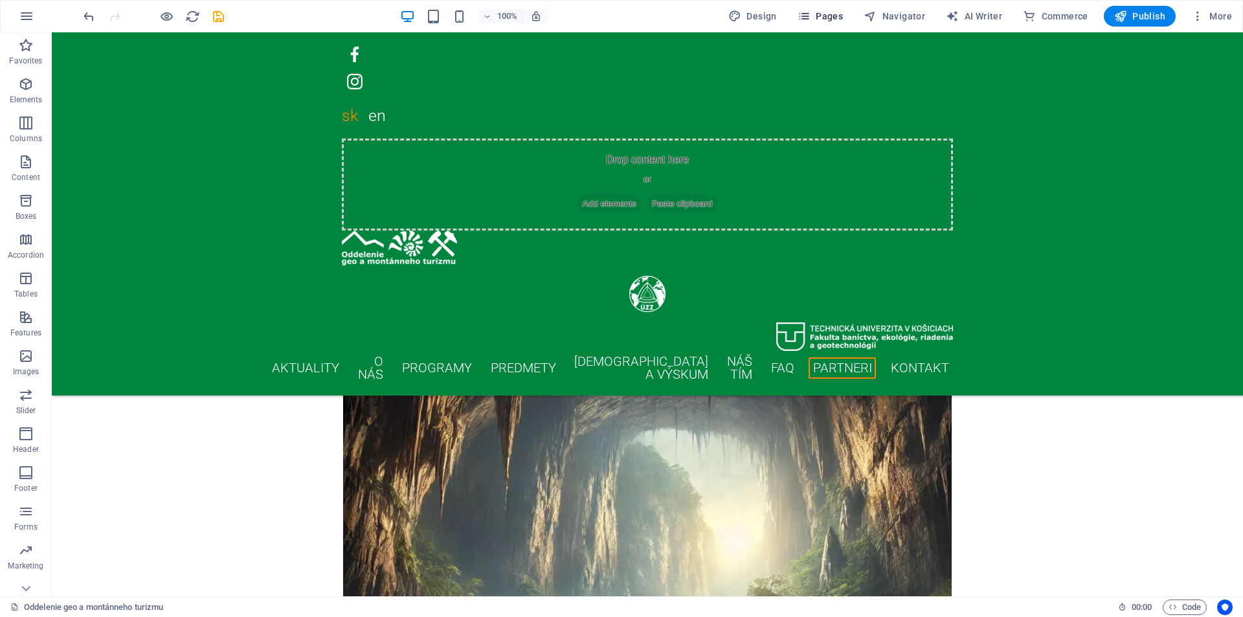
click at [830, 16] on span "Pages" at bounding box center [819, 16] width 45 height 13
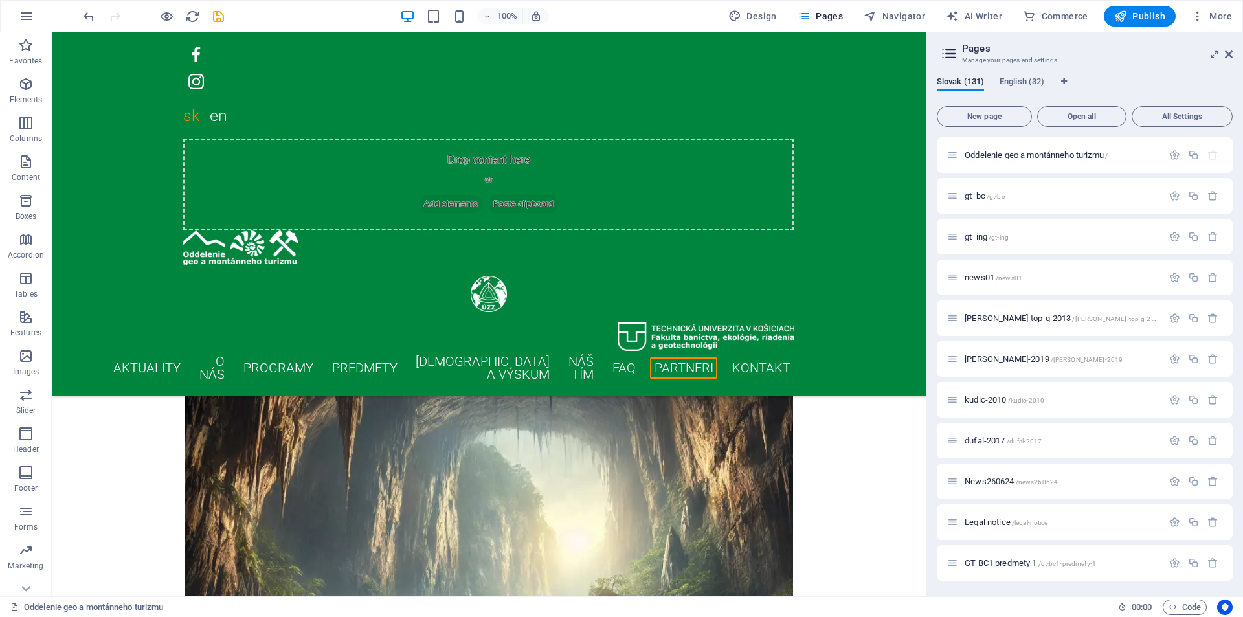
click at [1048, 83] on div "Slovak (131) English (32)" at bounding box center [1084, 88] width 296 height 25
click at [1038, 85] on span "English (32)" at bounding box center [1021, 83] width 45 height 18
click at [991, 162] on div "Start /" at bounding box center [1055, 155] width 216 height 15
click at [976, 157] on span "Start /" at bounding box center [975, 155] width 22 height 10
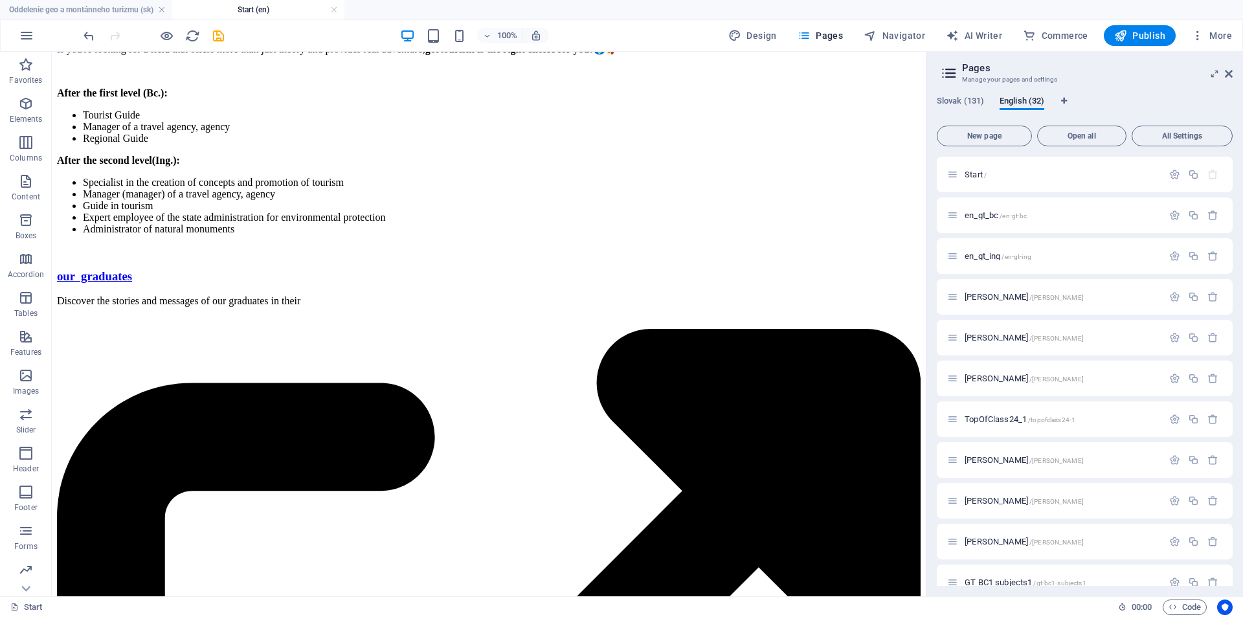
scroll to position [11183, 0]
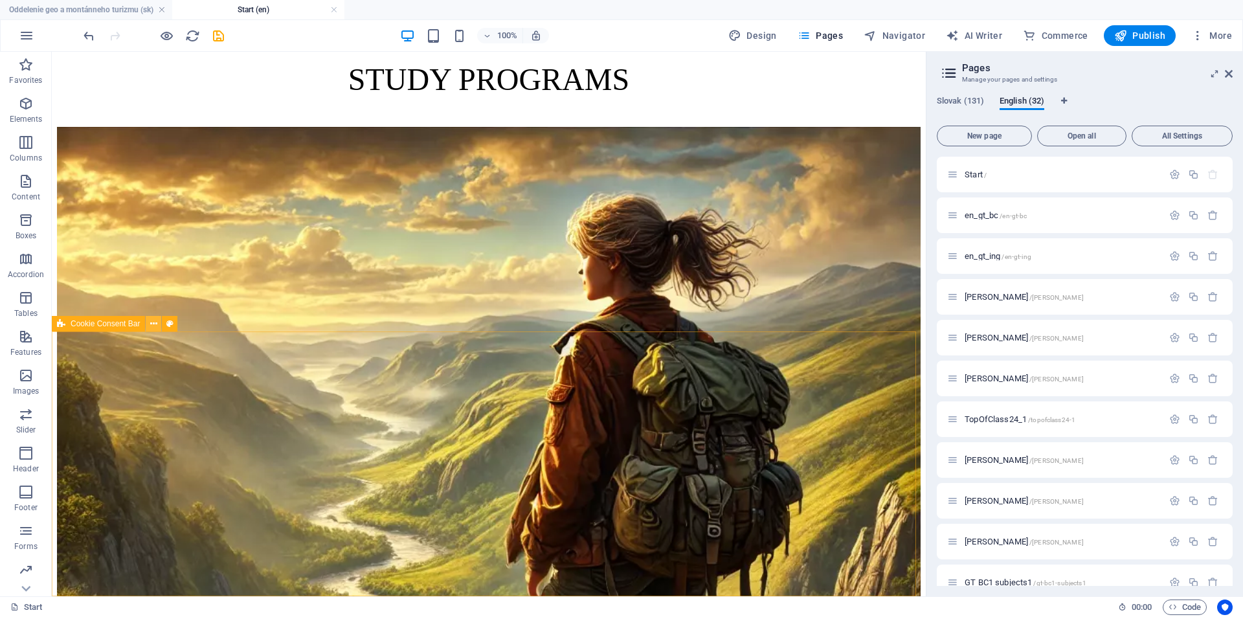
click at [150, 323] on icon at bounding box center [153, 324] width 7 height 14
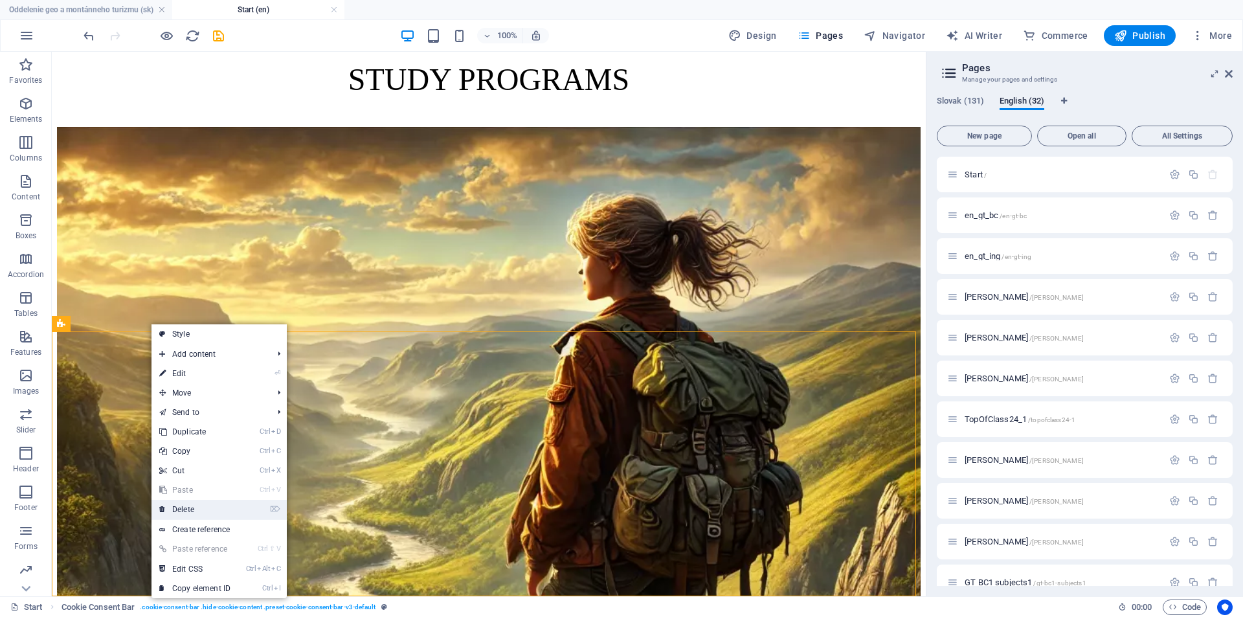
click at [222, 511] on link "⌦ Delete" at bounding box center [194, 509] width 87 height 19
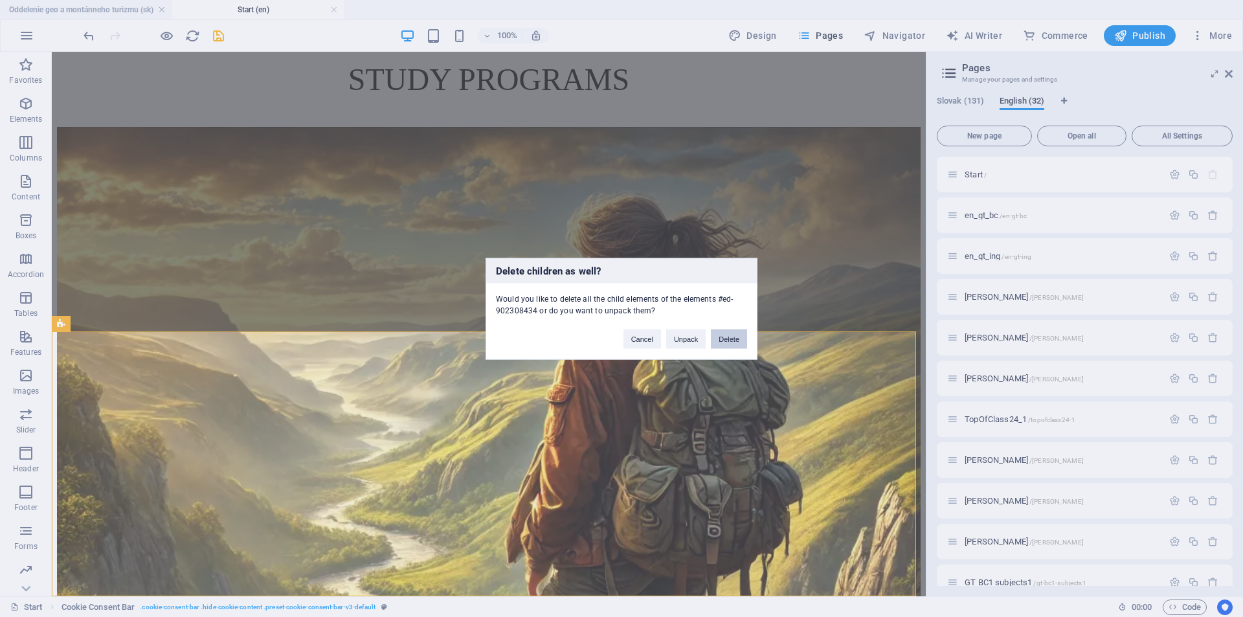
click at [729, 336] on button "Delete" at bounding box center [729, 338] width 36 height 19
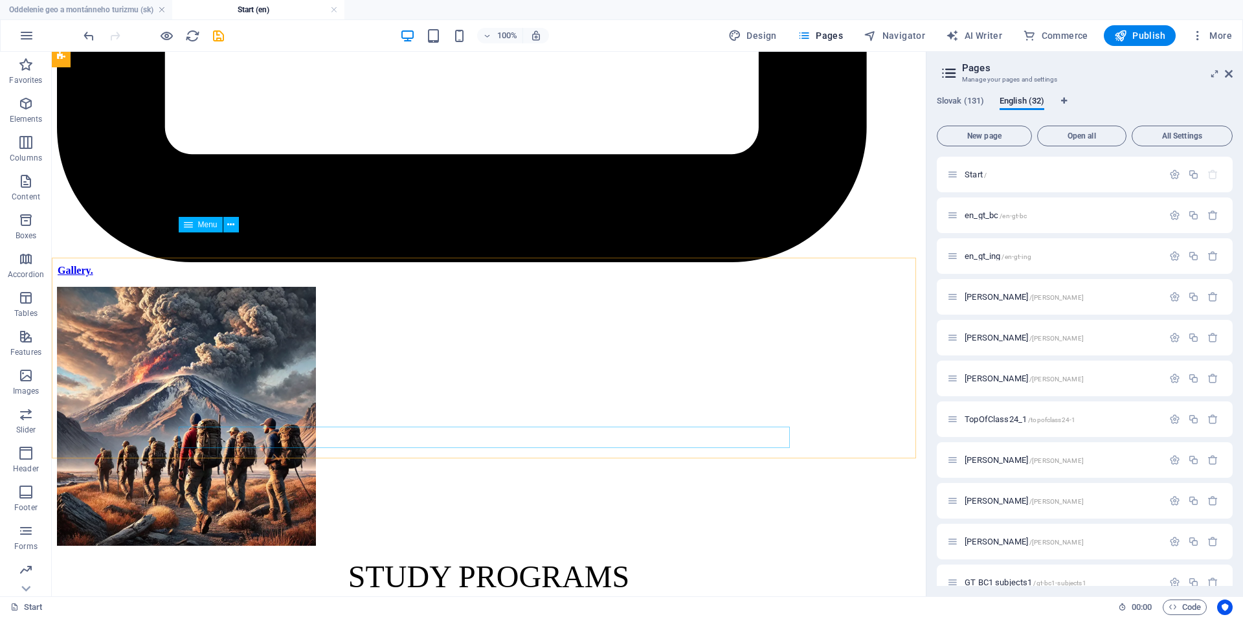
scroll to position [10594, 0]
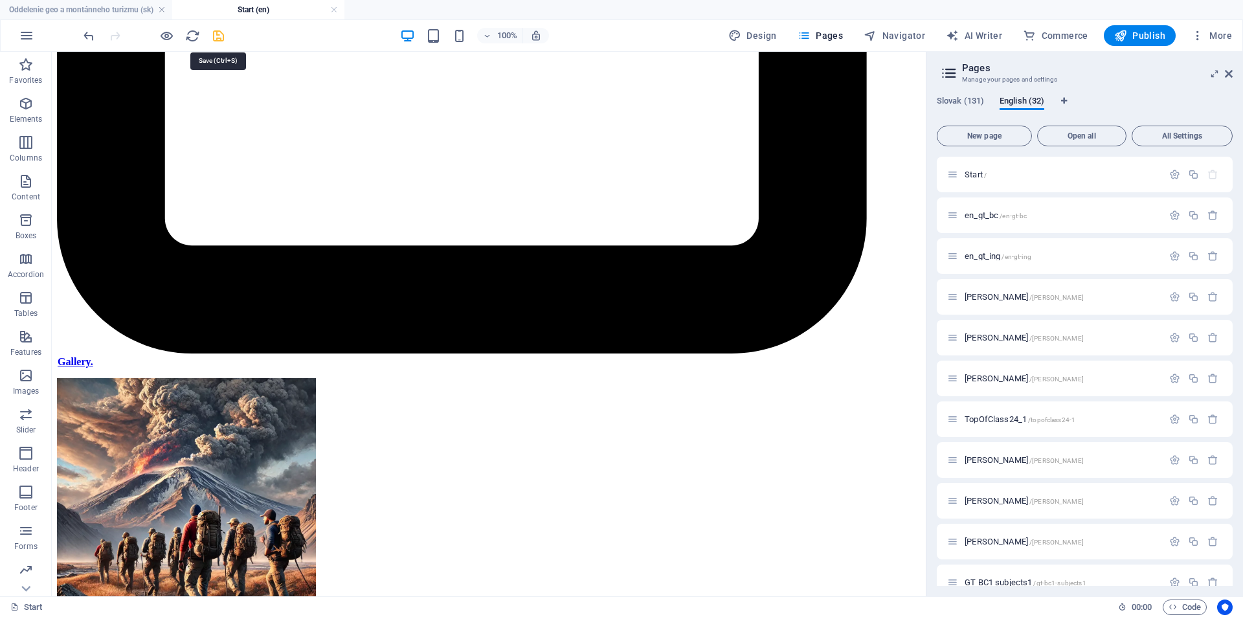
click at [220, 33] on icon "save" at bounding box center [218, 35] width 15 height 15
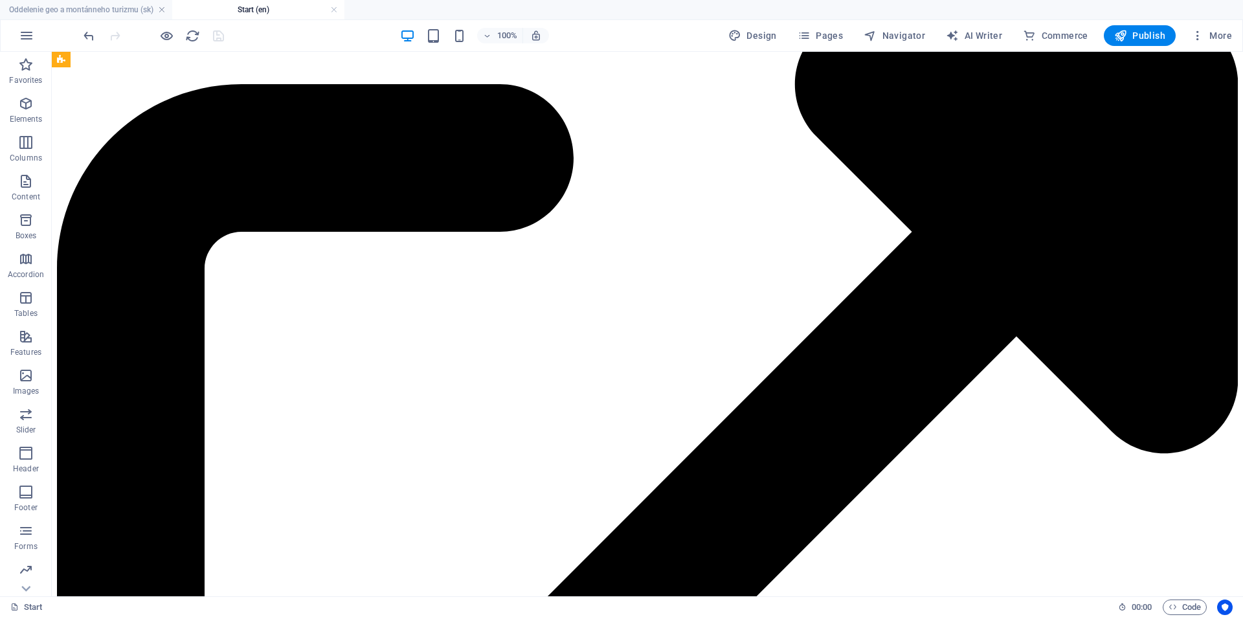
scroll to position [10918, 0]
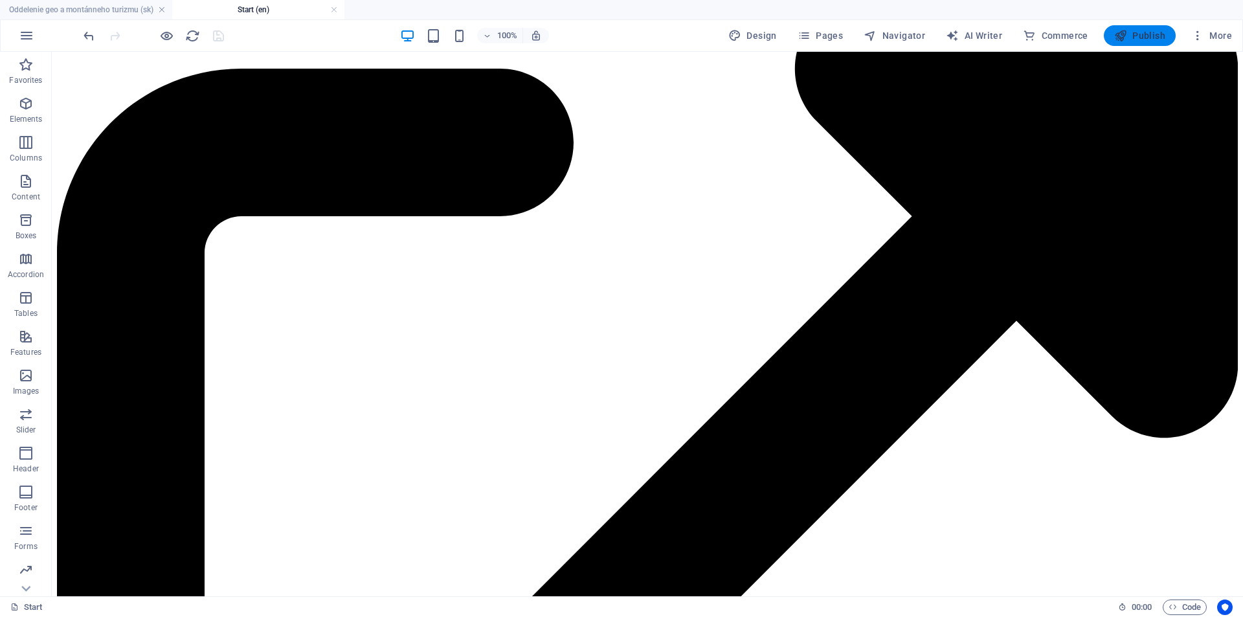
click at [1140, 28] on button "Publish" at bounding box center [1139, 35] width 72 height 21
